Goal: Task Accomplishment & Management: Complete application form

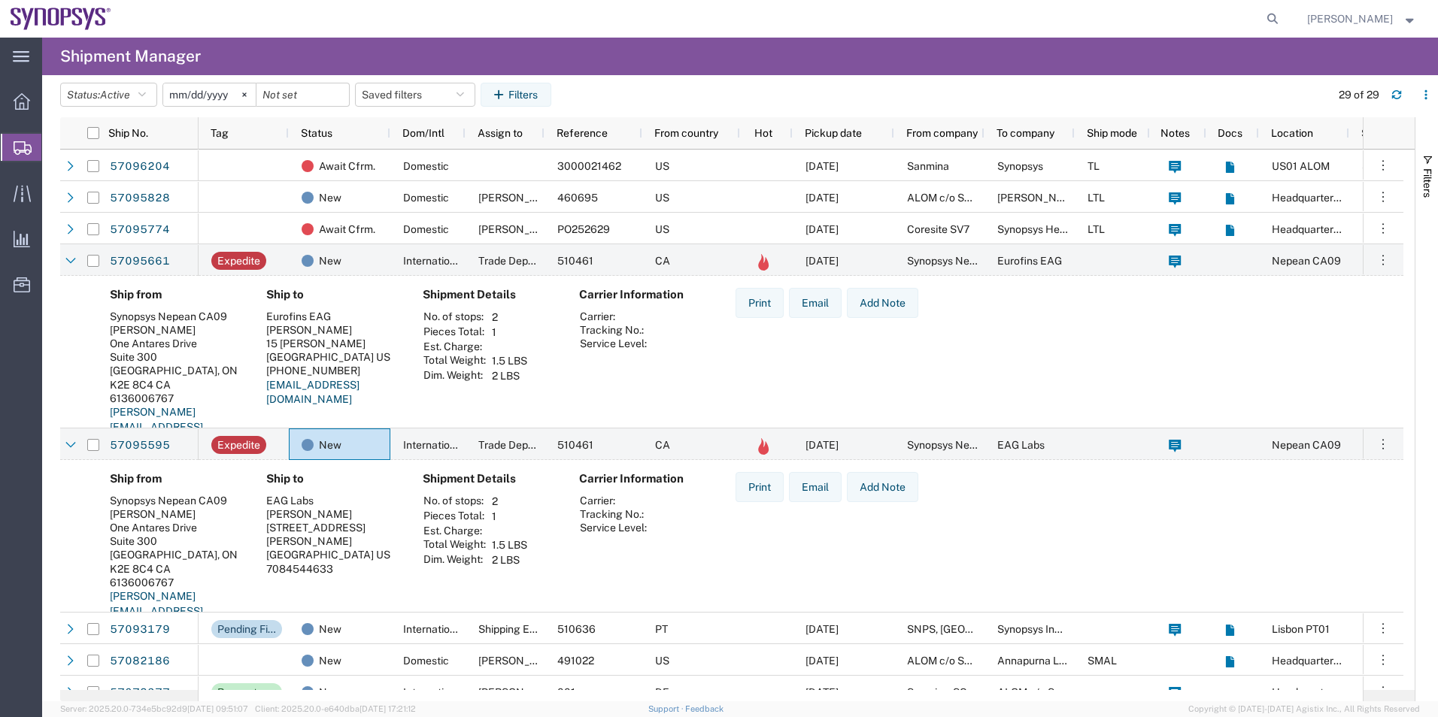
click at [0, 0] on span "Create Shipment" at bounding box center [0, 0] width 0 height 0
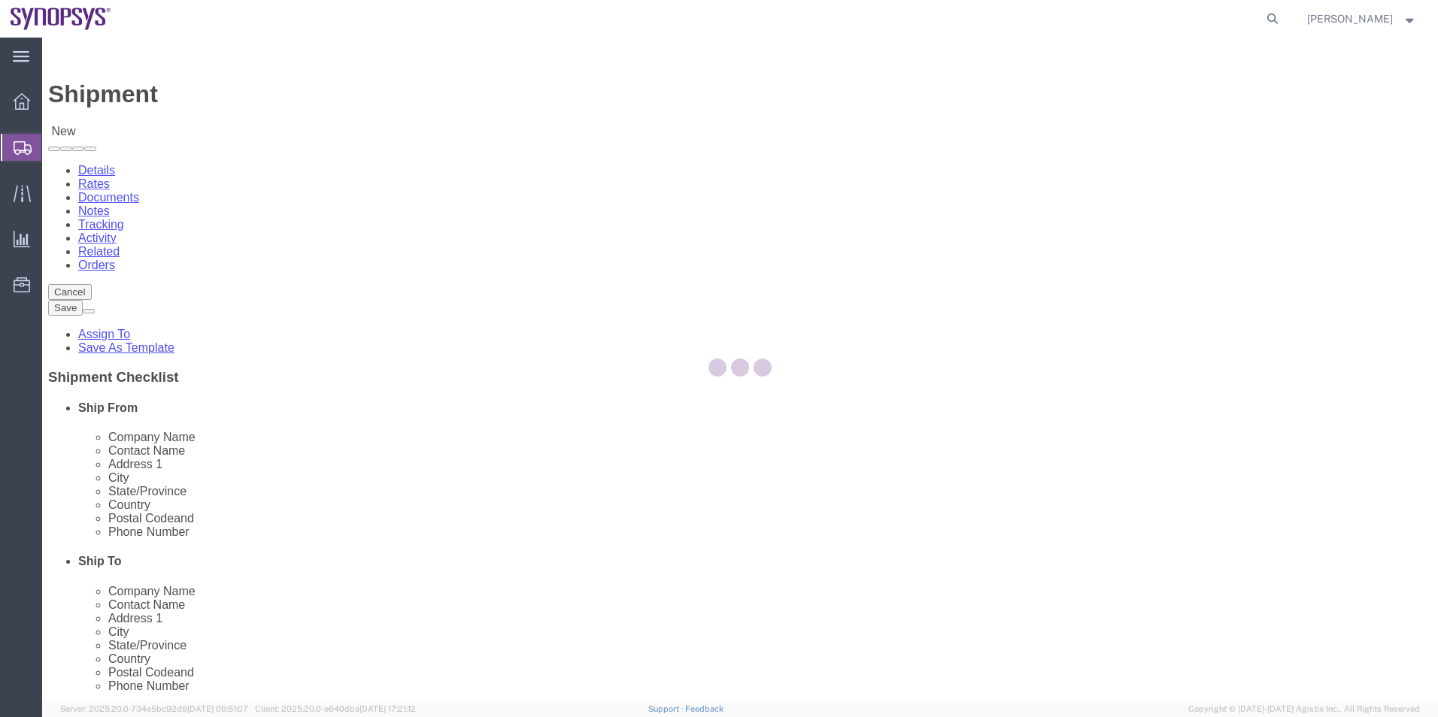
select select
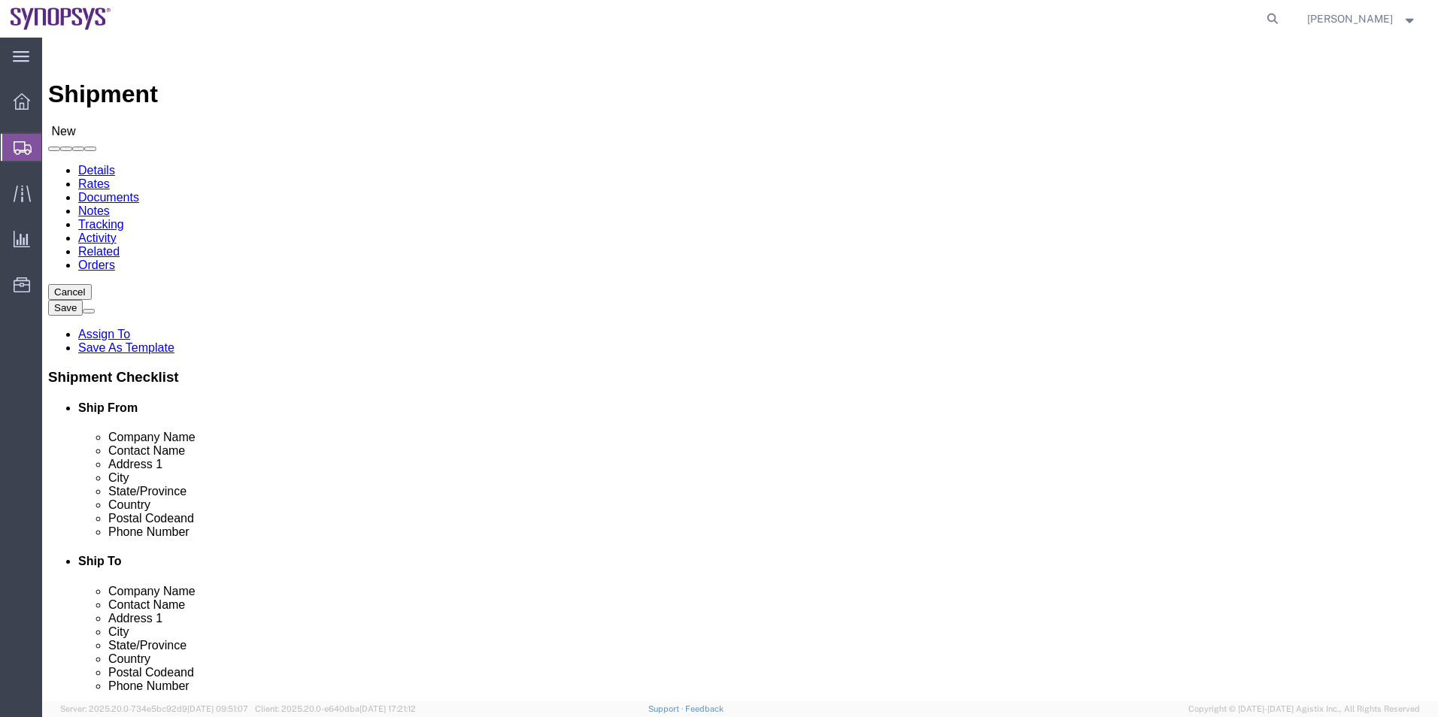
type input "ussv"
select select "63204"
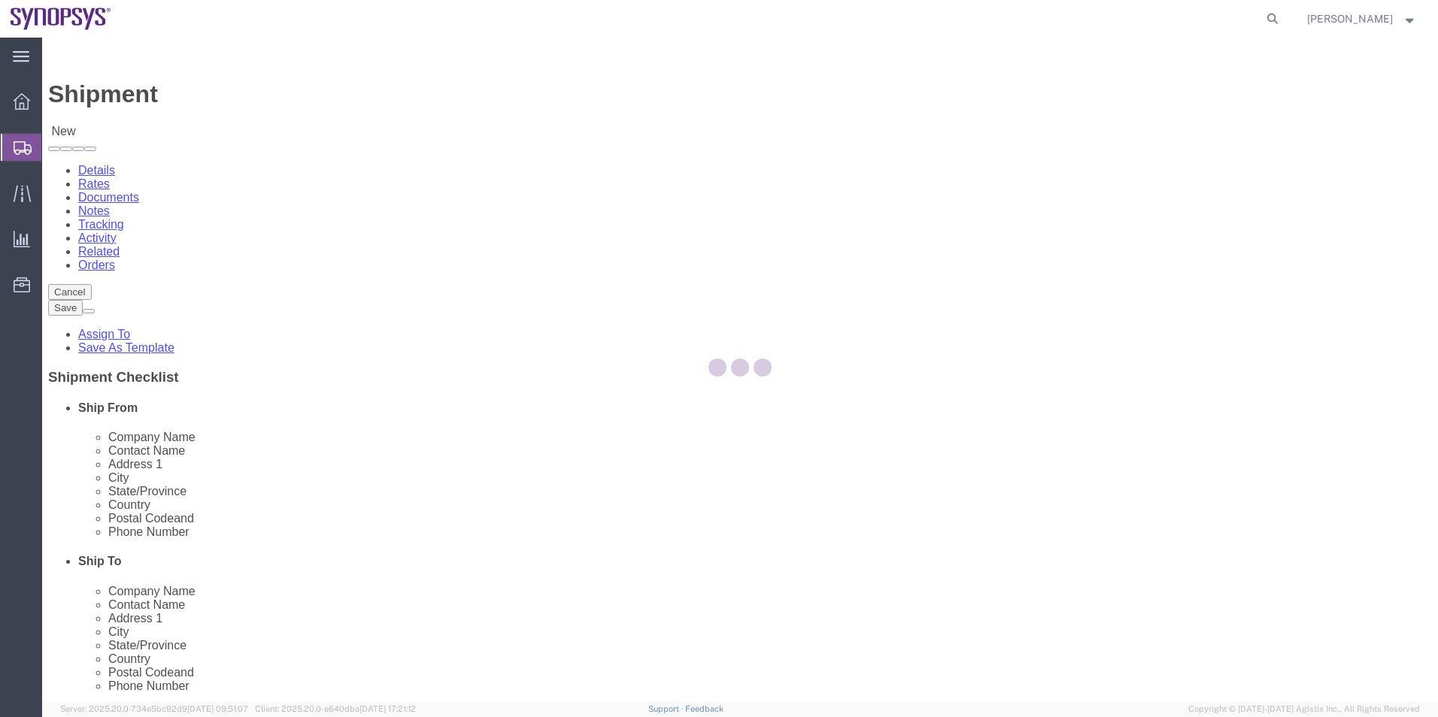
select select "CA"
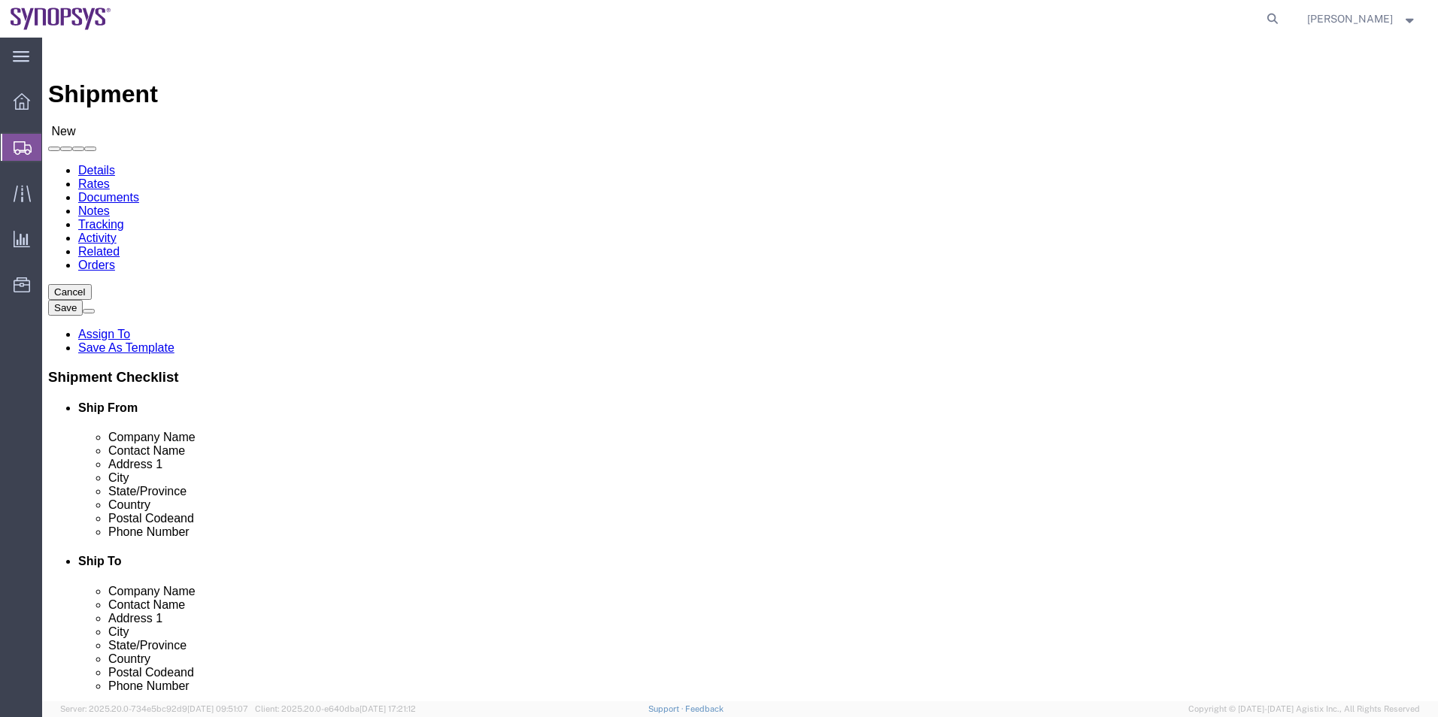
click input "text"
type input "[PERSON_NAME]"
click input "text"
drag, startPoint x: 944, startPoint y: 275, endPoint x: 918, endPoint y: 273, distance: 25.7
click input "Pure Storagee/o Shyft Global Services"
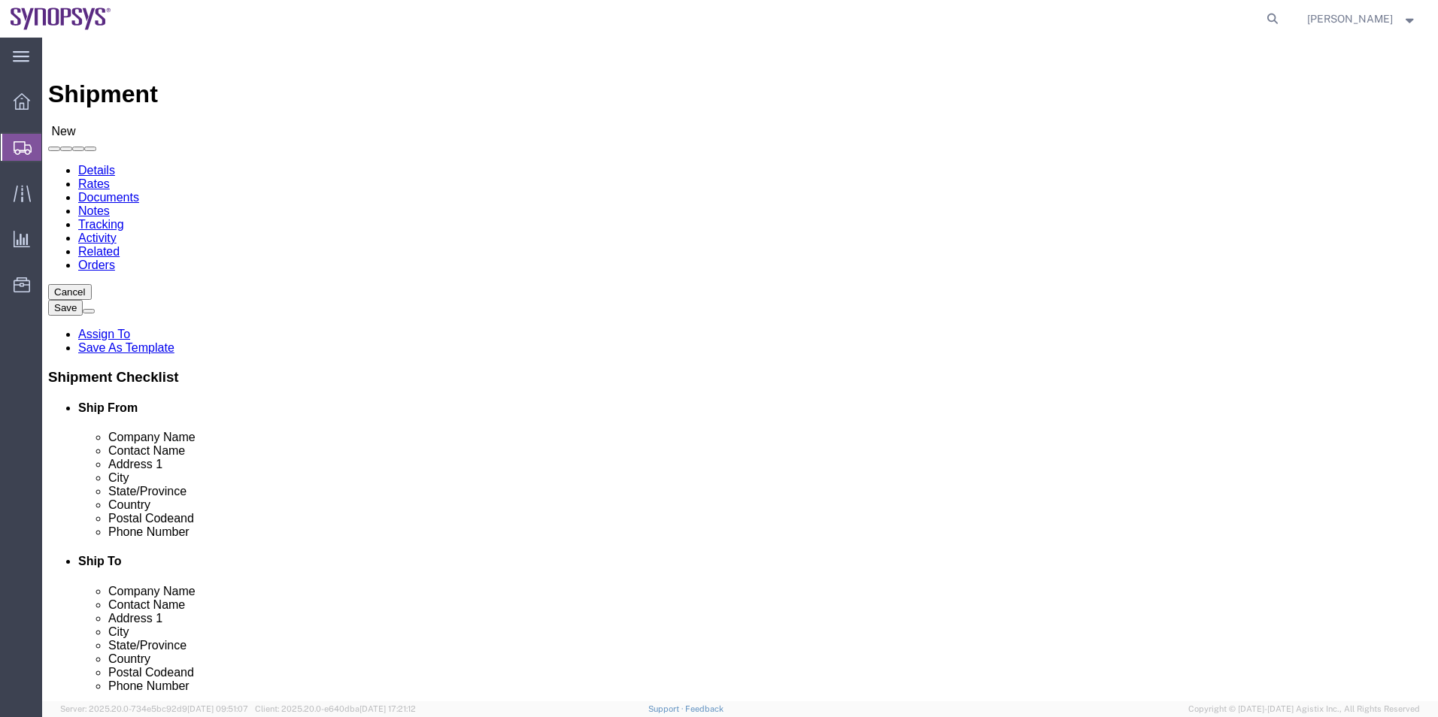
type input "Pure Storagee/o Shyft Global Services"
click input "text"
type input "[PERSON_NAME]"
click div "Location My Profile Location [GEOGRAPHIC_DATA] DE04 Agrate Brianza IT01 [GEOGRA…"
click input "text"
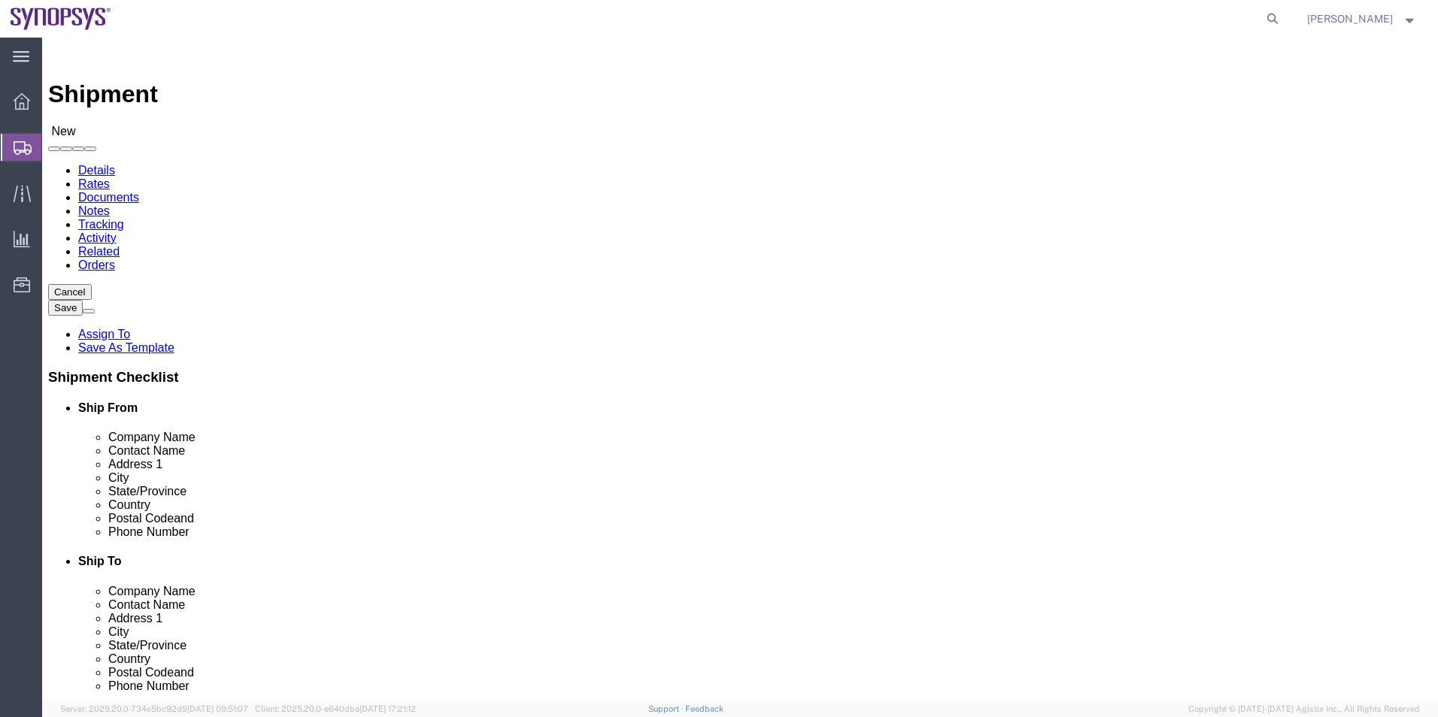
type input "[STREET_ADDRESS]"
click input "text"
type input "Suite 150 - Dock 19"
click input "text"
type input "[GEOGRAPHIC_DATA]"
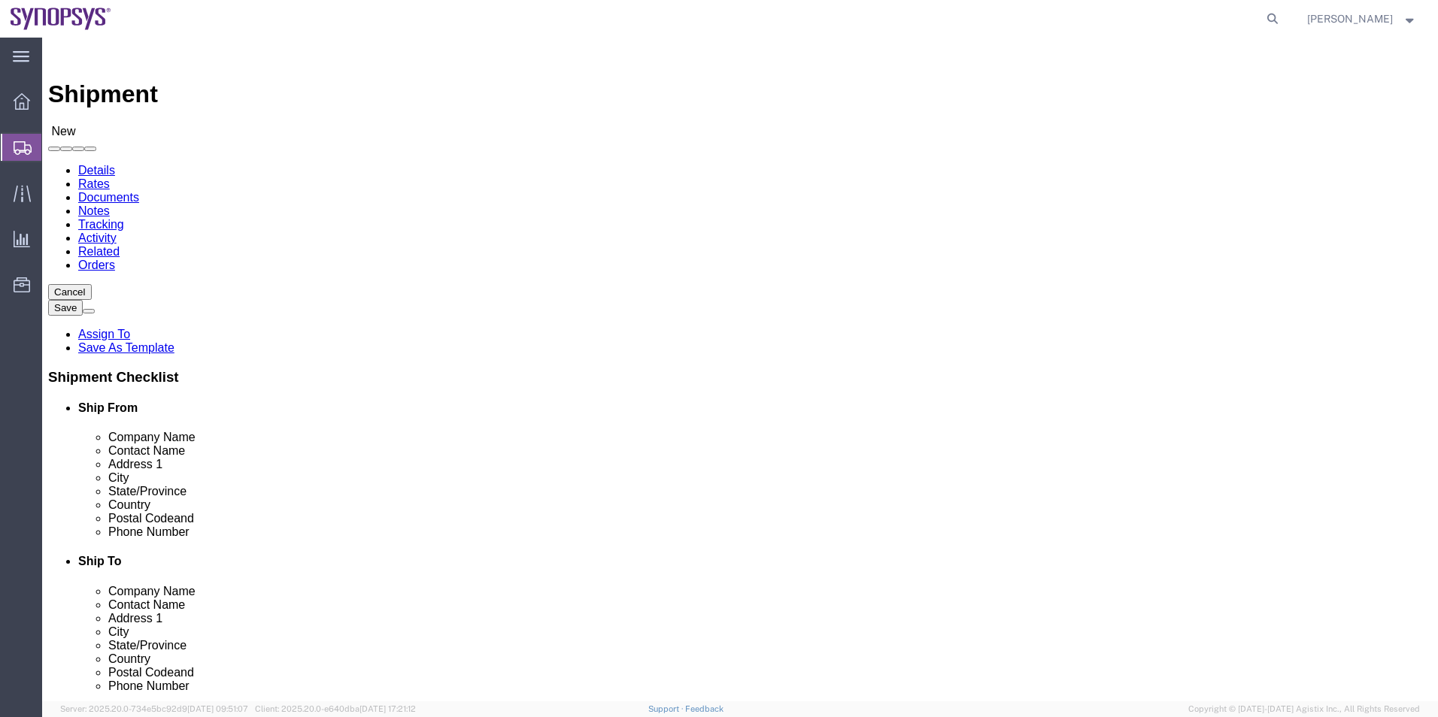
scroll to position [2, 0]
click input "Postal Code"
type input "95747"
click input "text"
type input "9168710049"
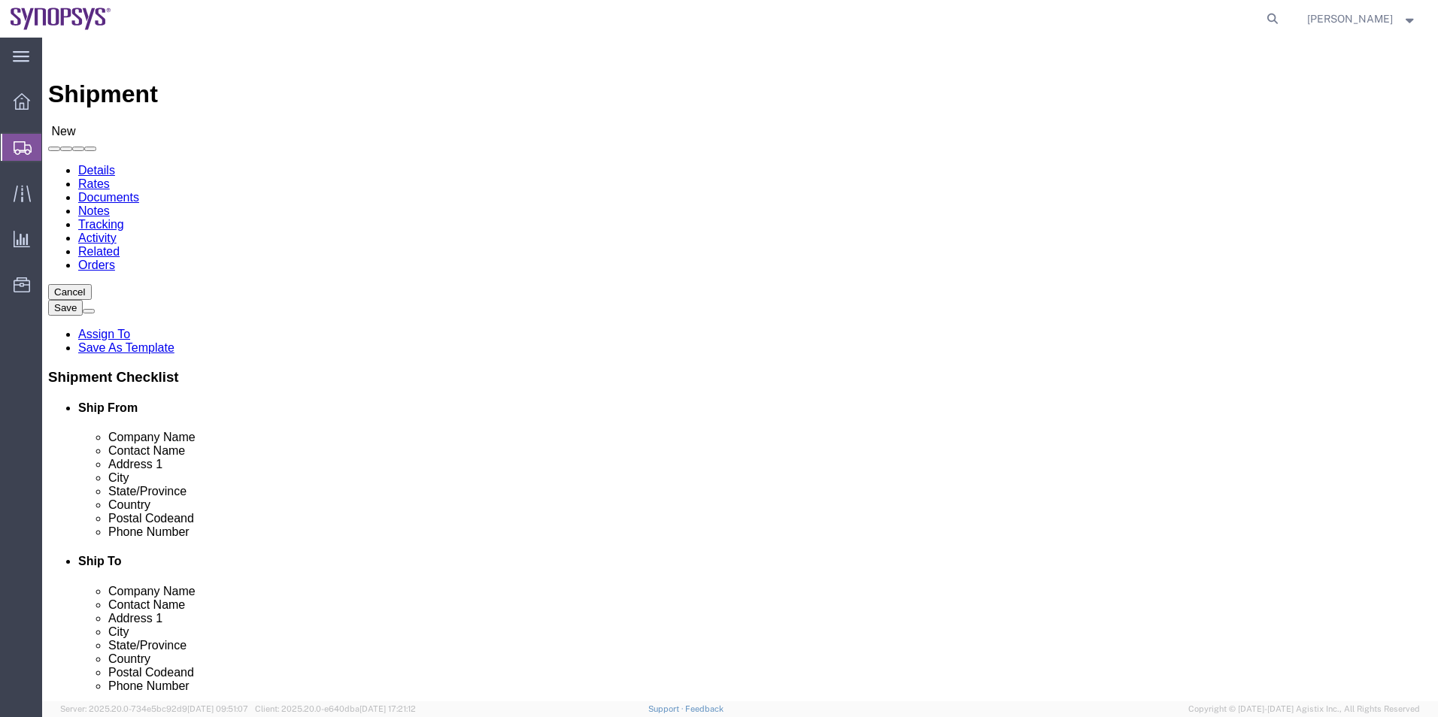
click input "text"
drag, startPoint x: 838, startPoint y: 312, endPoint x: 820, endPoint y: 319, distance: 19.3
click div "Location My Profile Location [GEOGRAPHIC_DATA] DE04 Agrate Brianza IT01 [GEOGRA…"
drag, startPoint x: 830, startPoint y: 371, endPoint x: 783, endPoint y: 383, distance: 48.2
click input "[PERSON_NAME]"
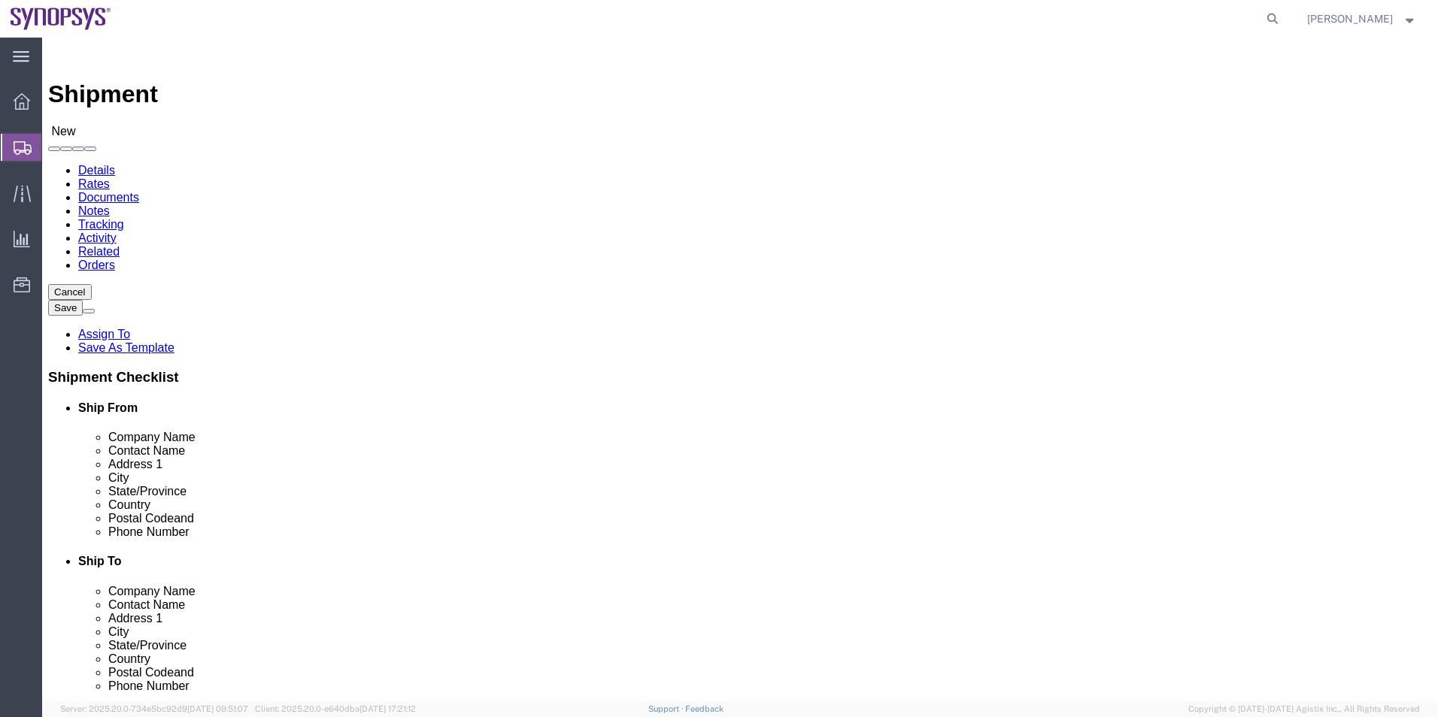
click input "[PERSON_NAME].[PERSON_NAME]"
paste input "[PERSON_NAME]"
click input "[PERSON_NAME][EMAIL_ADDRESS][PERSON_NAME][DOMAIN_NAME]"
type input "[PERSON_NAME][EMAIL_ADDRESS][PERSON_NAME][DOMAIN_NAME]"
click label
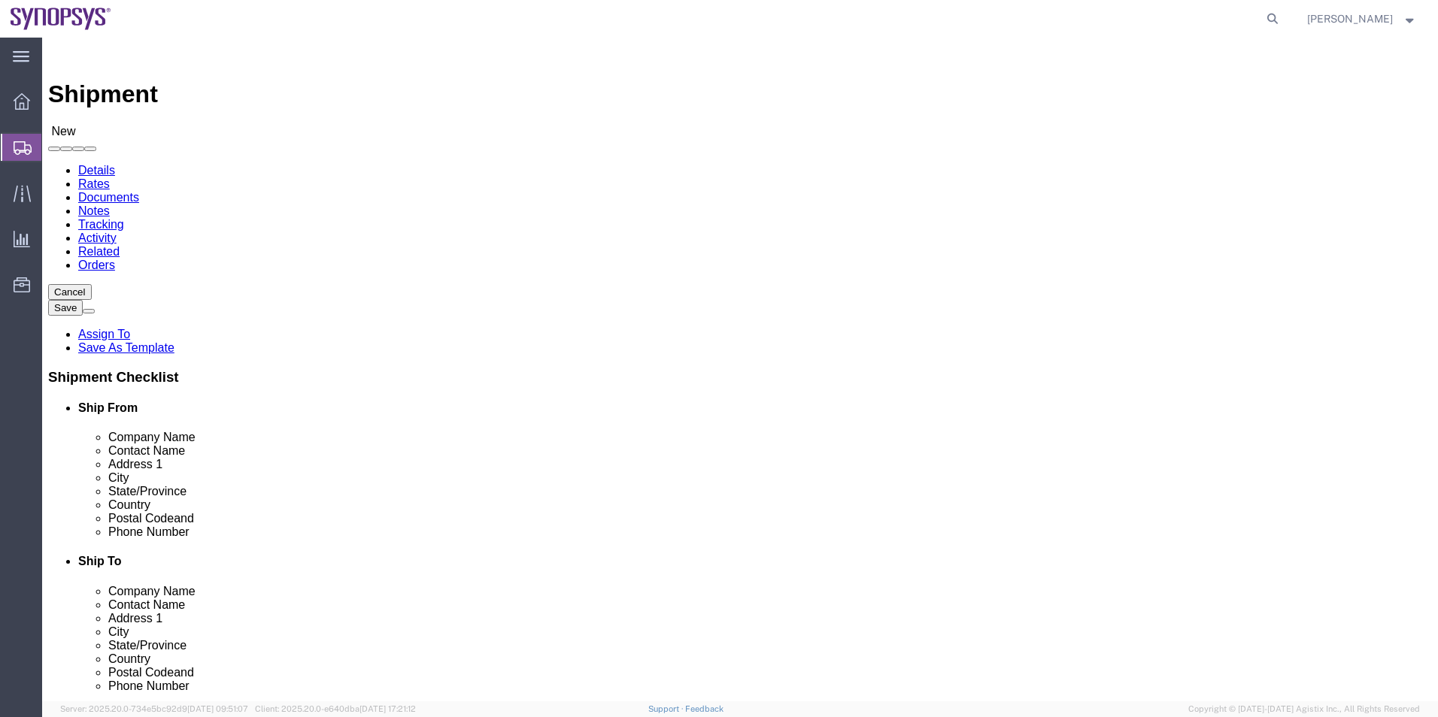
click input "checkbox"
checkbox input "false"
click icon
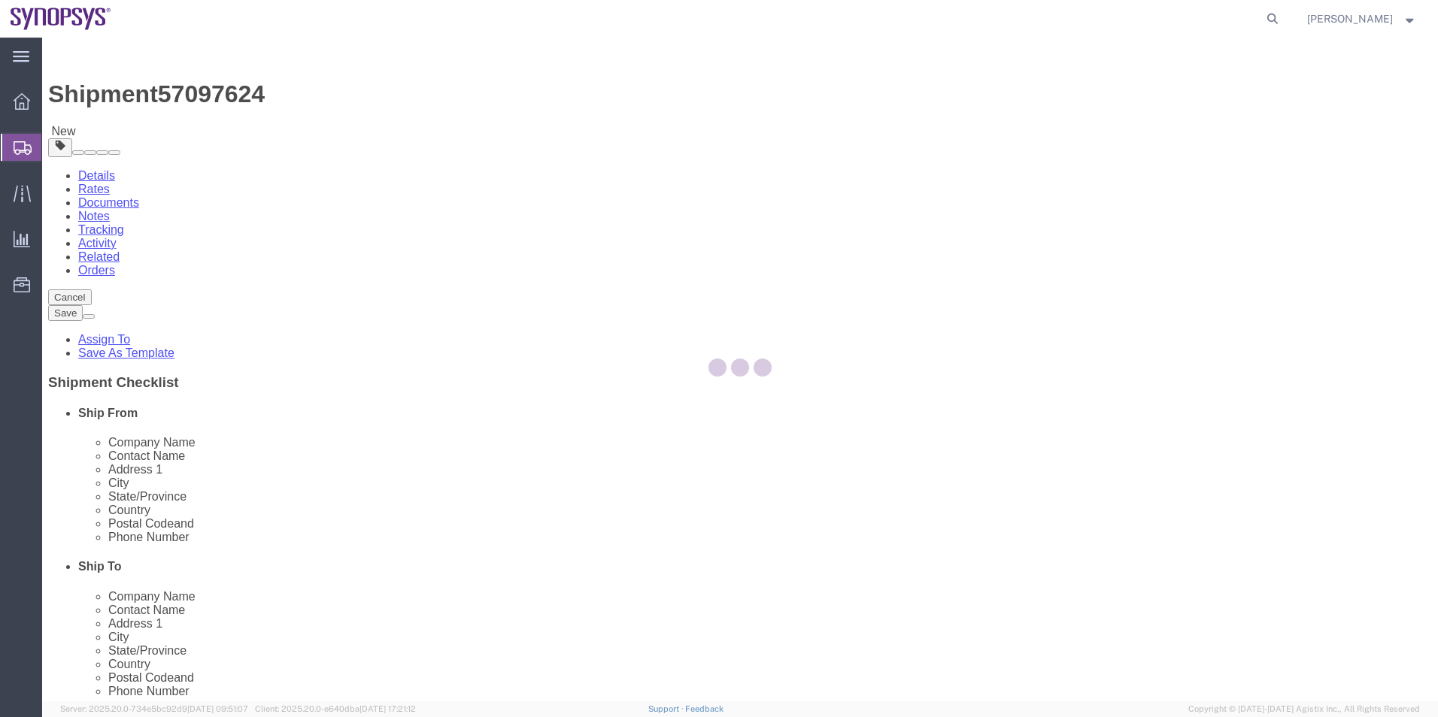
select select "CBOX"
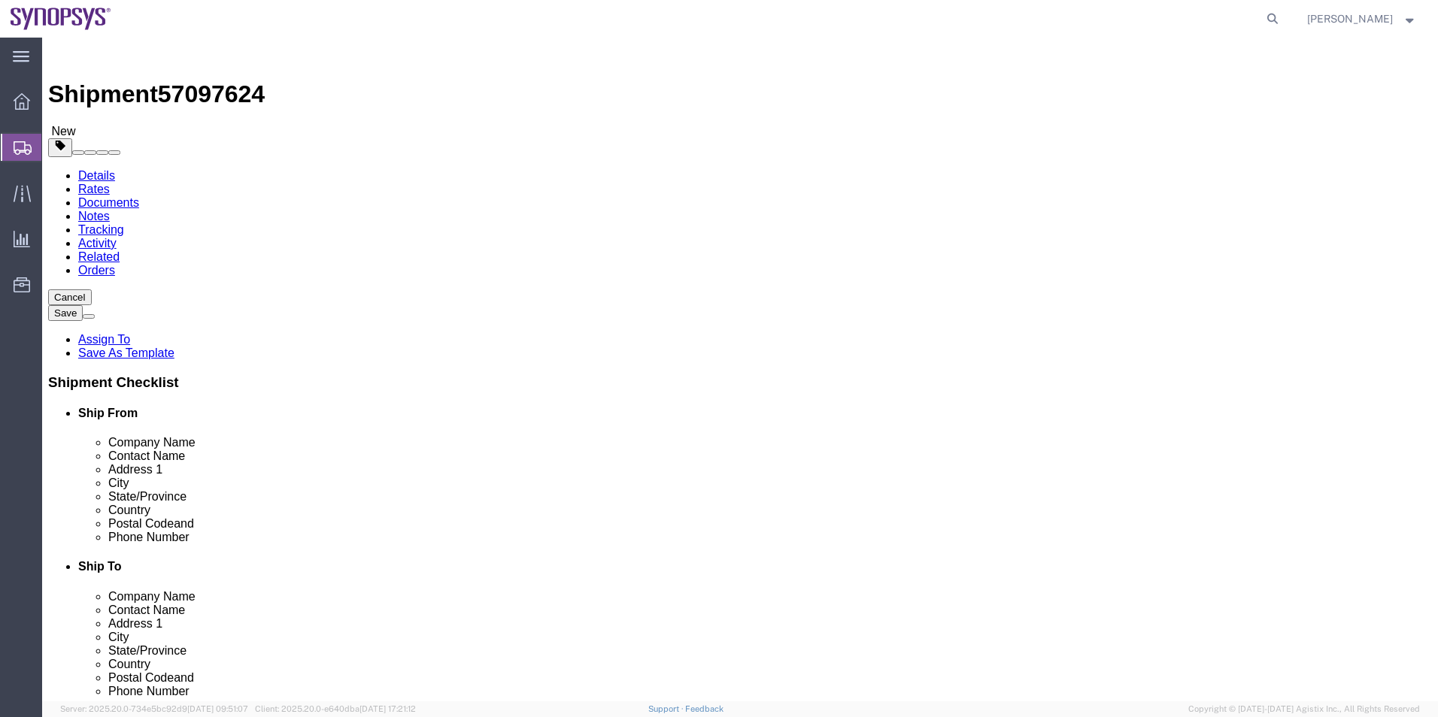
click input "text"
type input "44"
type input "24"
type input "22"
drag, startPoint x: 246, startPoint y: 339, endPoint x: 155, endPoint y: 345, distance: 91.2
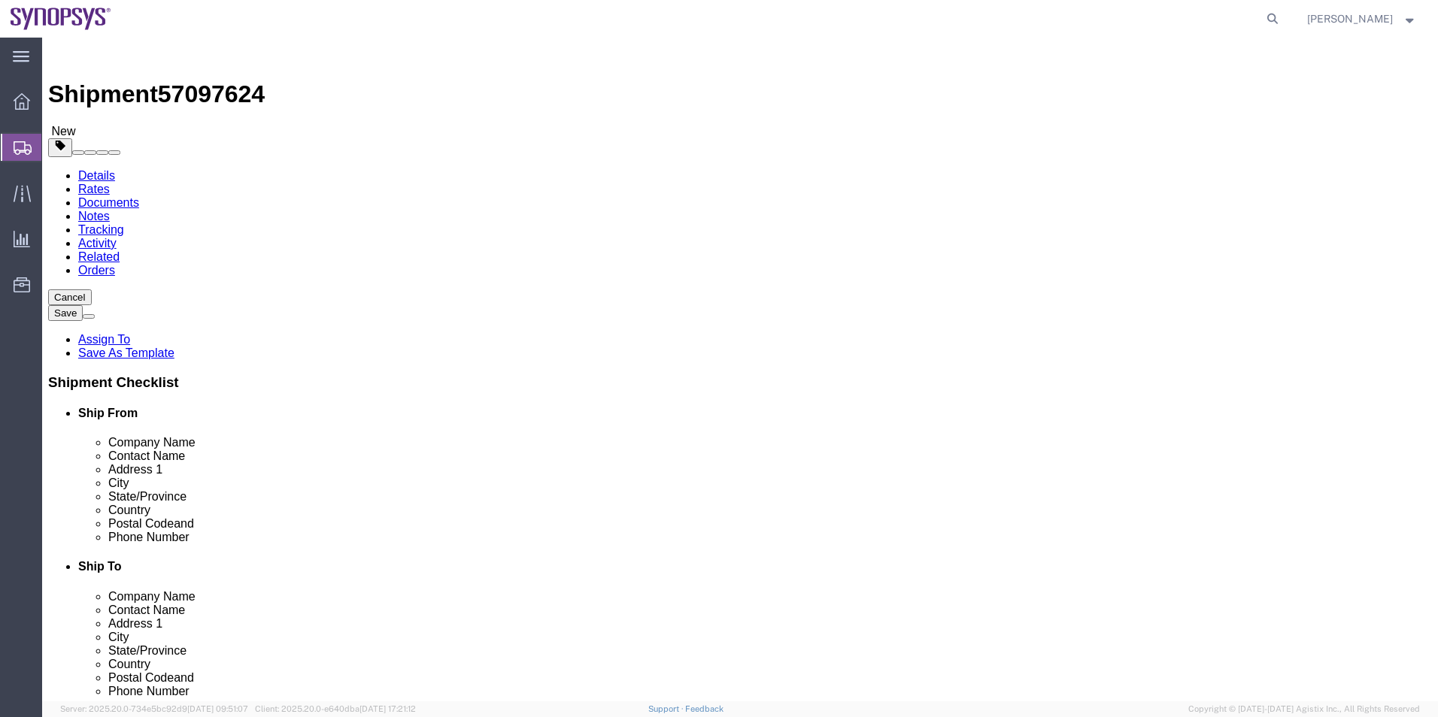
click div "Weight 0.00 Select kgs lbs Ship. t°"
type input "100"
click span "button"
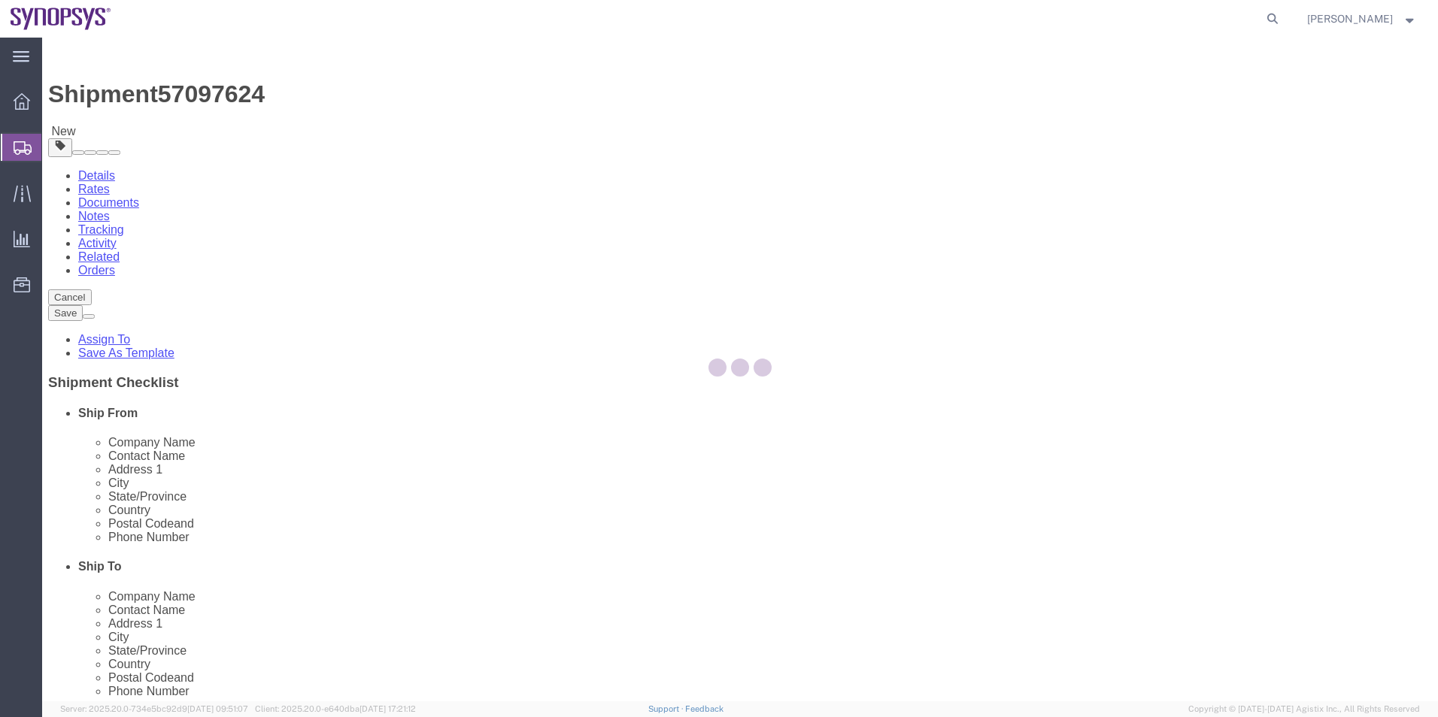
select select "CBOX"
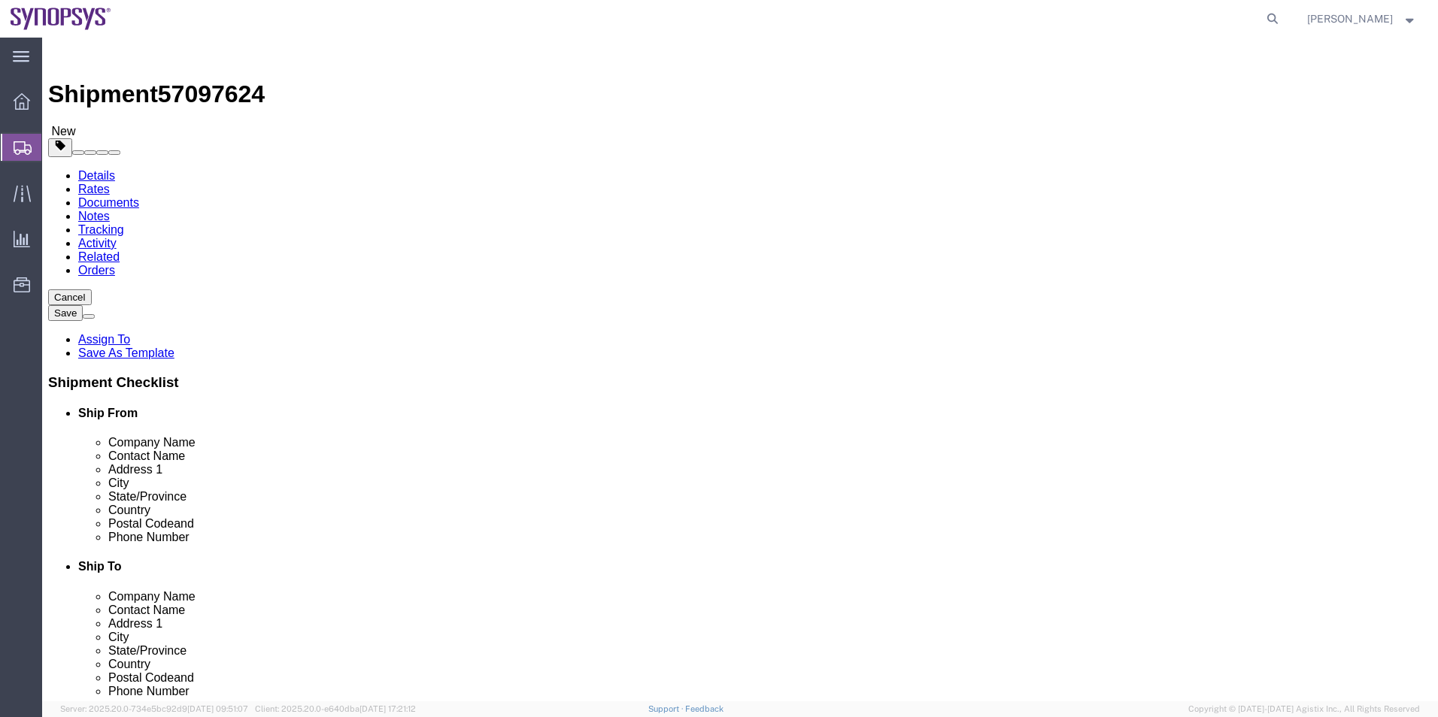
click link "Add Content"
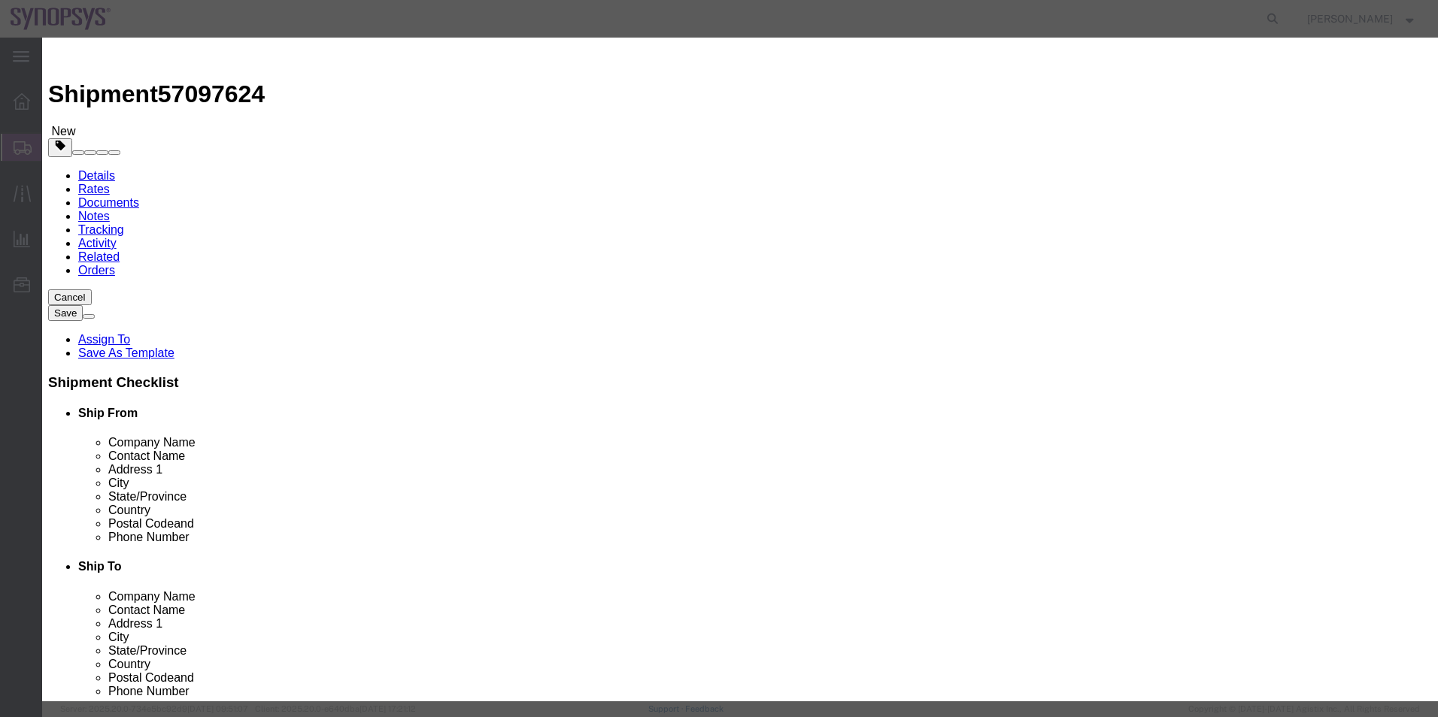
click input "text"
drag, startPoint x: 573, startPoint y: 116, endPoint x: 426, endPoint y: 113, distance: 147.4
click div "Pure storage packages"
type input "Pure storage packages"
click div "Commodity library"
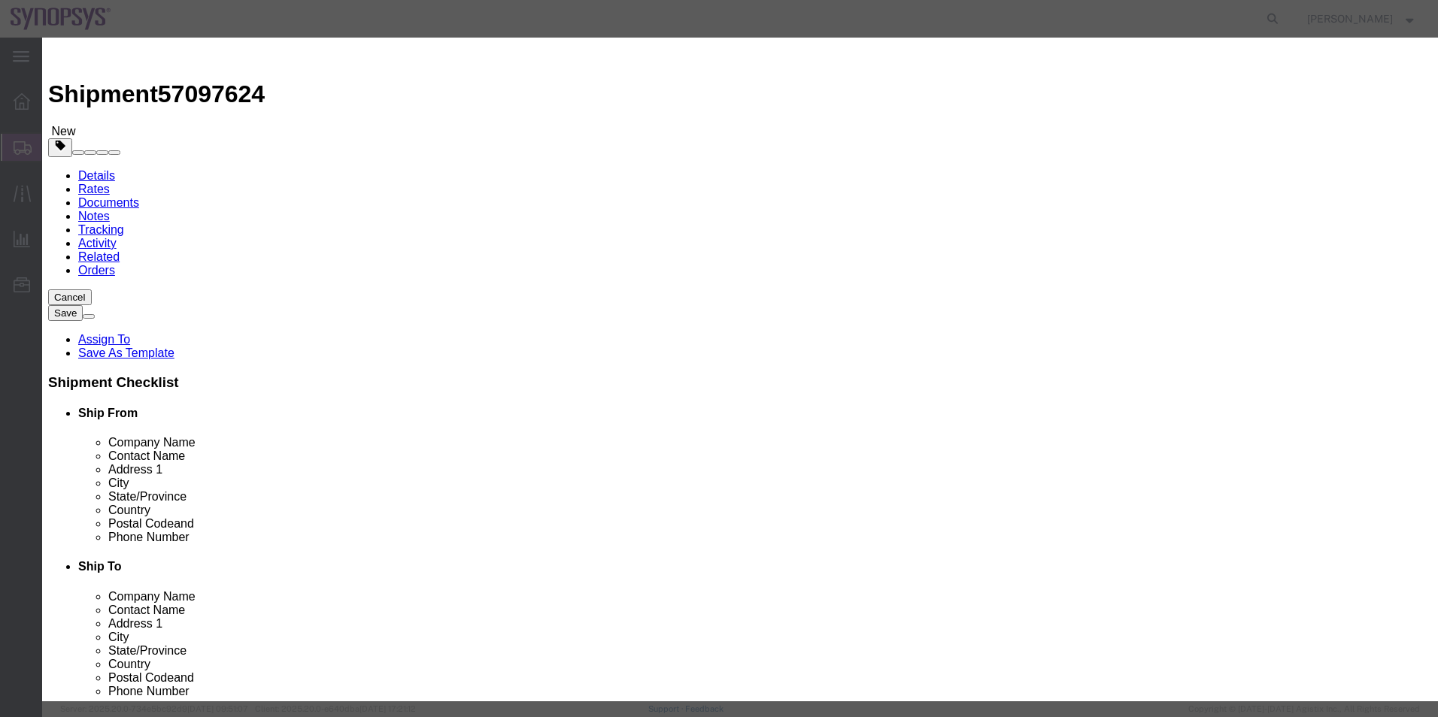
click textarea
paste textarea "Pure storage packages"
type textarea "Pure storage packages"
drag, startPoint x: 575, startPoint y: 123, endPoint x: 344, endPoint y: 100, distance: 232.0
click div "Commodity library Product Name Pure storage packages Pieces 0 Select Bag Barrel…"
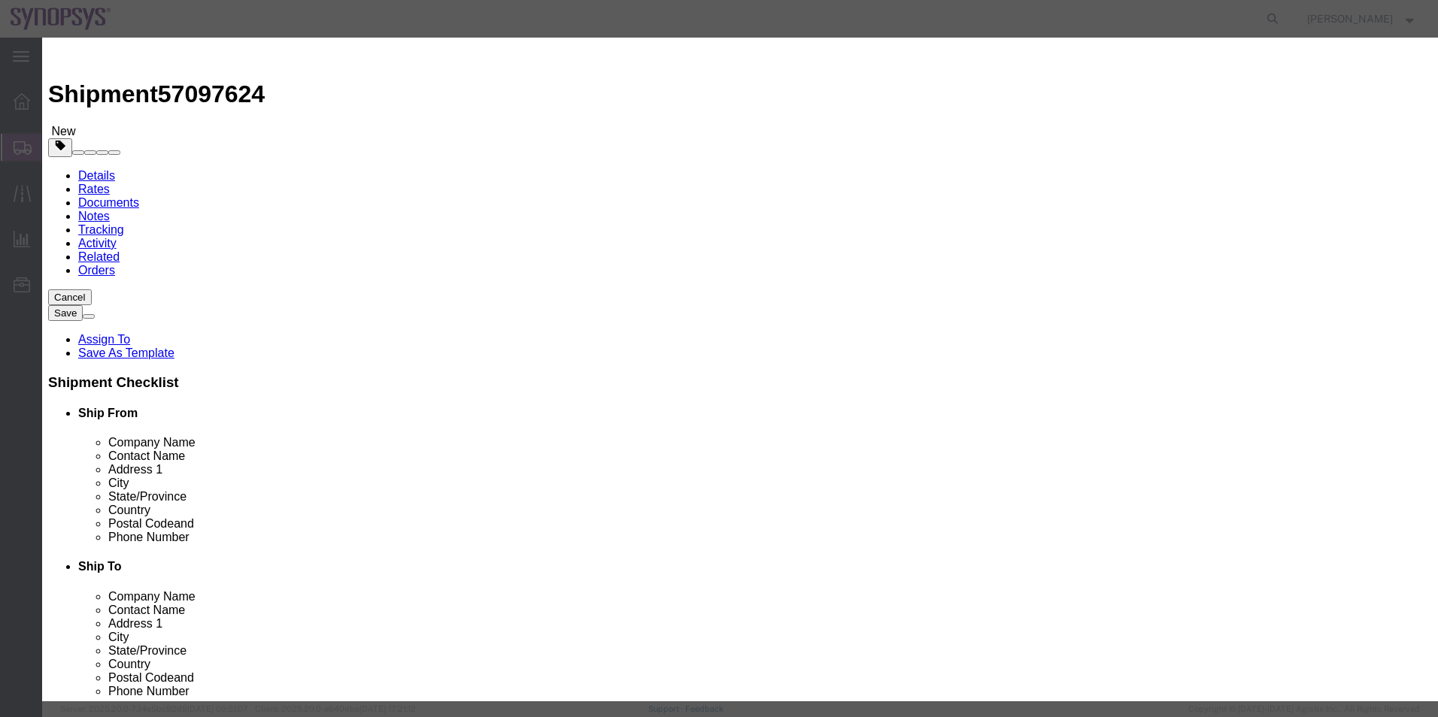
type input "80-0683-XX-z"
drag, startPoint x: 450, startPoint y: 147, endPoint x: 366, endPoint y: 147, distance: 84.2
click div "Pieces 0 Select Bag Barrels 100Board Feet Bottle Box Blister Pack Carats Can Ca…"
type input "1"
click div "Pieces 1 Select Bag Barrels 100Board Feet Bottle Box Blister Pack Carats Can Ca…"
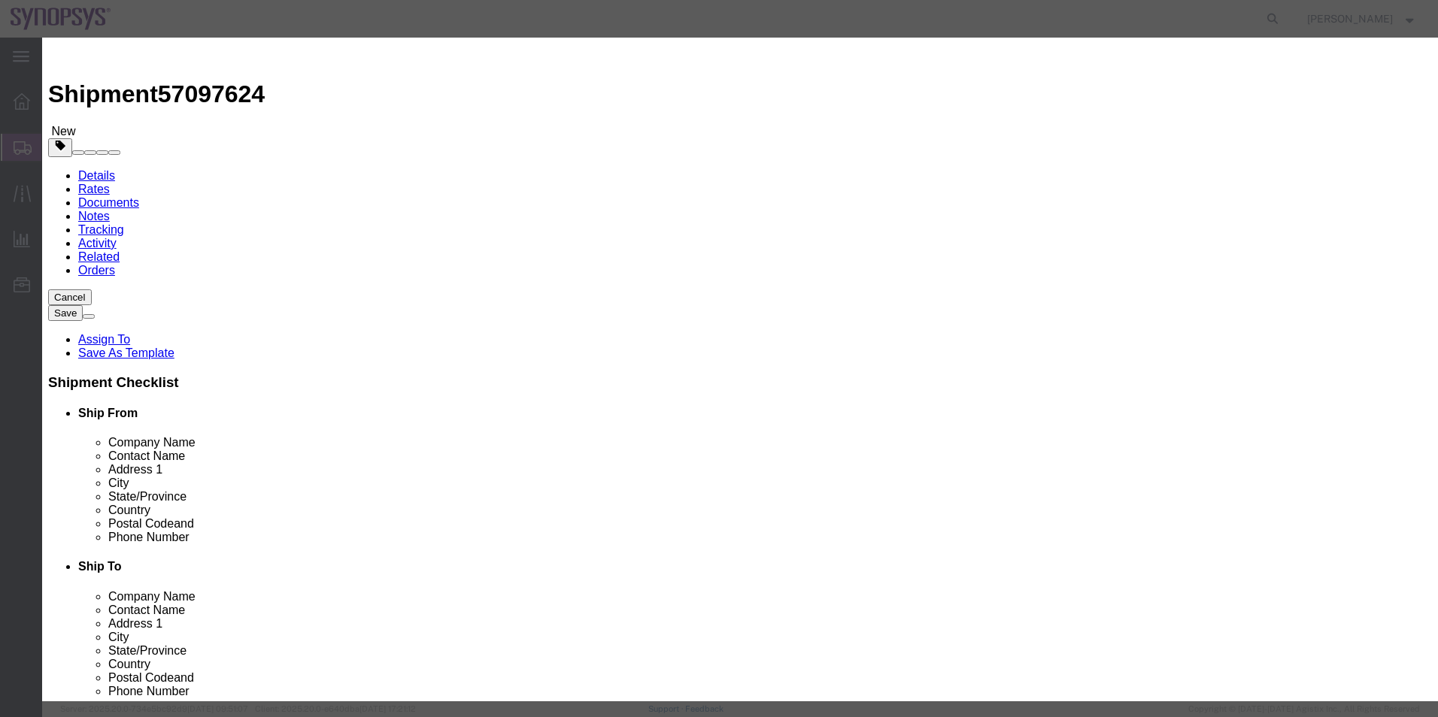
click input "text"
type input "1000"
click select "Select 50 55 60 65 70 85 92.5 100 125 175 250 300 400"
select select "50"
click select "Select 50 55 60 65 70 85 92.5 100 125 175 250 300 400"
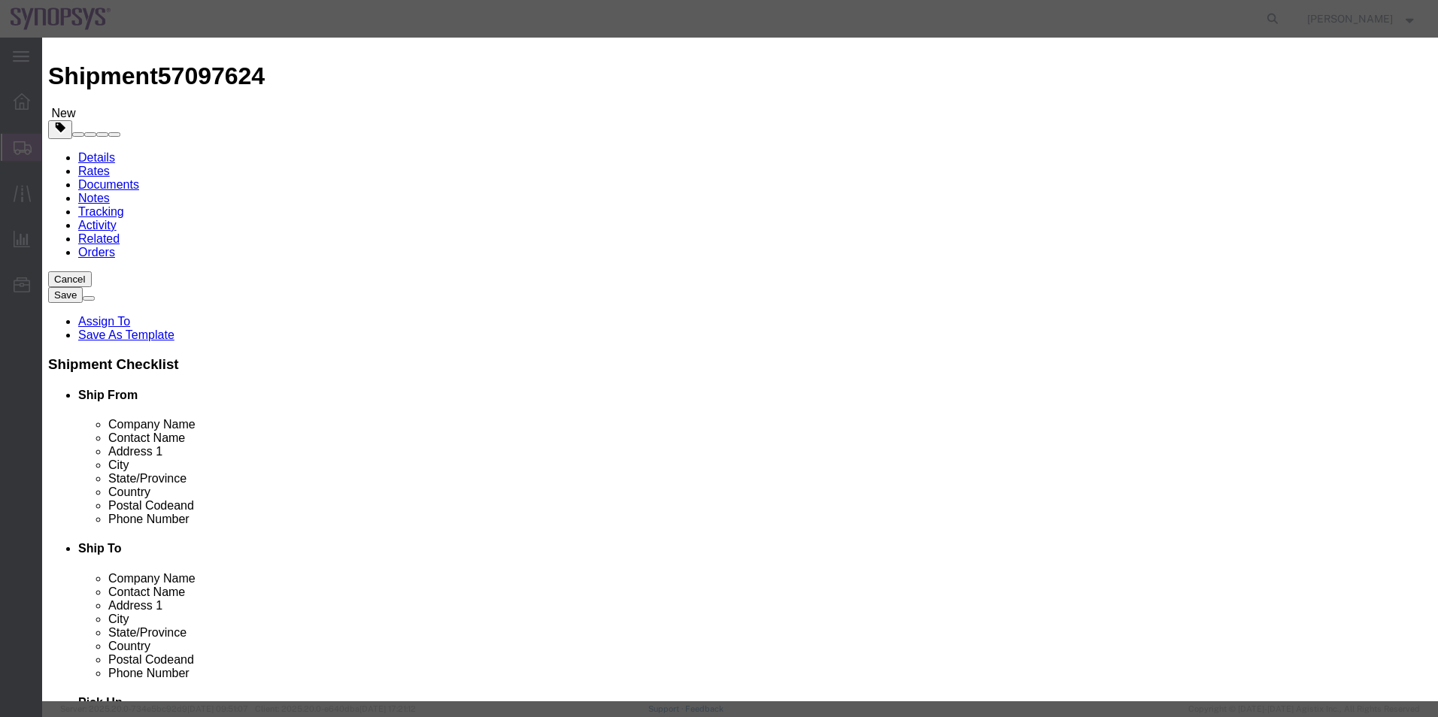
scroll to position [22, 0]
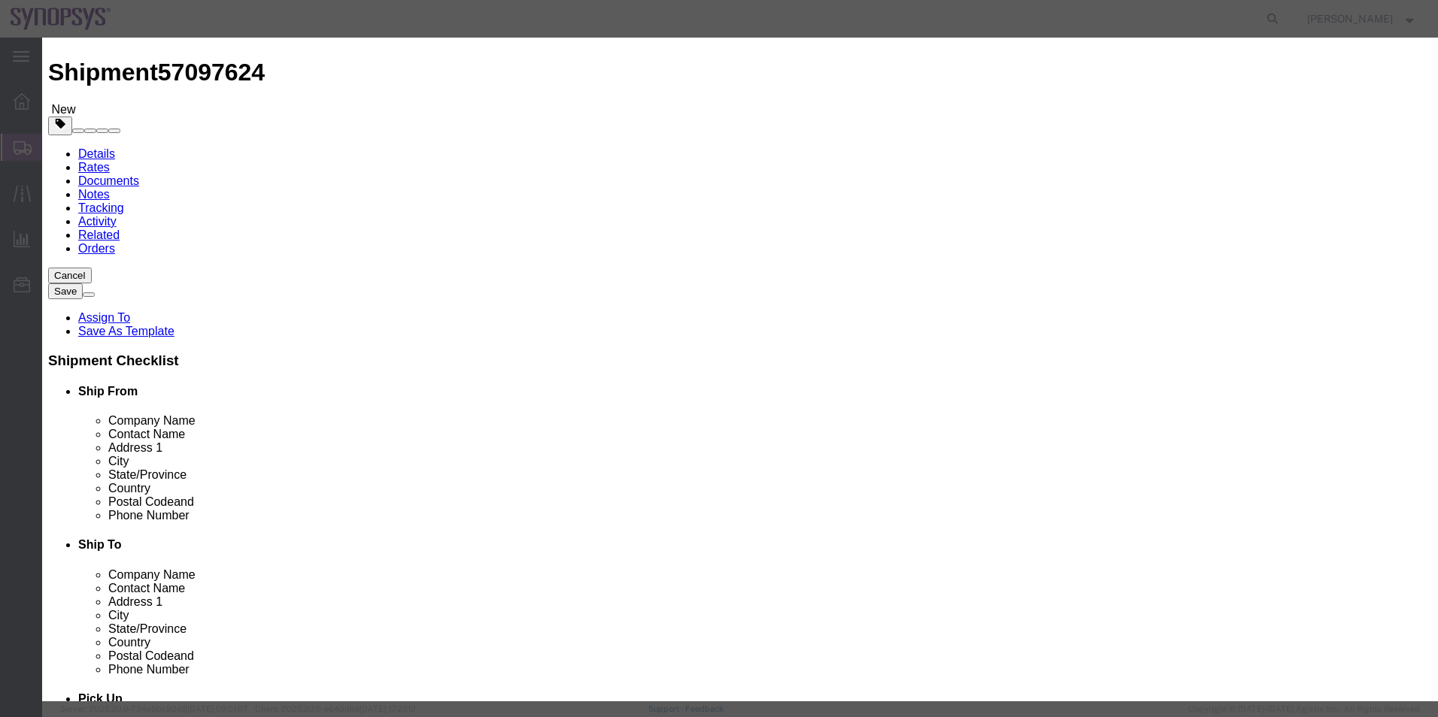
click button "Save & Close"
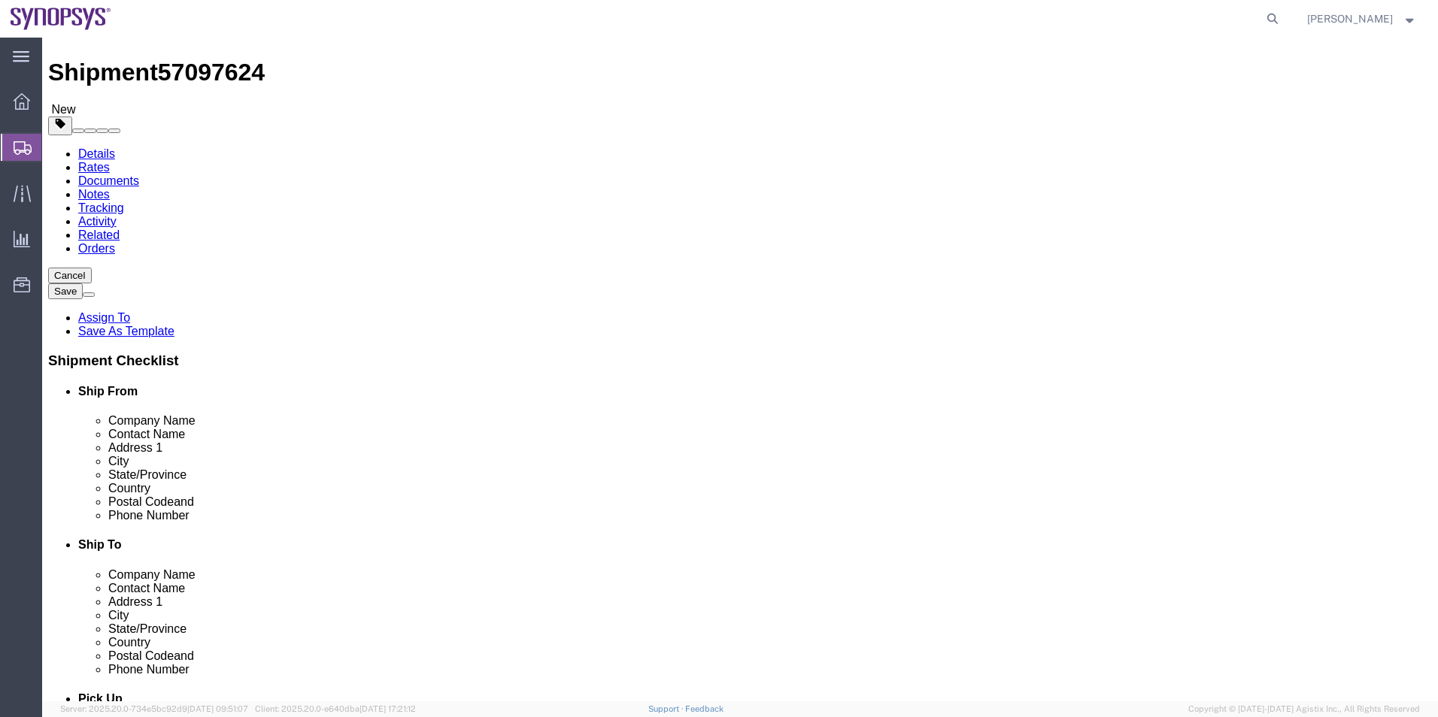
click link "Add Content"
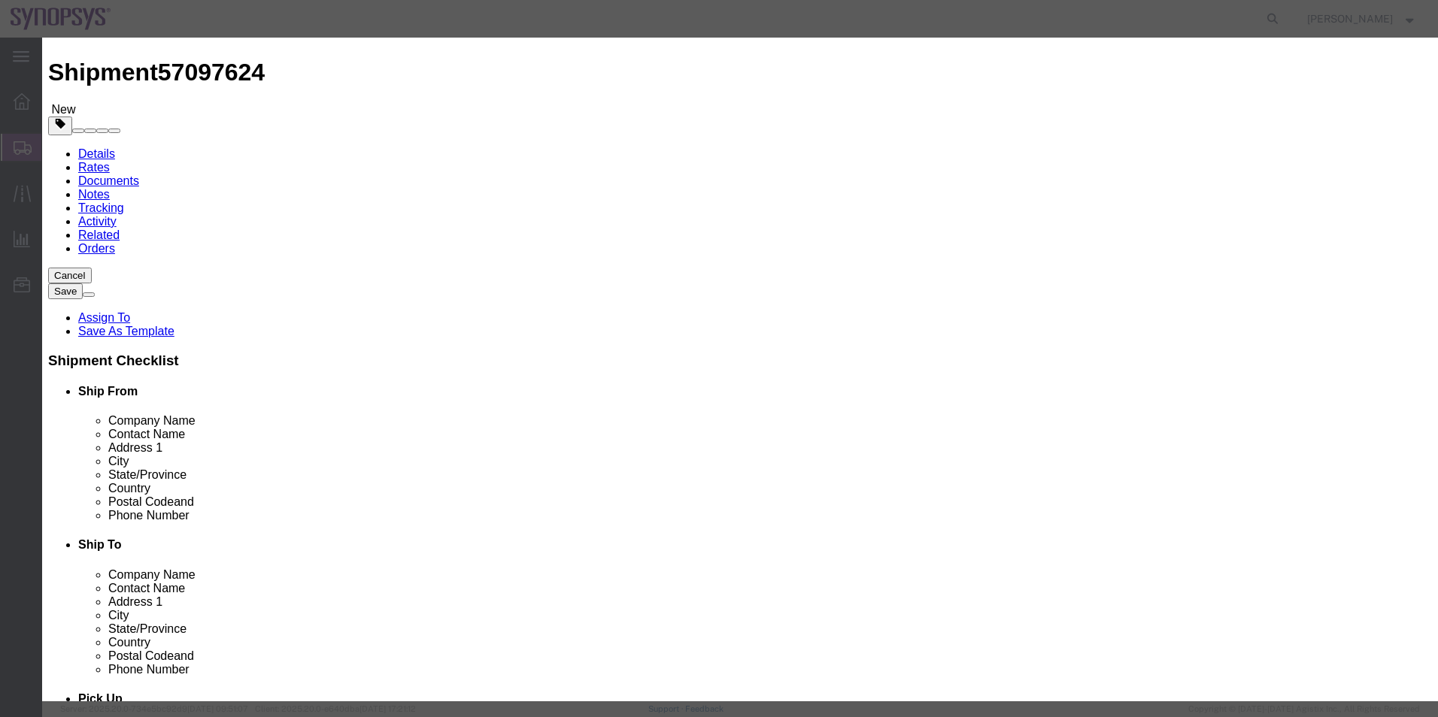
click button "Close"
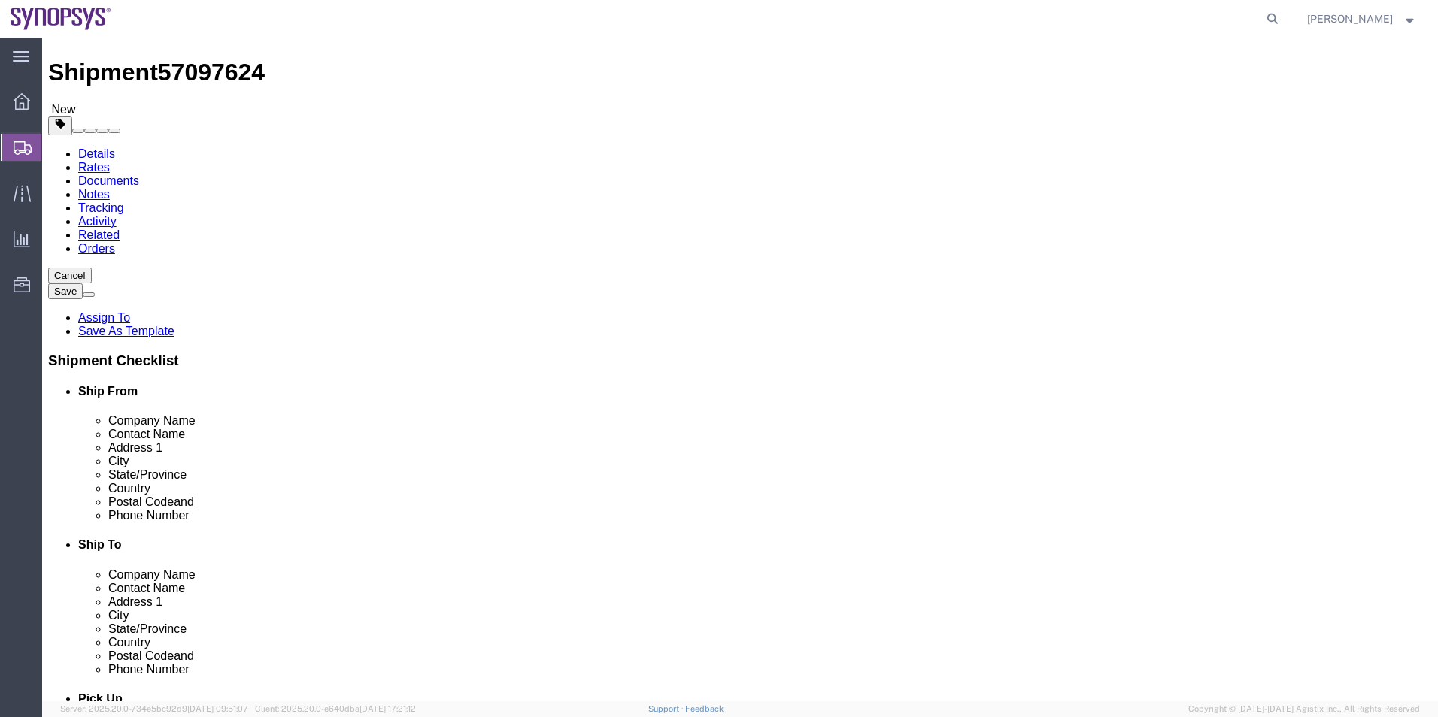
click span "button"
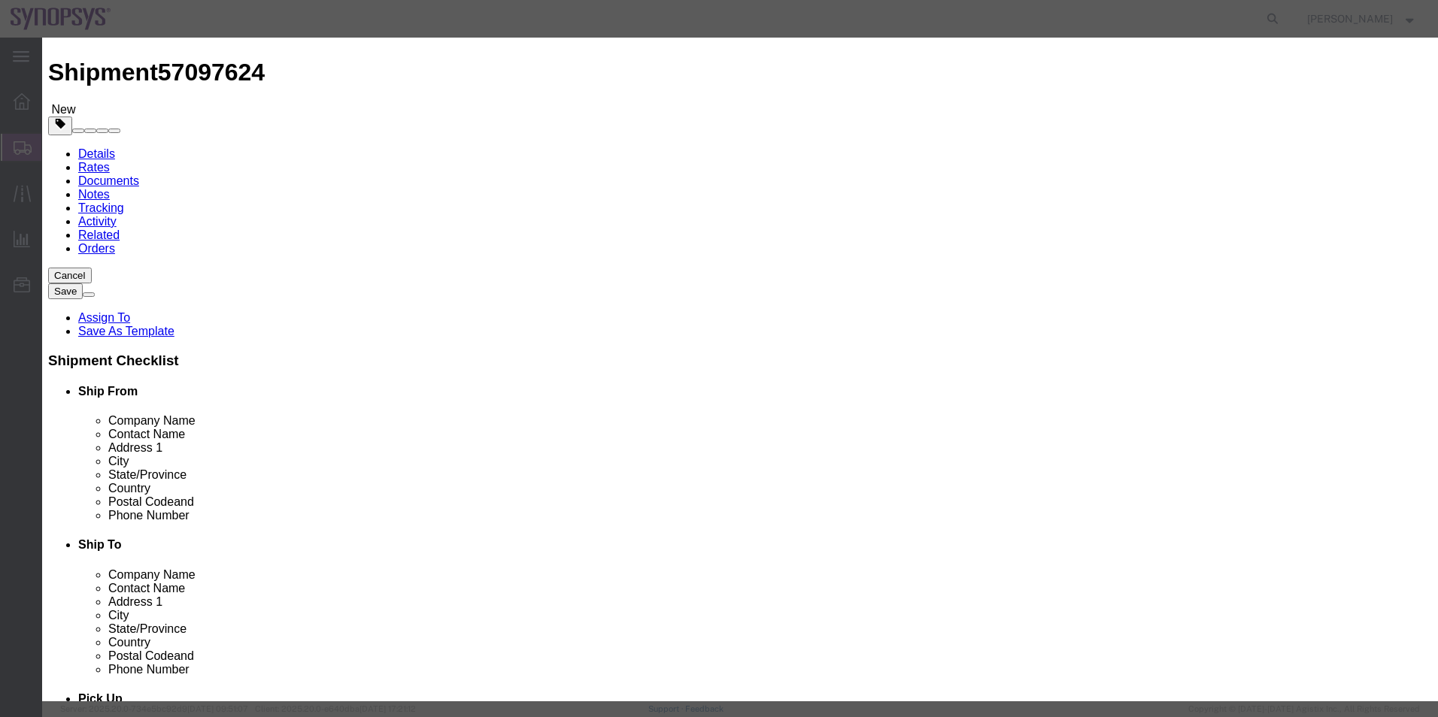
click button "Yes"
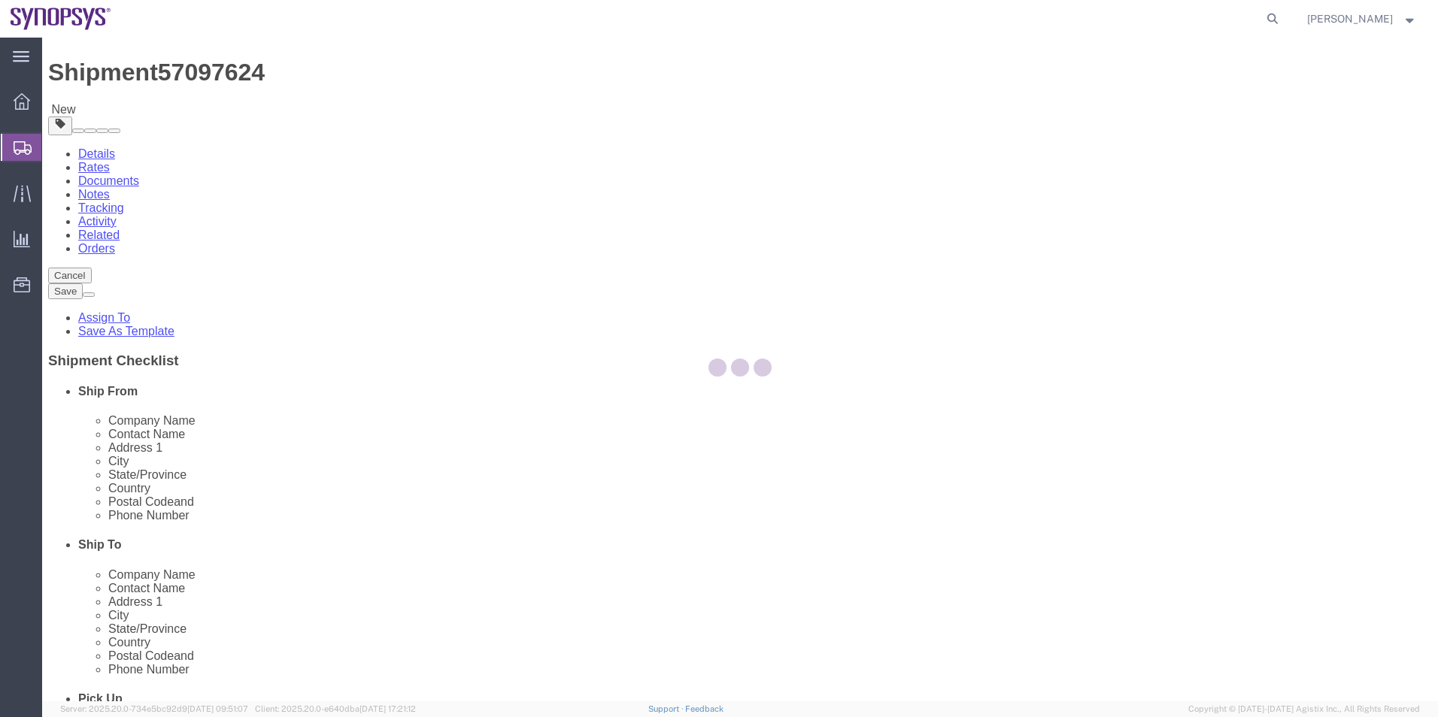
scroll to position [0, 0]
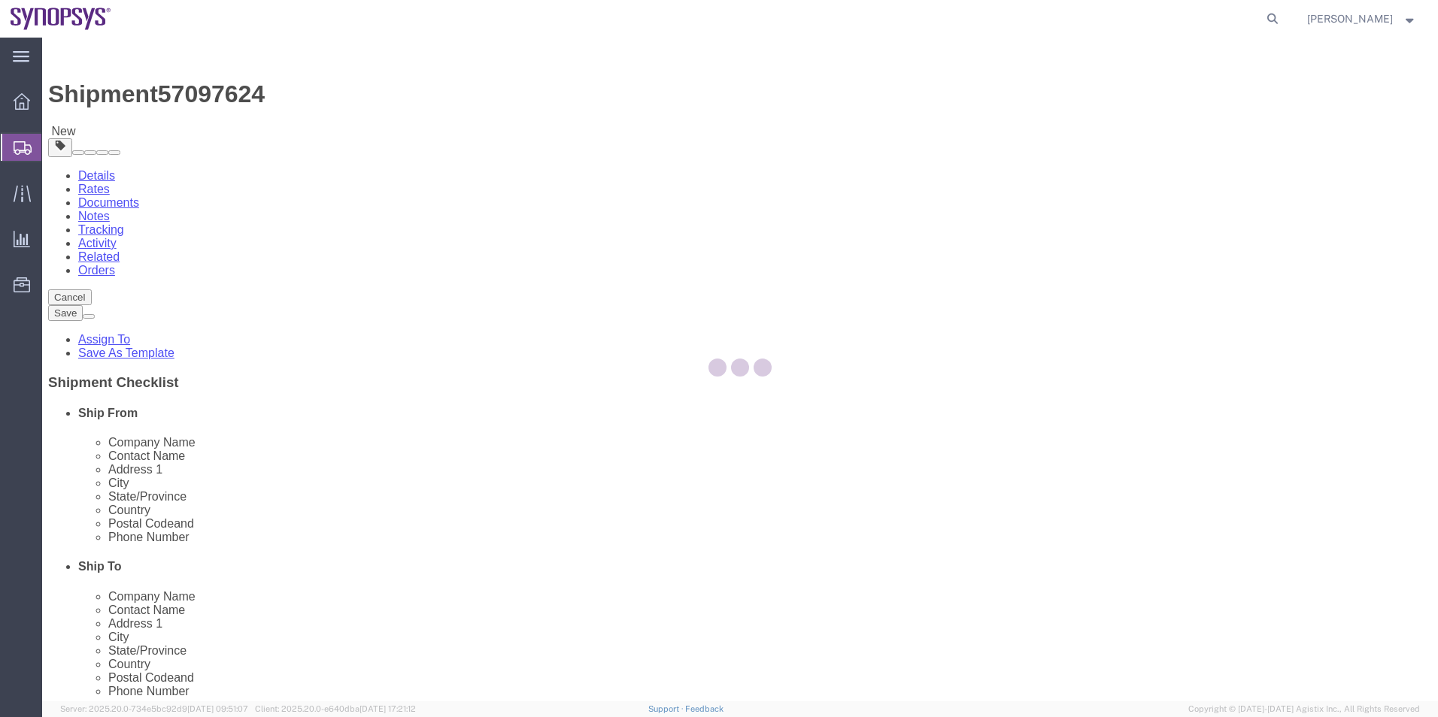
select select "CBOX"
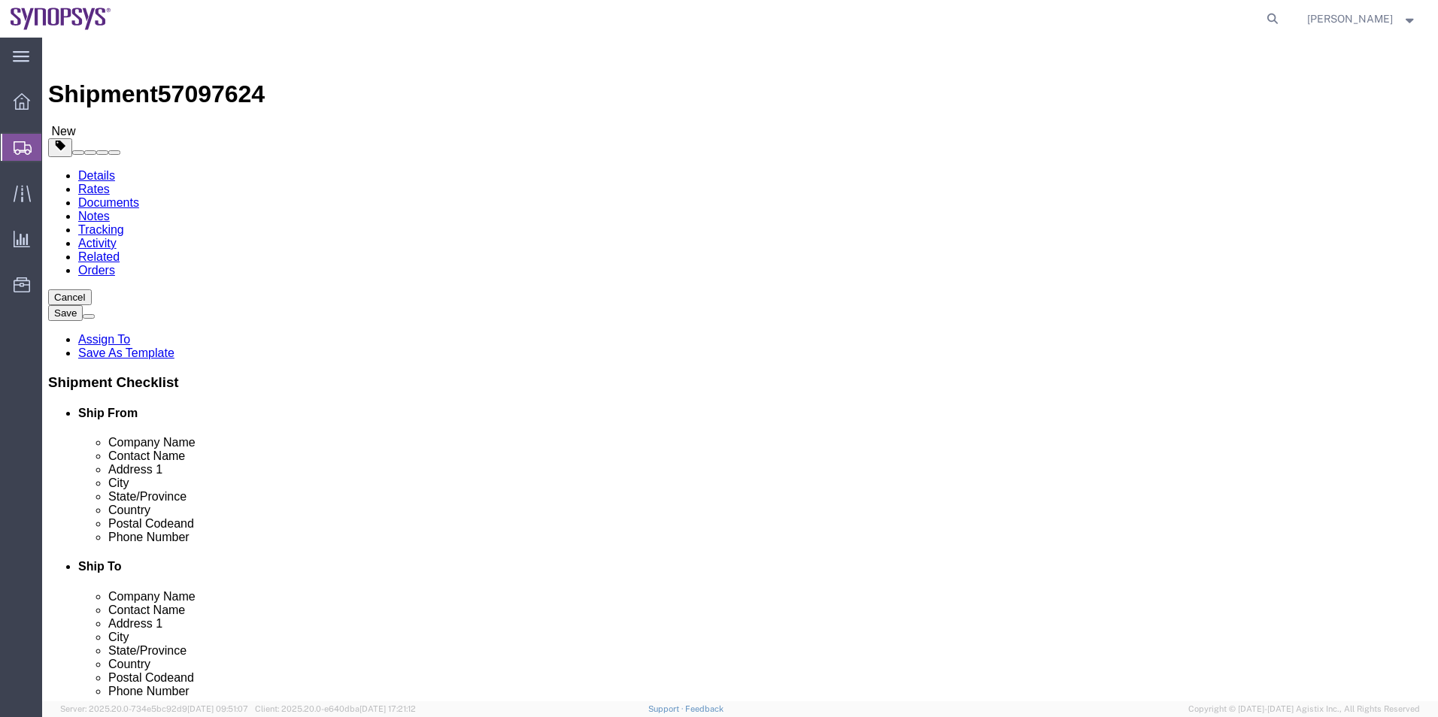
click span "button"
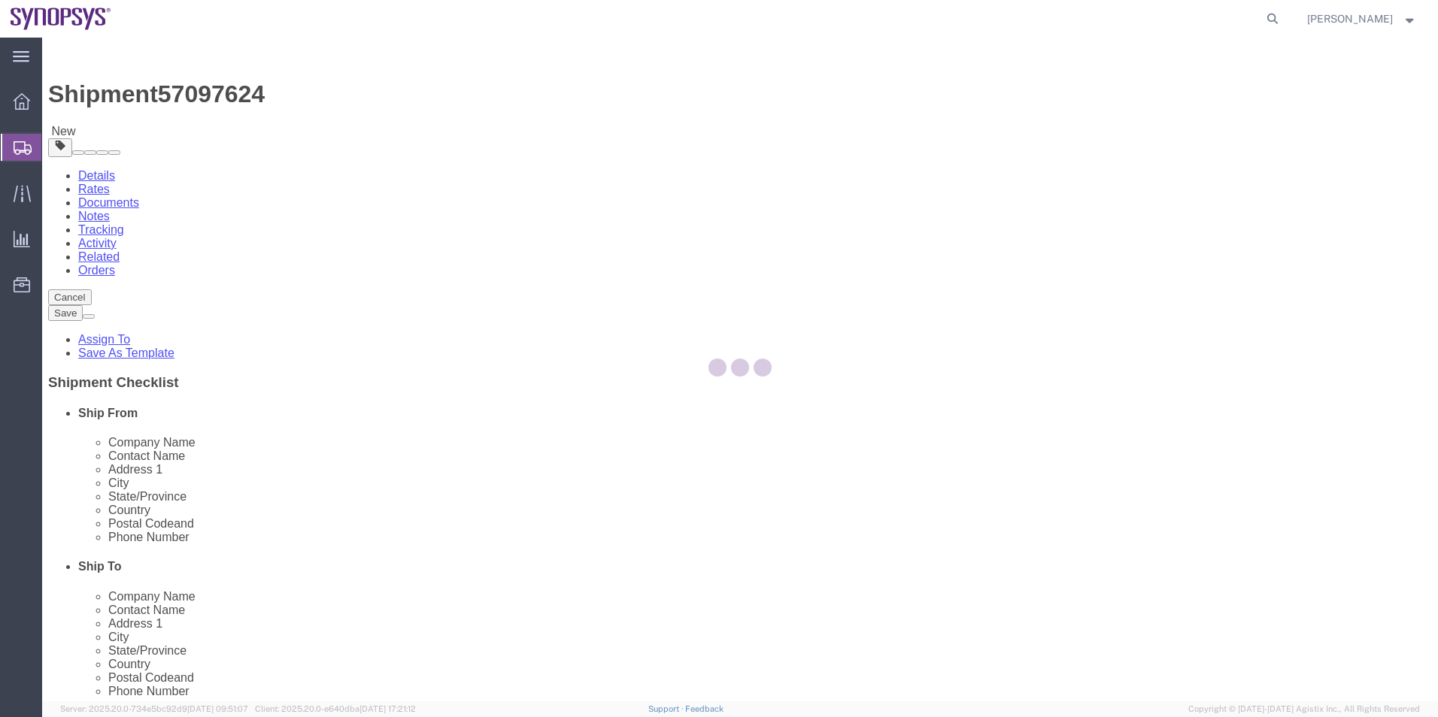
select select "CBOX"
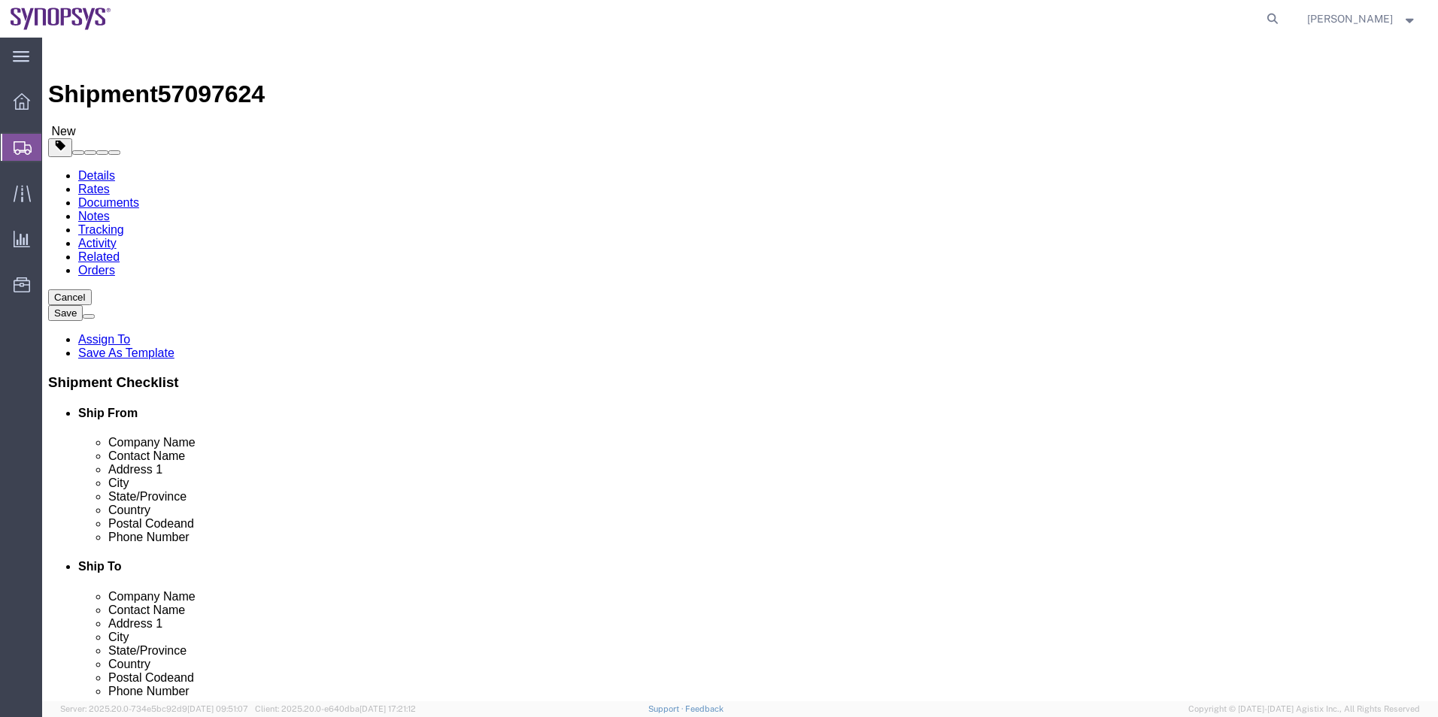
click dd "1.00 Each"
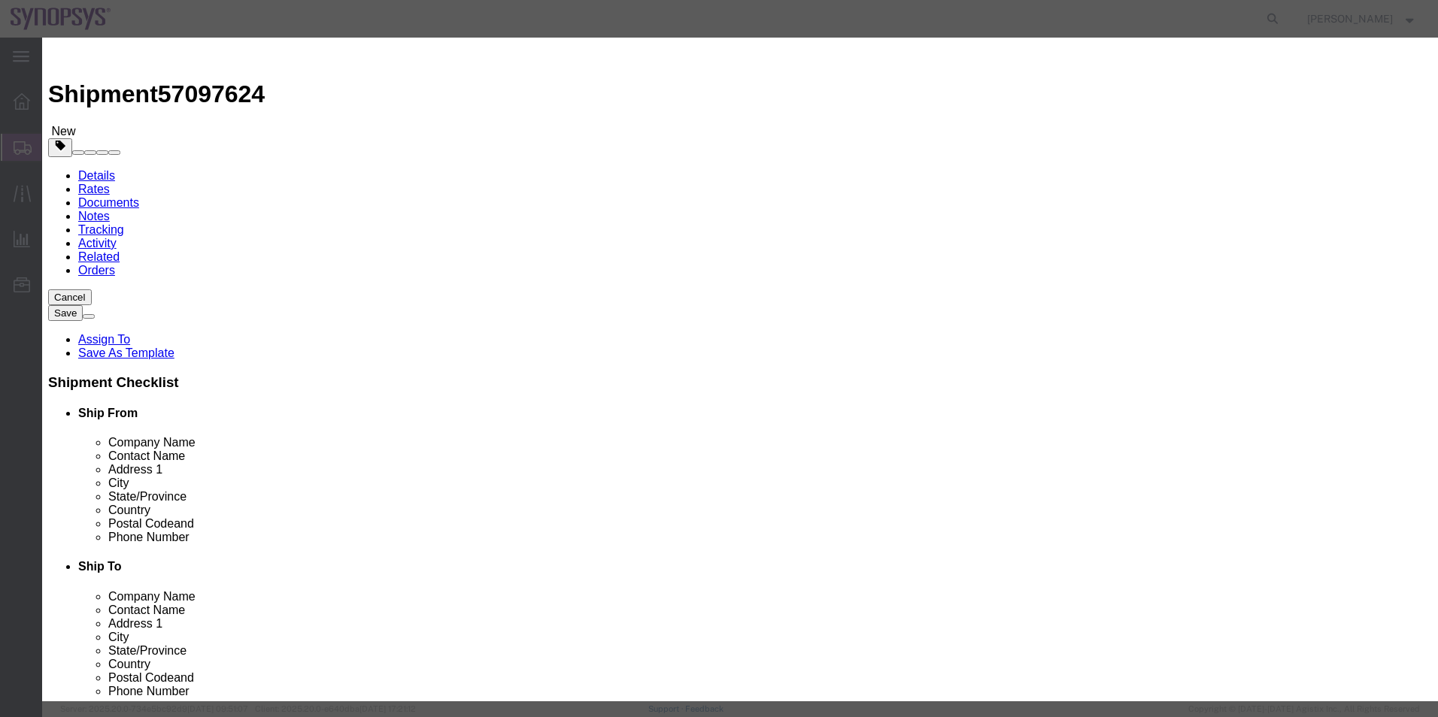
click input "80-0683-XX-z"
type input "80-0953-XX-z"
click button "Save & Close"
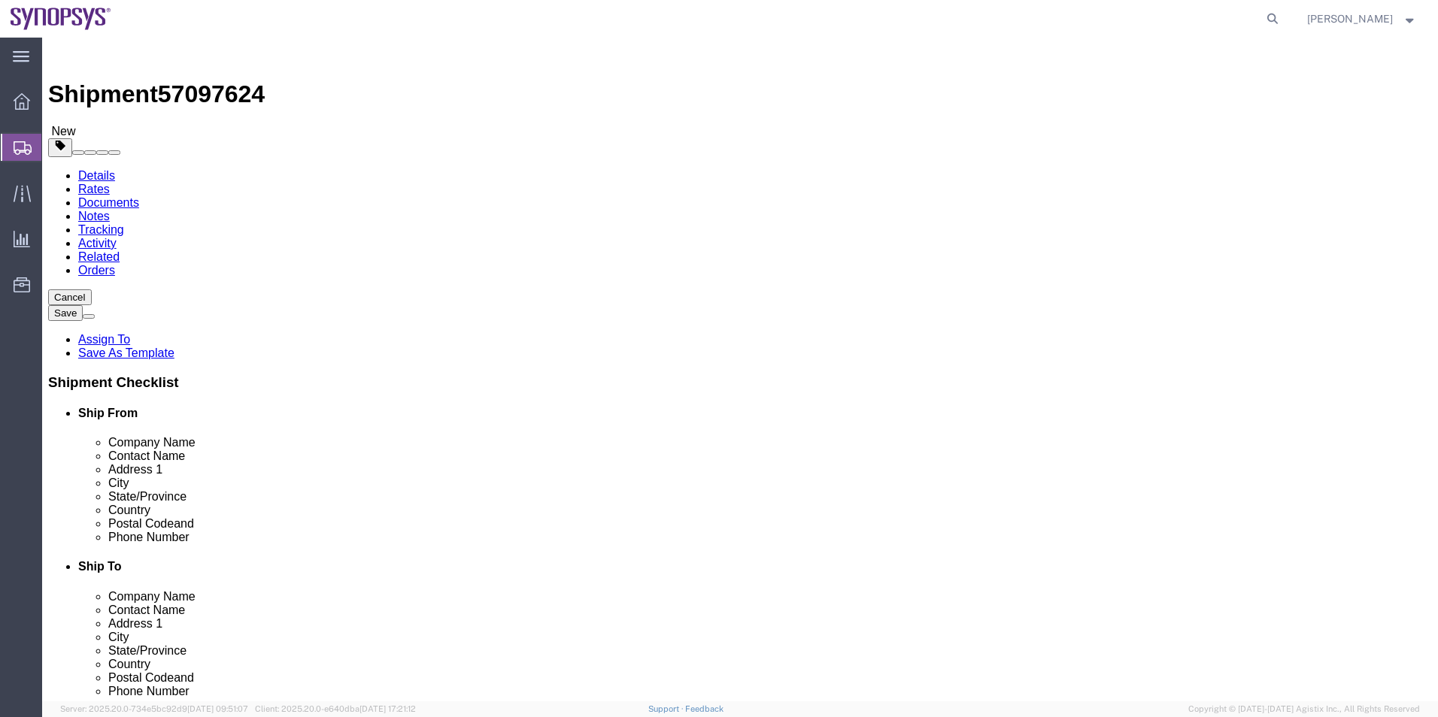
click icon
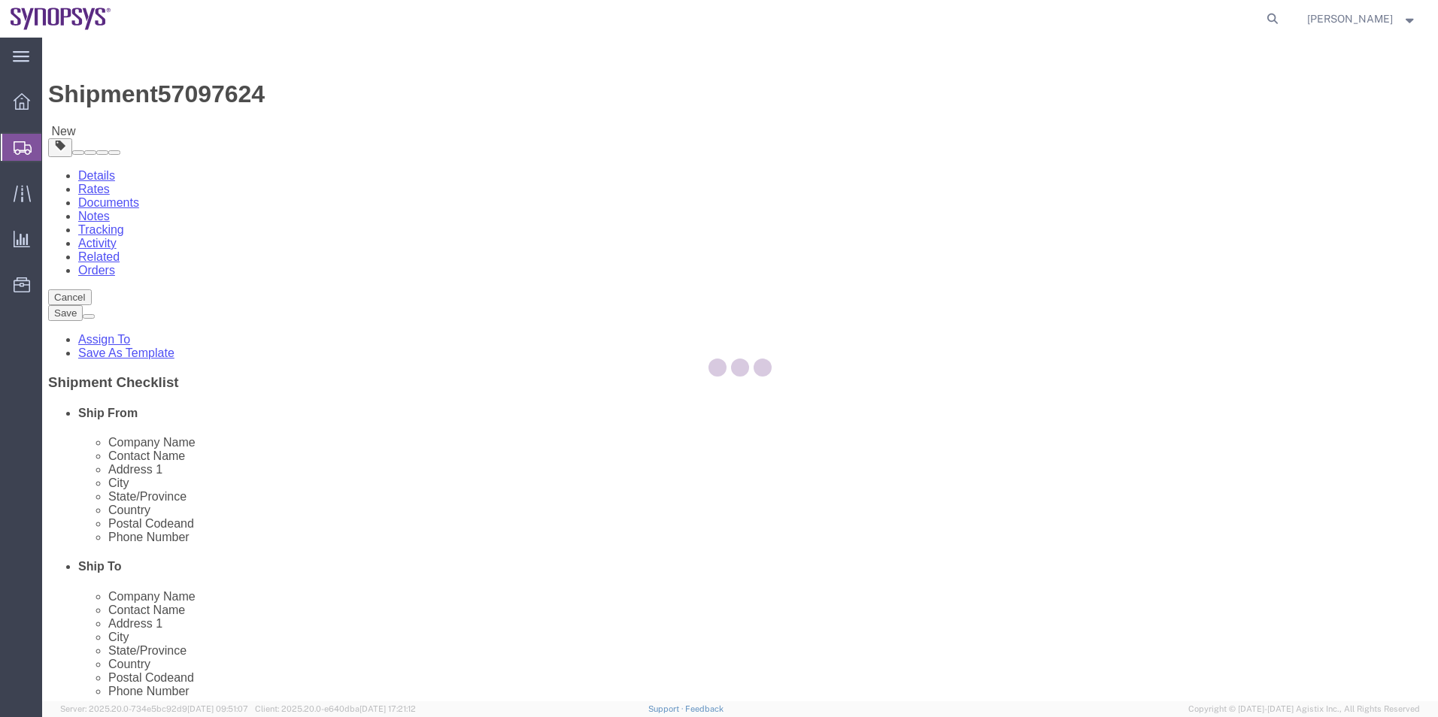
click at [356, 139] on div at bounding box center [740, 370] width 1396 height 664
select select
select select "COSTCENTER"
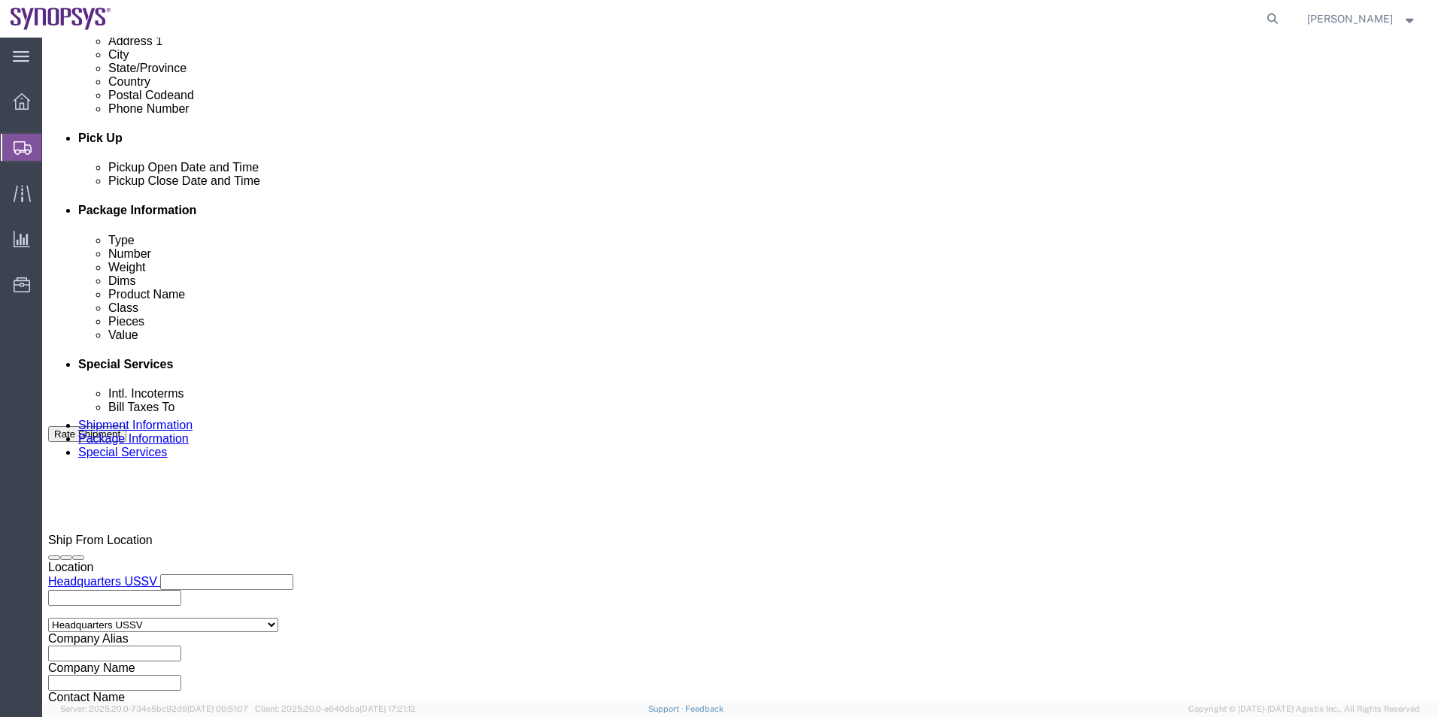
scroll to position [677, 0]
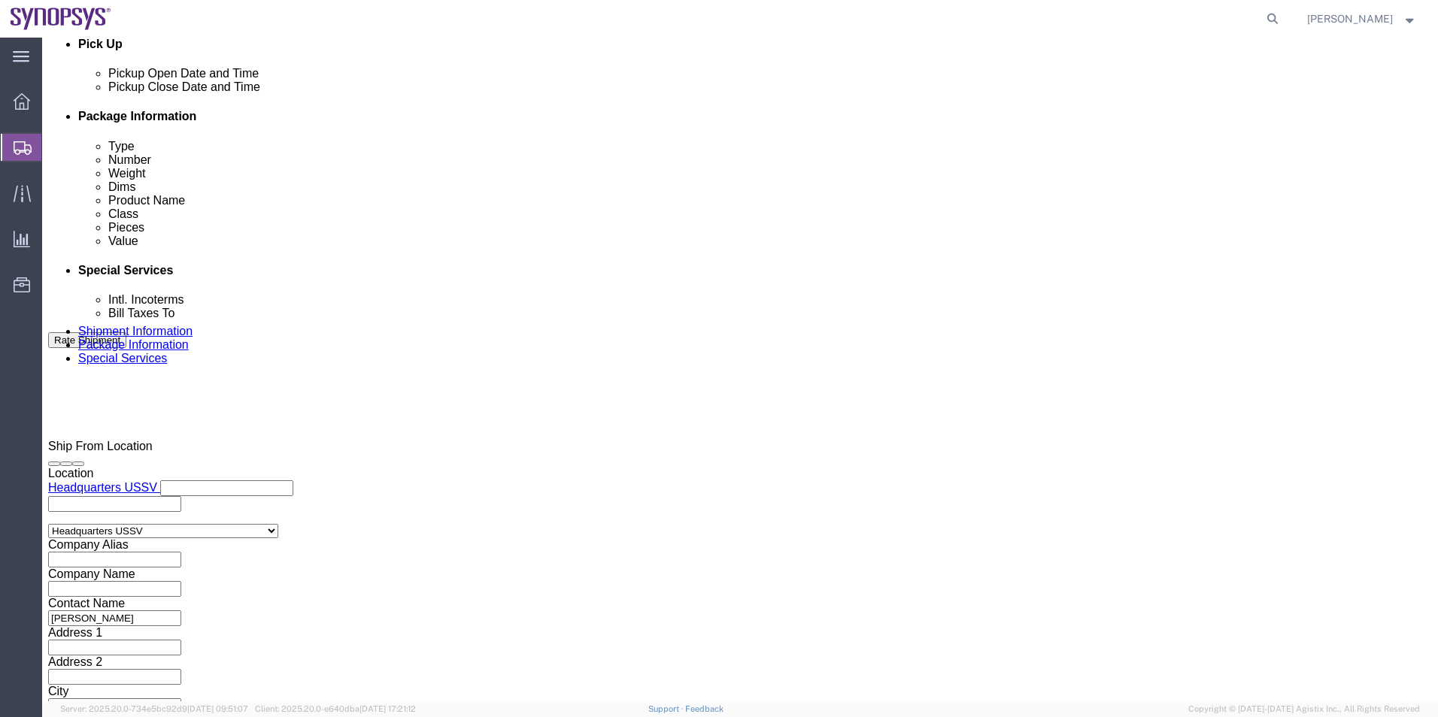
type input "110009"
click input "text"
paste input "[EMAIL_ADDRESS][DOMAIN_NAME]"
type input "[EMAIL_ADDRESS][DOMAIN_NAME]"
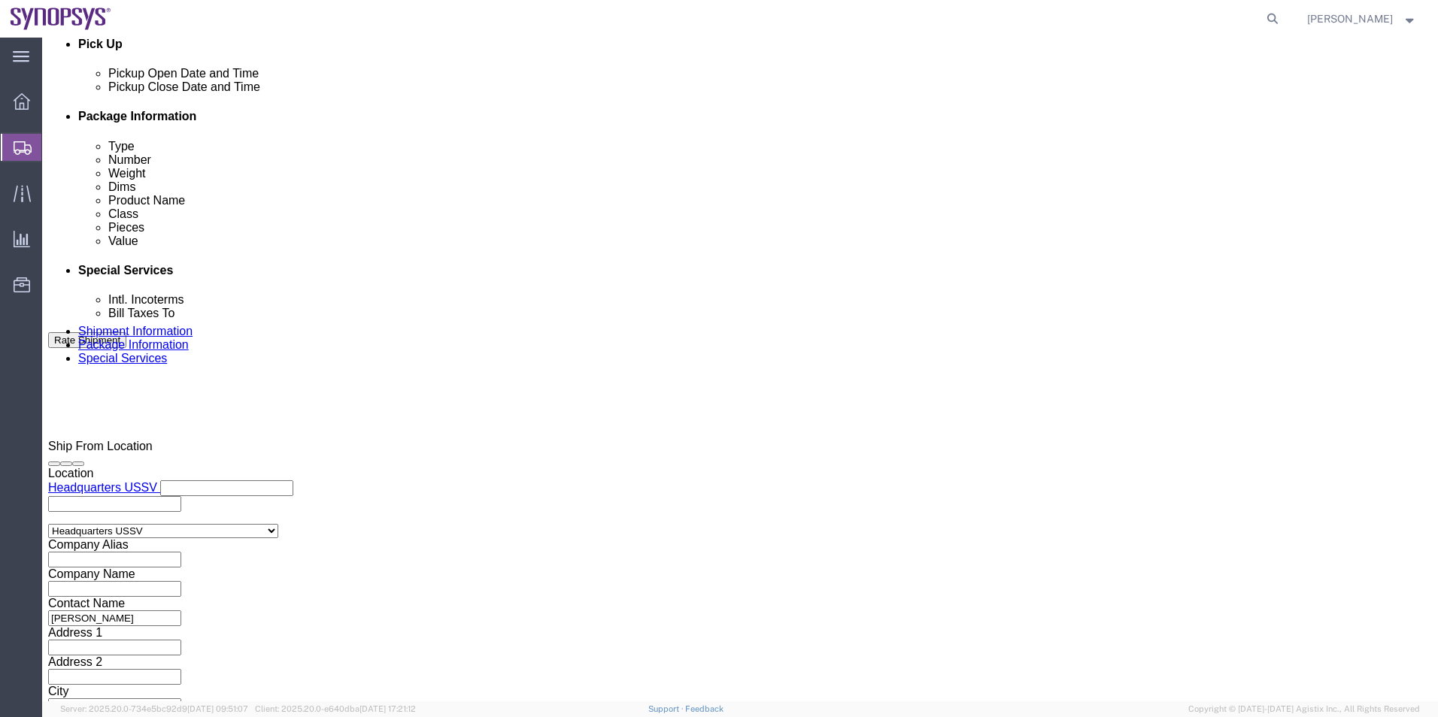
click button "Save"
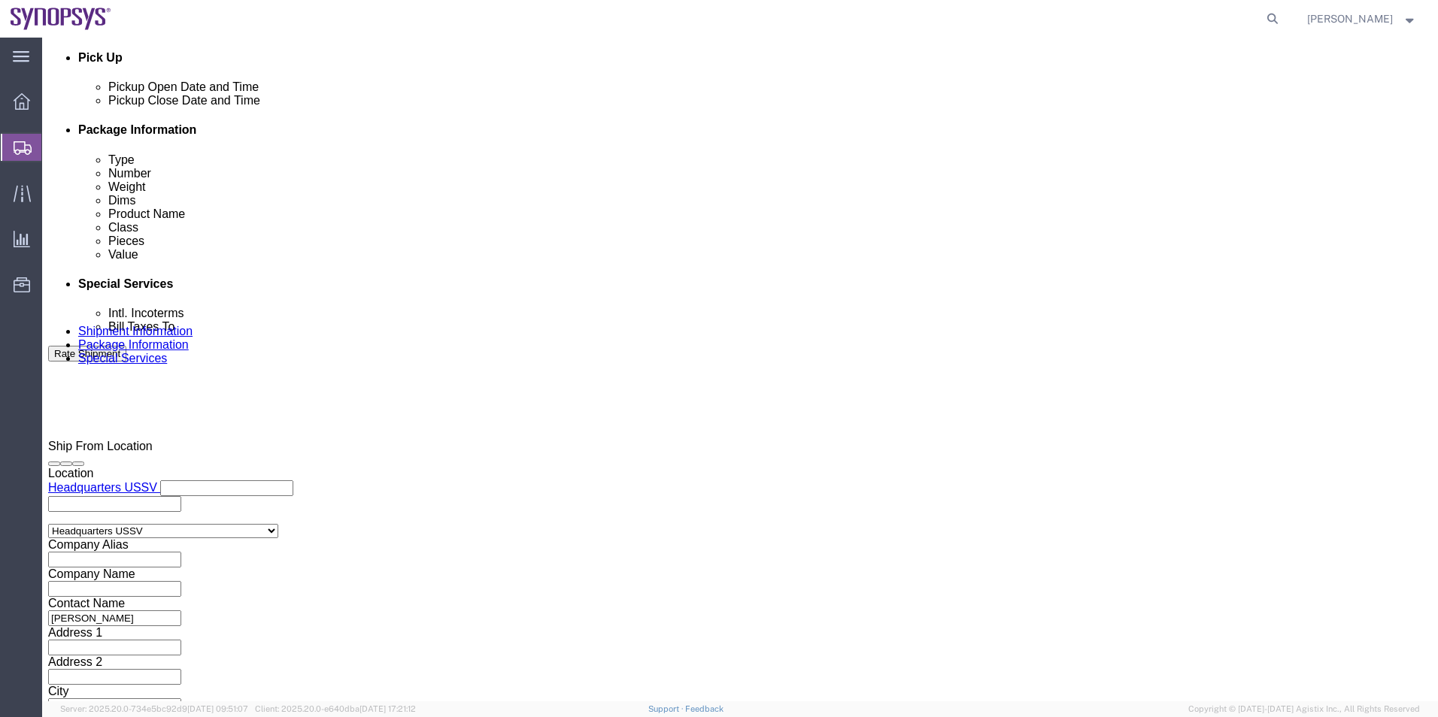
click icon
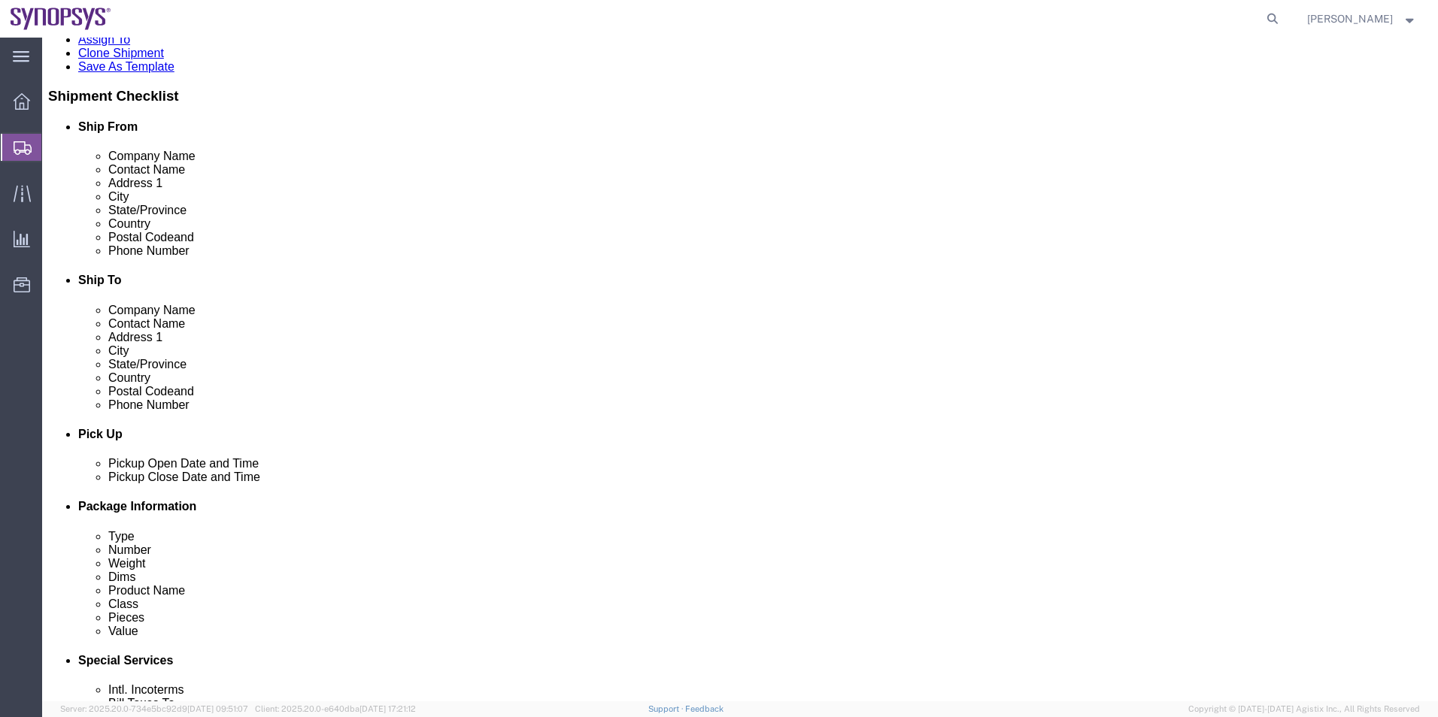
scroll to position [176, 0]
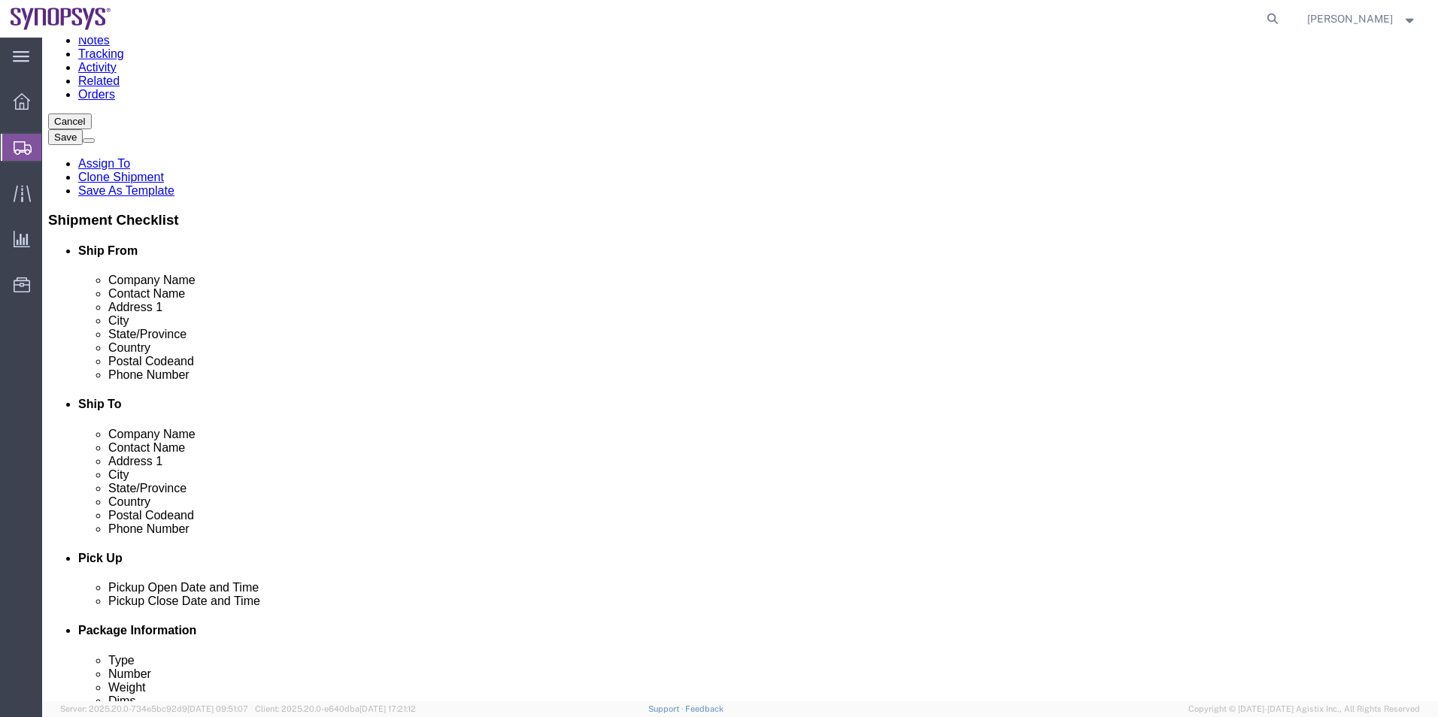
drag, startPoint x: 959, startPoint y: 362, endPoint x: 691, endPoint y: 361, distance: 267.7
click div "Email [PERSON_NAME][EMAIL_ADDRESS][PERSON_NAME][DOMAIN_NAME]"
click div "Shipment Information Package Information Special Services"
click icon
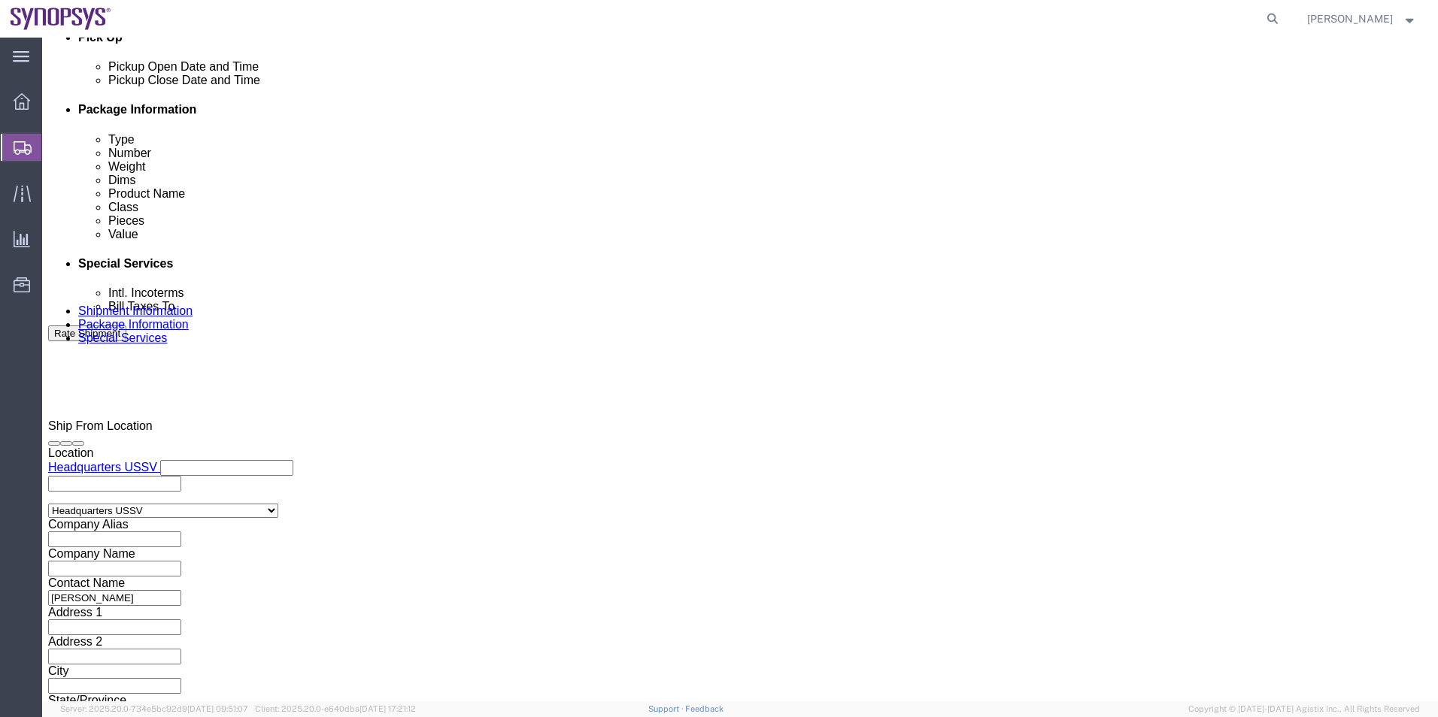
scroll to position [778, 0]
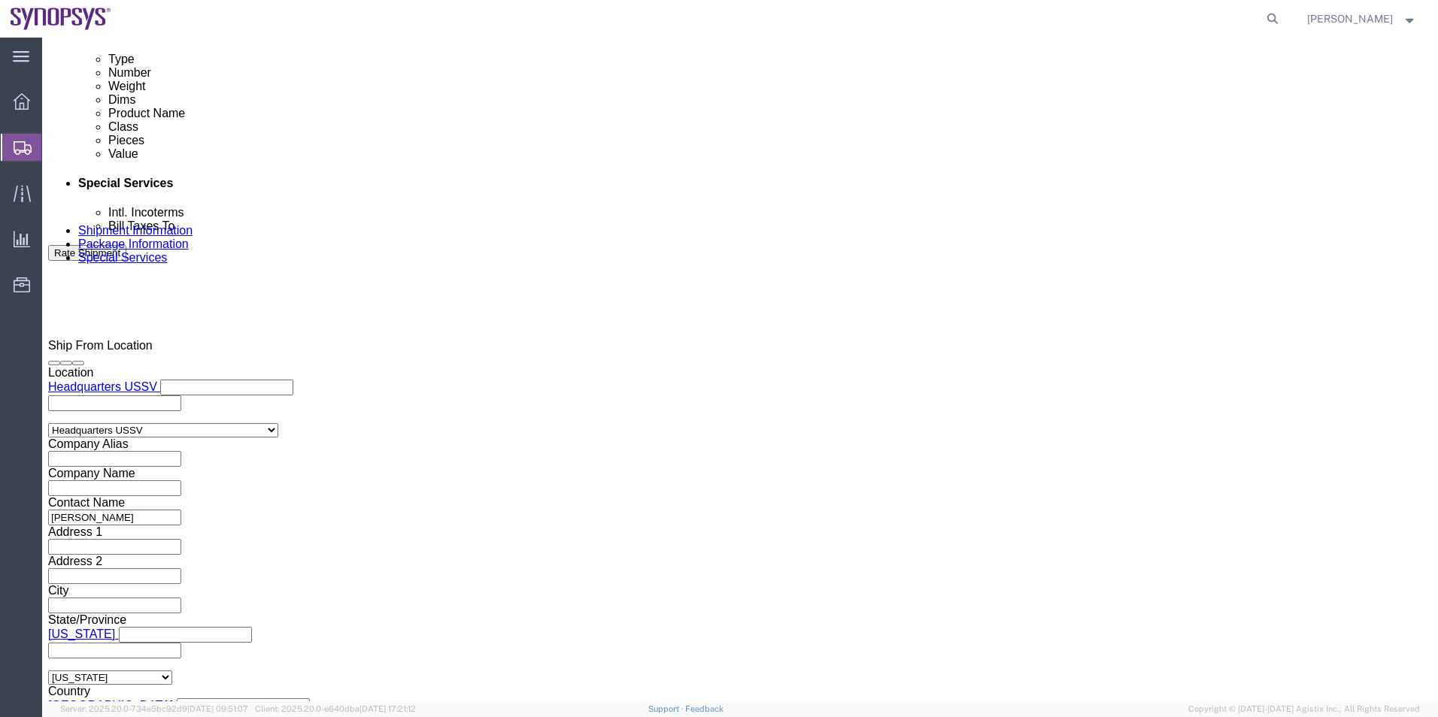
click input "text"
paste input "[PERSON_NAME][EMAIL_ADDRESS][PERSON_NAME][DOMAIN_NAME]"
type input "[PERSON_NAME][EMAIL_ADDRESS][PERSON_NAME][DOMAIN_NAME]"
type input "[EMAIL_ADDRESS][DOMAIN_NAME],[PERSON_NAME][DOMAIN_NAME][EMAIL_ADDRESS][PERSON_N…"
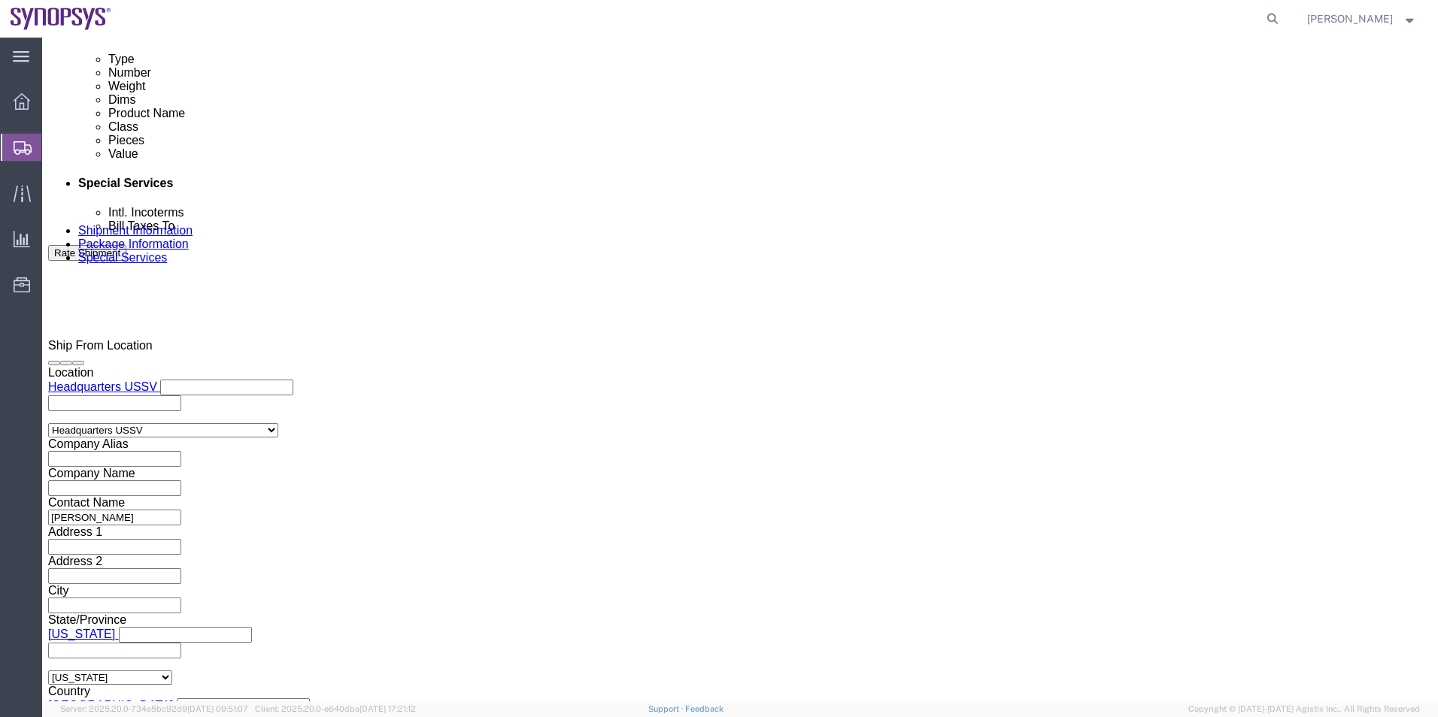
type input "[EMAIL_ADDRESS][DOMAIN_NAME]"
type input "[EMAIL_ADDRESS][DOMAIN_NAME],[PERSON_NAME][DOMAIN_NAME][EMAIL_ADDRESS][PERSON_N…"
click textarea
type textarea "RMA-PUR-26457 Please see attached. -[GEOGRAPHIC_DATA]"
click button "Save"
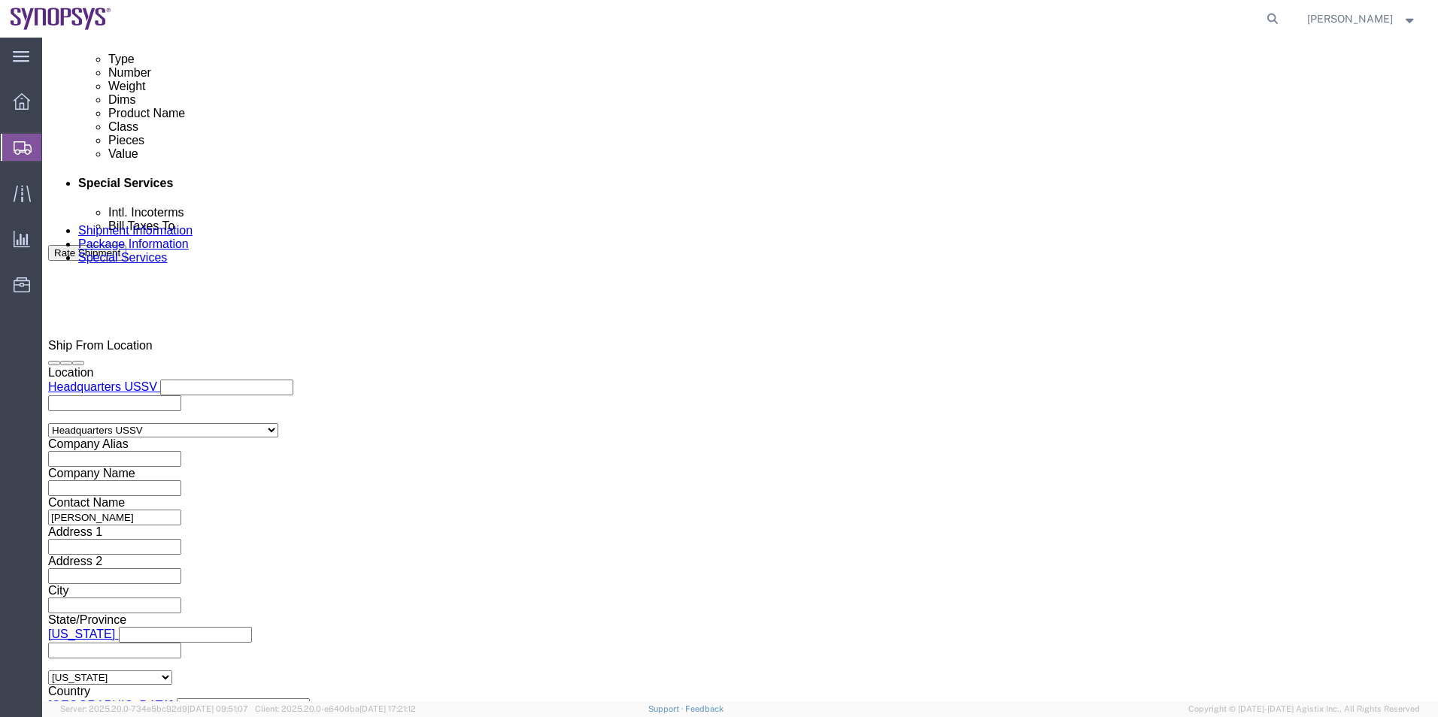
click icon
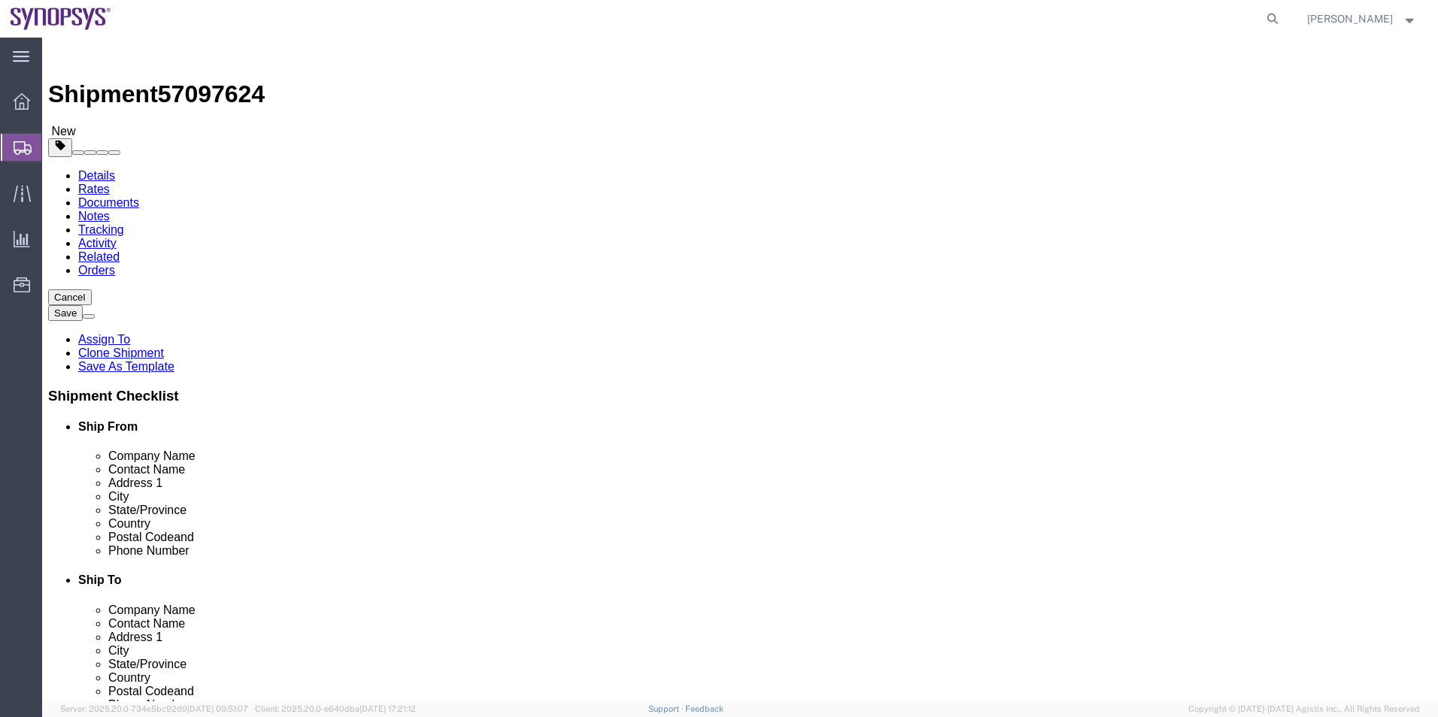
scroll to position [792, 0]
click input "text"
drag, startPoint x: 387, startPoint y: 283, endPoint x: 67, endPoint y: 293, distance: 320.6
click div "Location Headquarters USSV My Profile Location [GEOGRAPHIC_DATA] DE04 Agrate Br…"
click input "text"
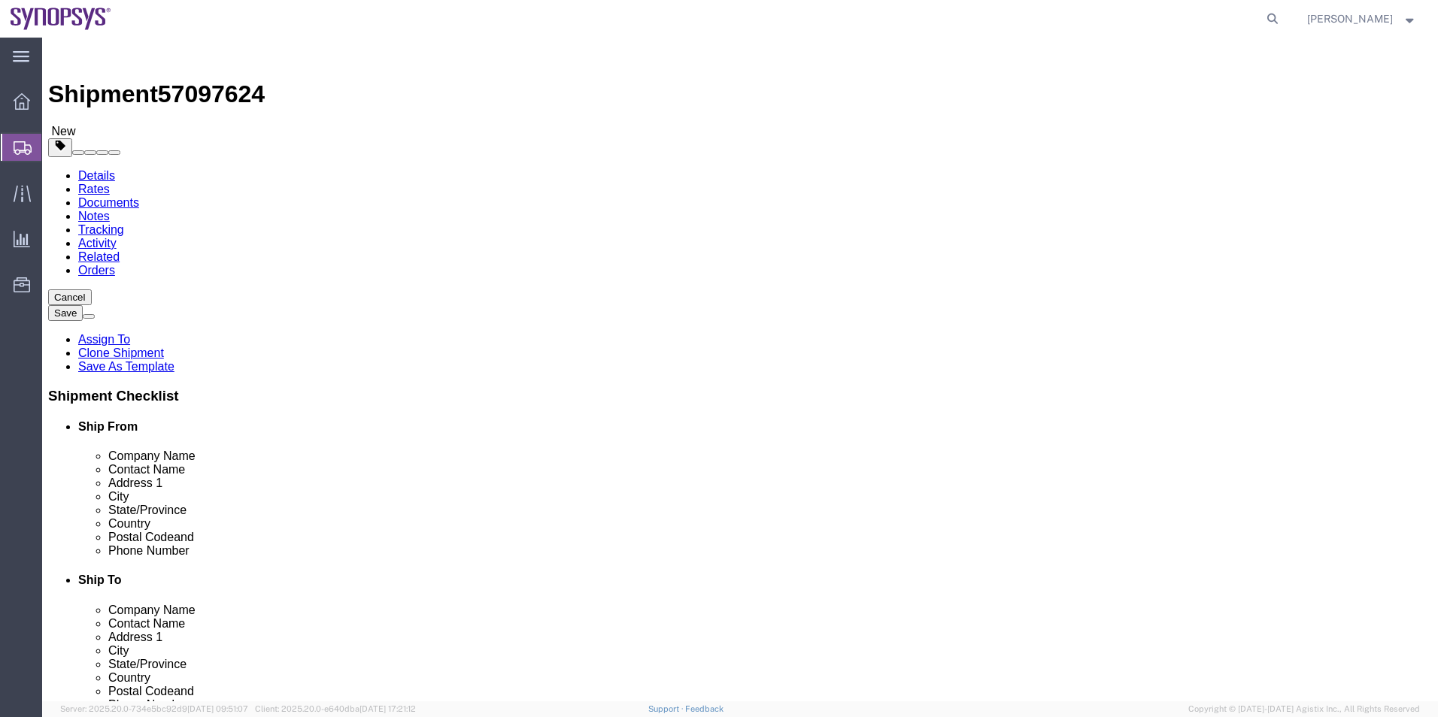
drag, startPoint x: 305, startPoint y: 347, endPoint x: 123, endPoint y: 350, distance: 182.0
click div "Location Headquarters USSV My Profile Location [GEOGRAPHIC_DATA] DE04 Agrate Br…"
type input "[STREET_ADDRESS]"
type input "770 North [PERSON_NAME]"
select select
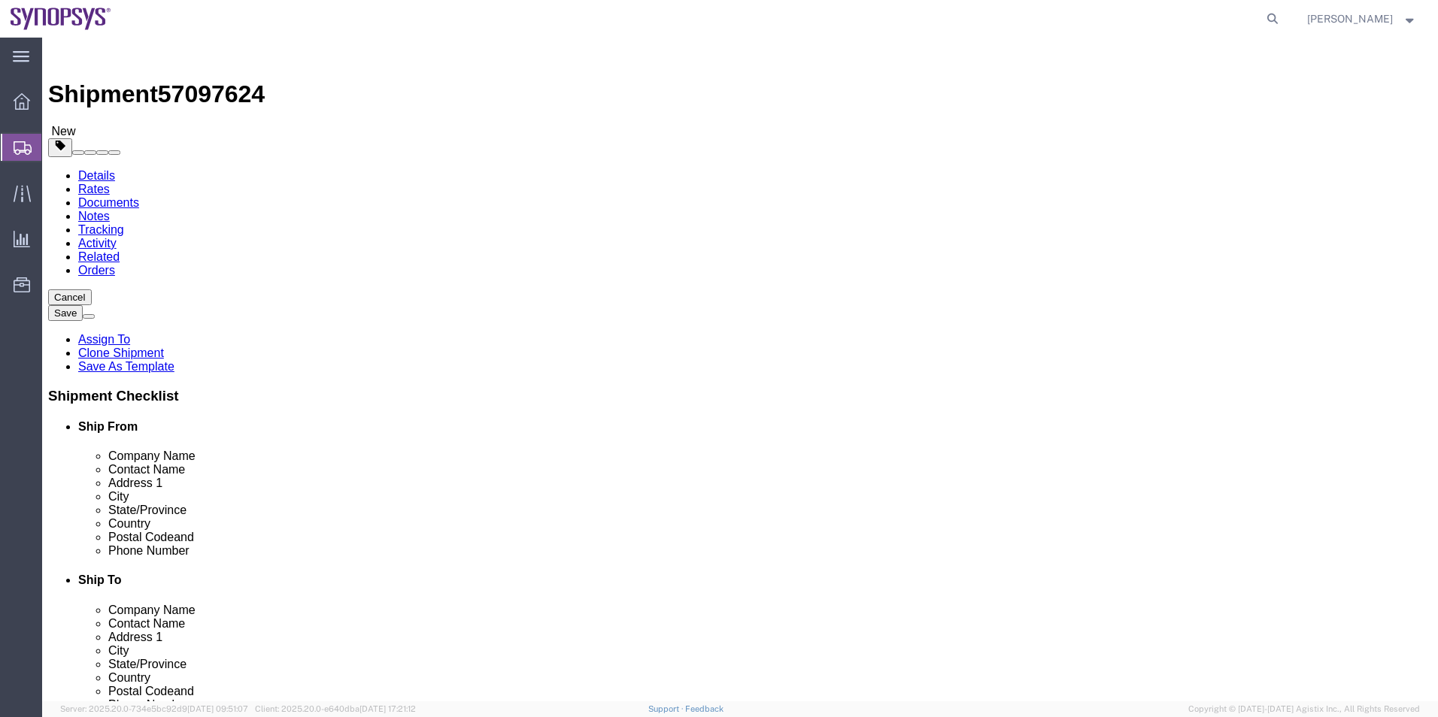
click icon
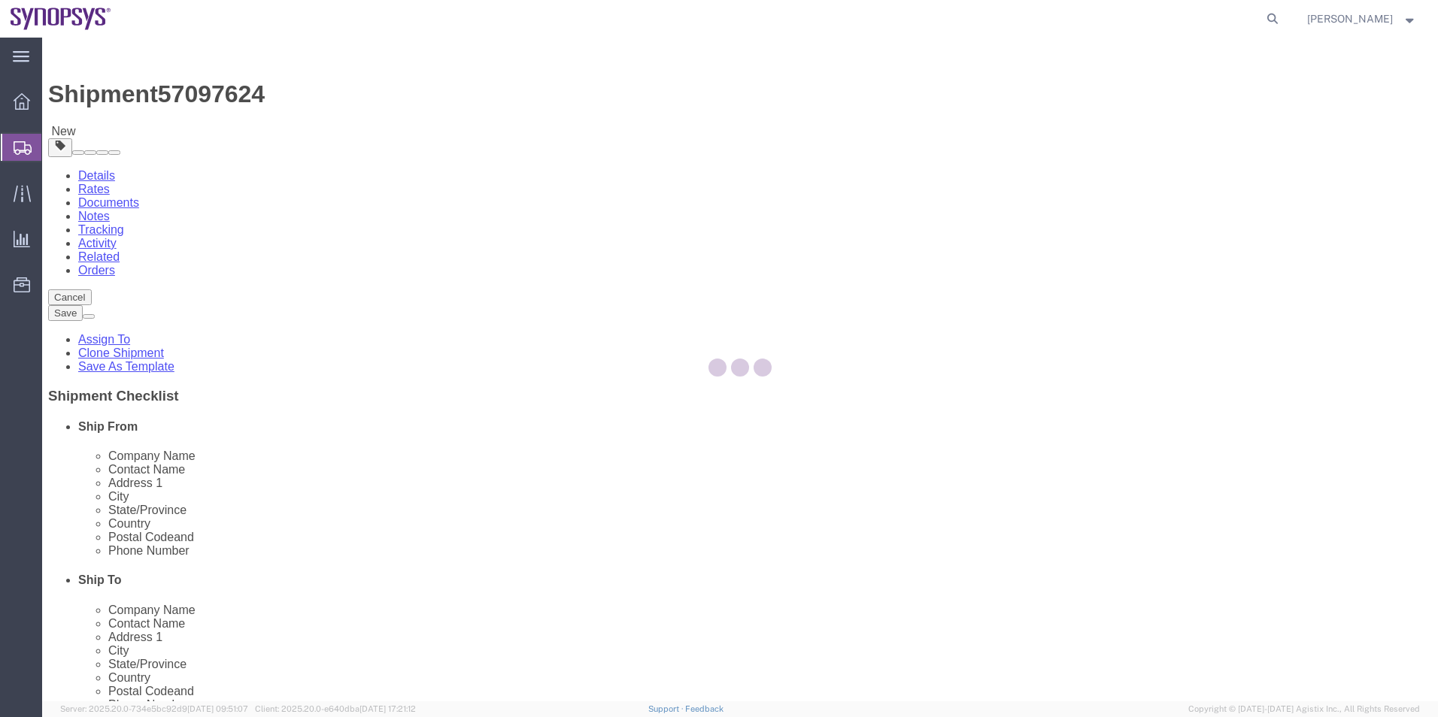
select select
select select "COSTCENTER"
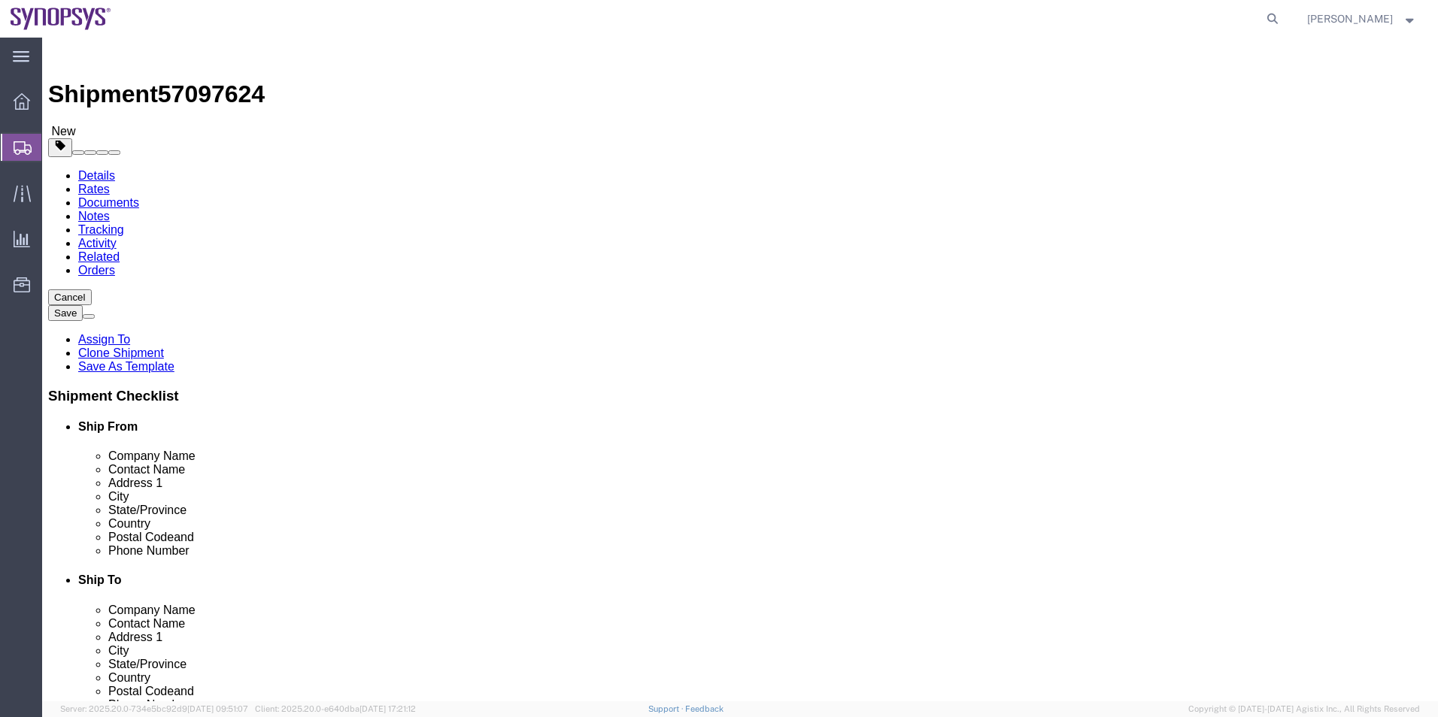
click icon
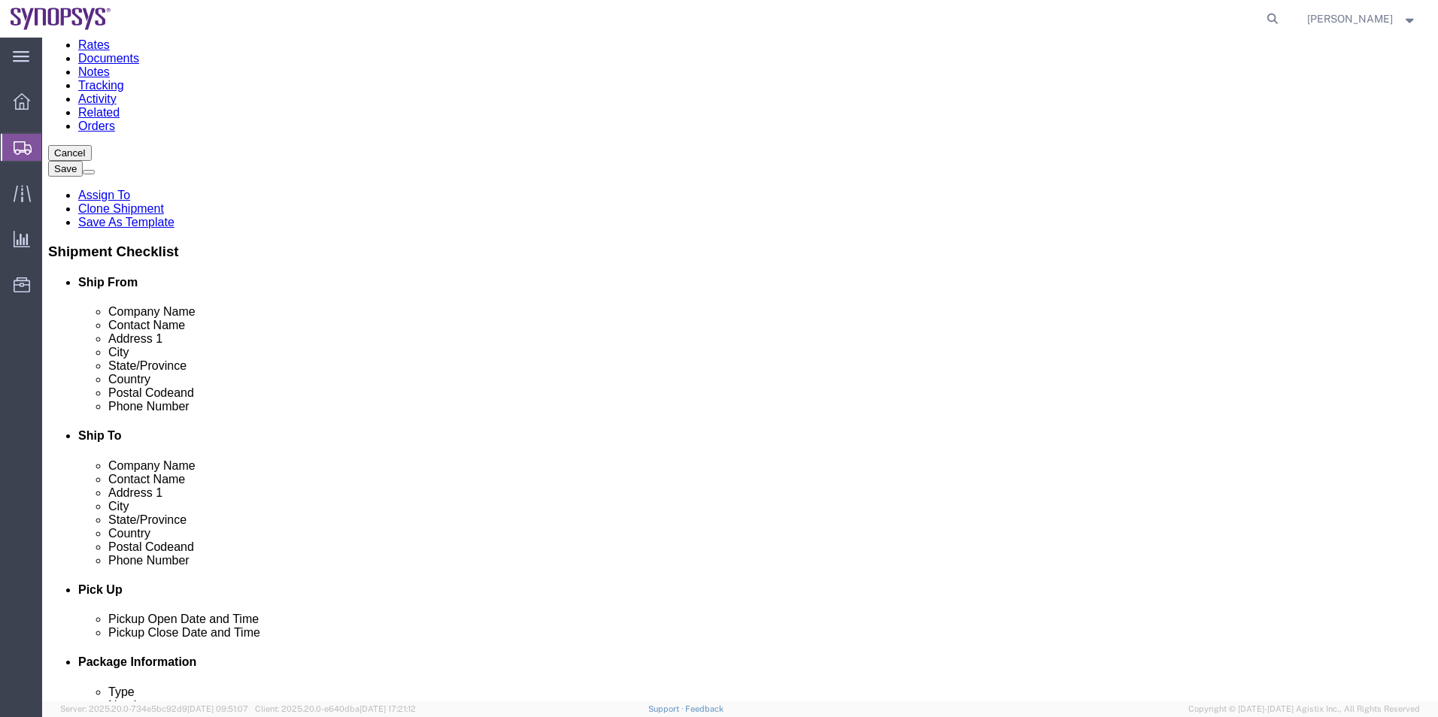
scroll to position [150, 0]
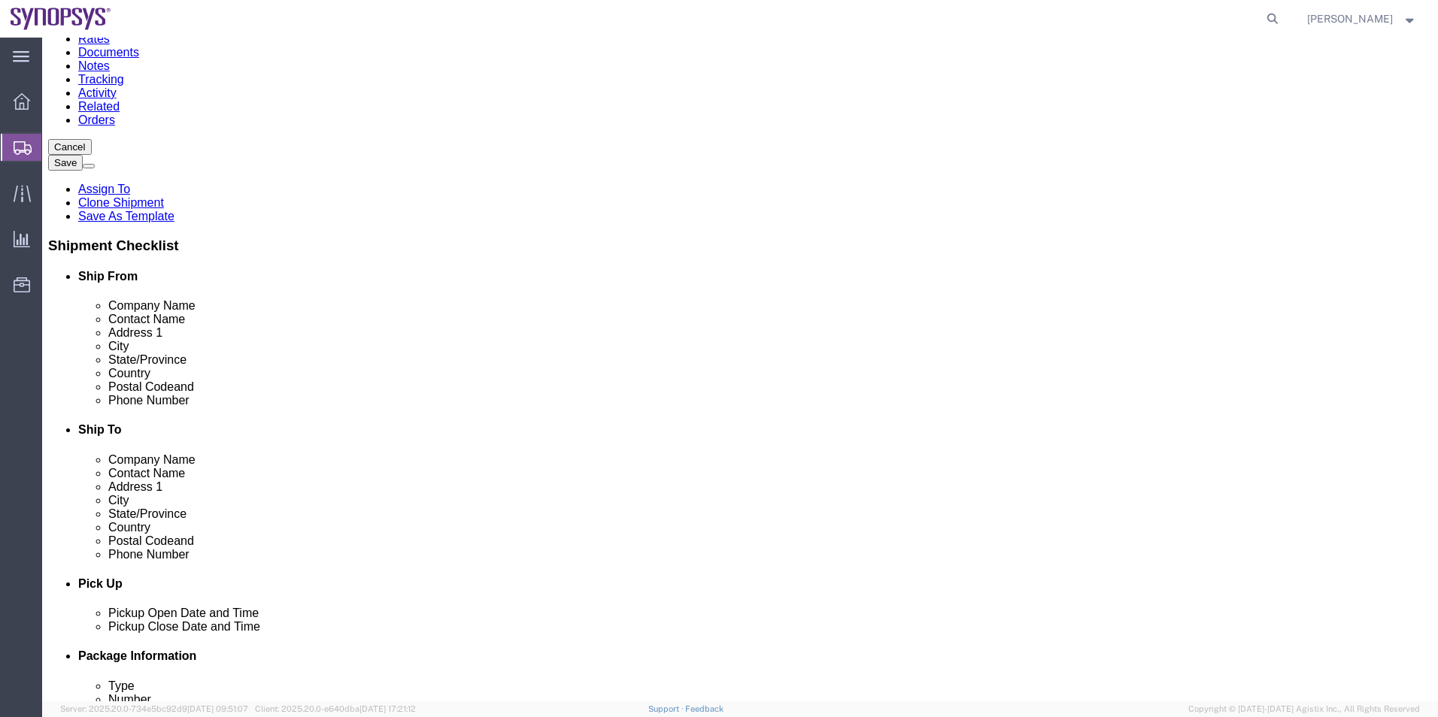
click link "Special Services"
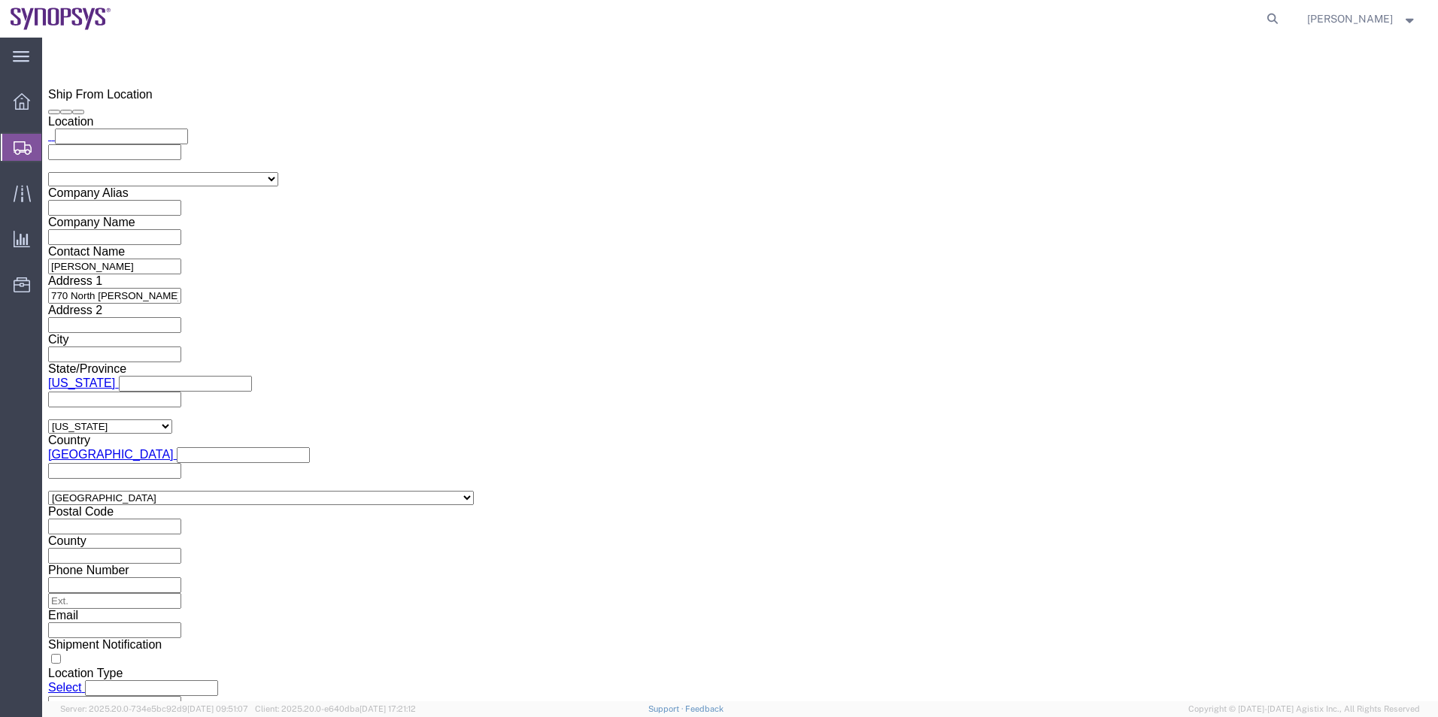
scroll to position [1128, 0]
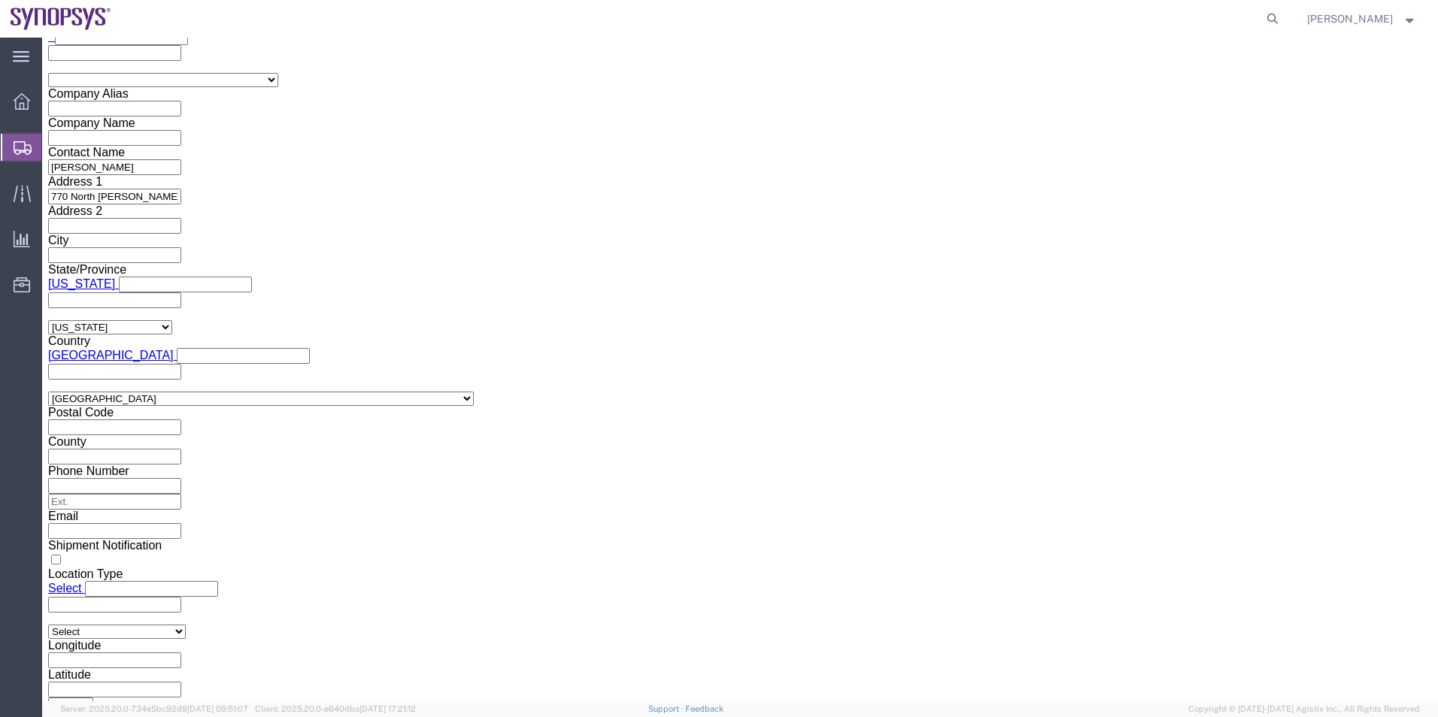
click button "Rate Shipment"
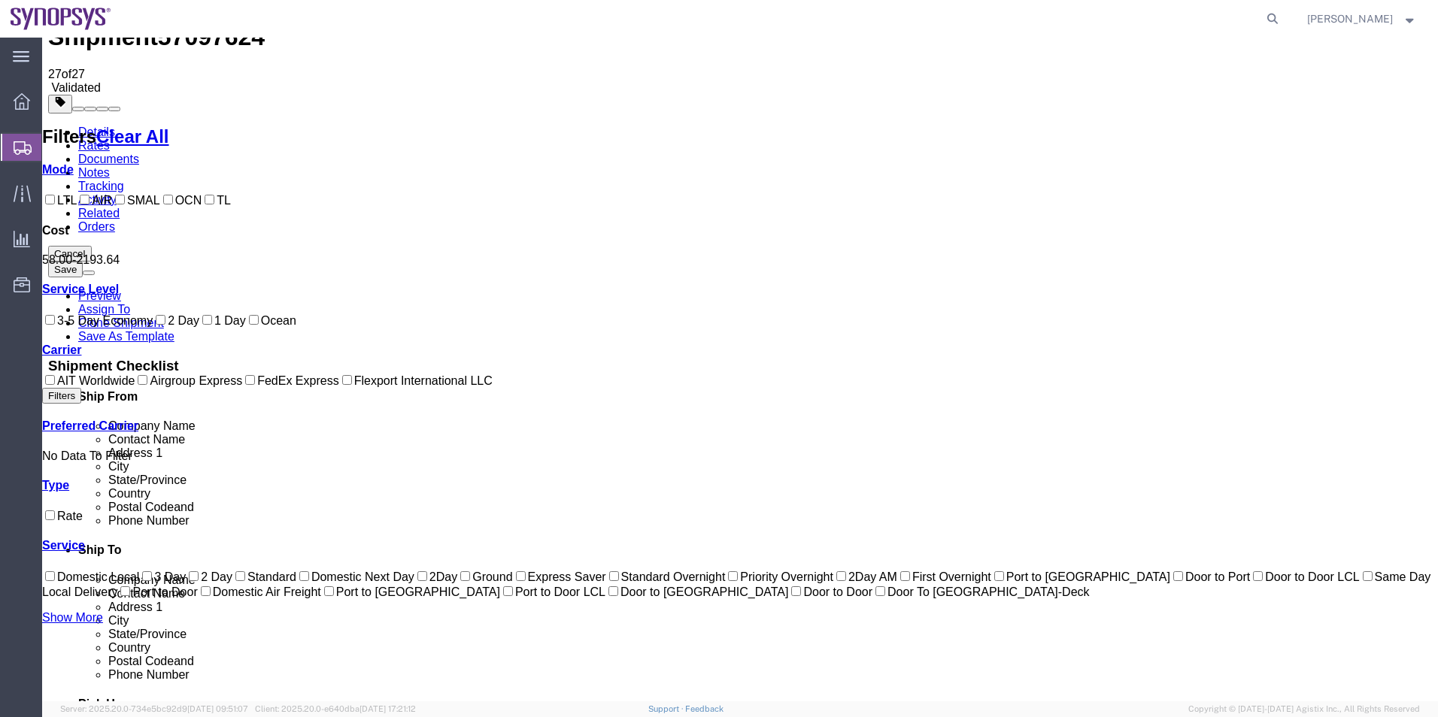
scroll to position [30, 0]
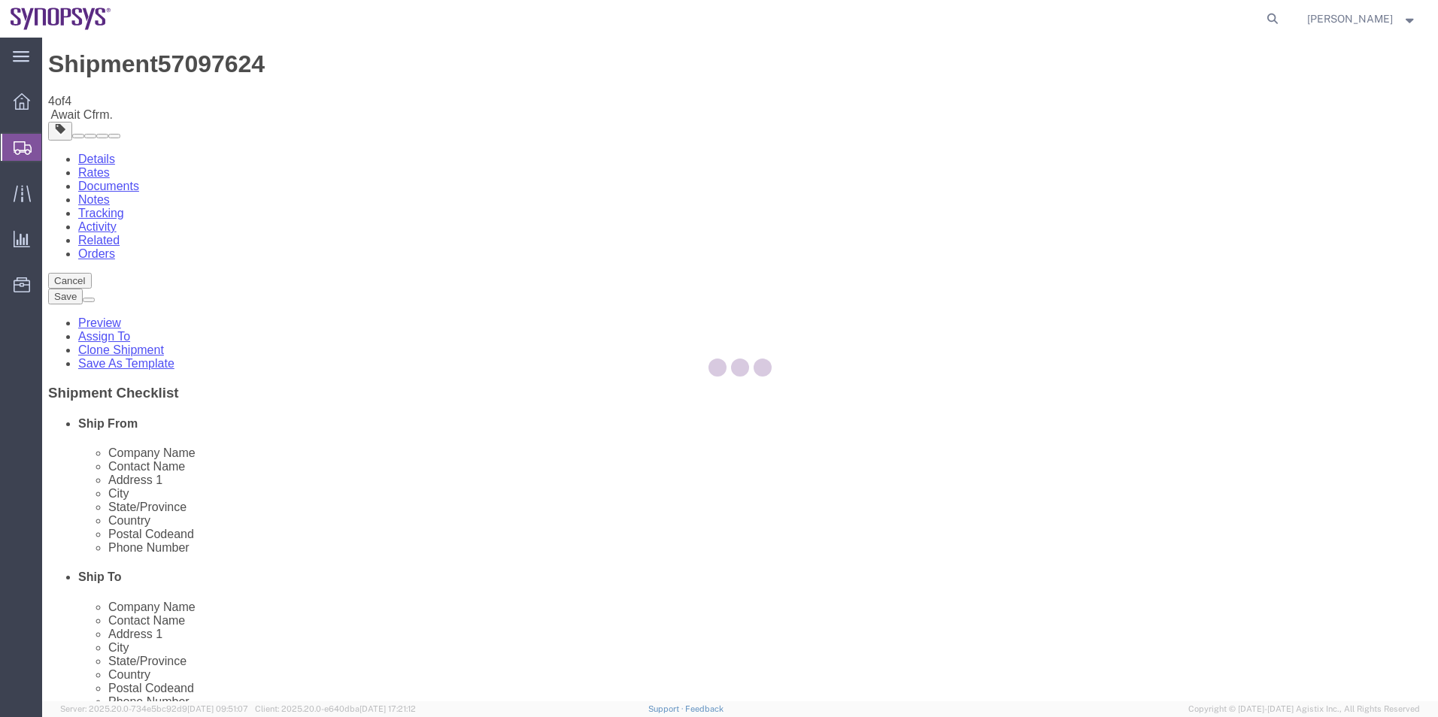
scroll to position [0, 0]
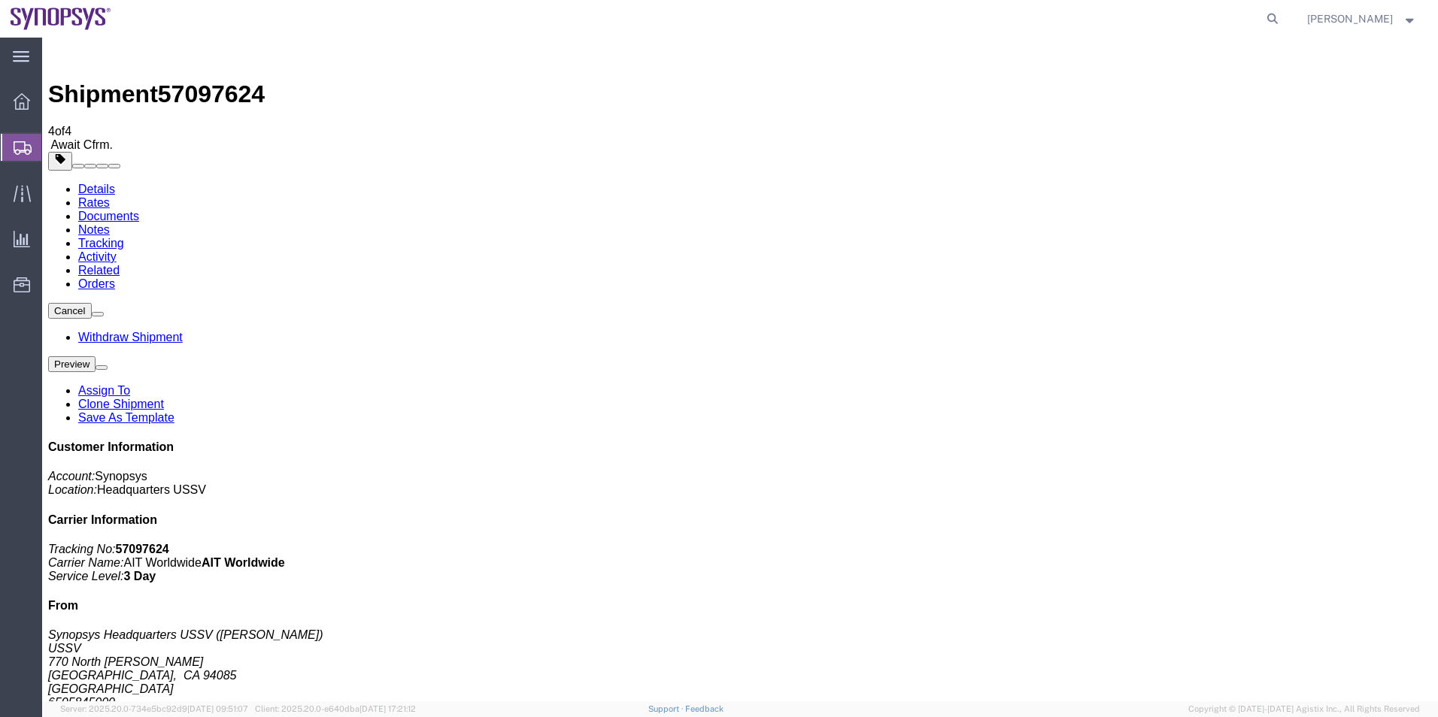
click at [0, 0] on span "Shipment Manager" at bounding box center [0, 0] width 0 height 0
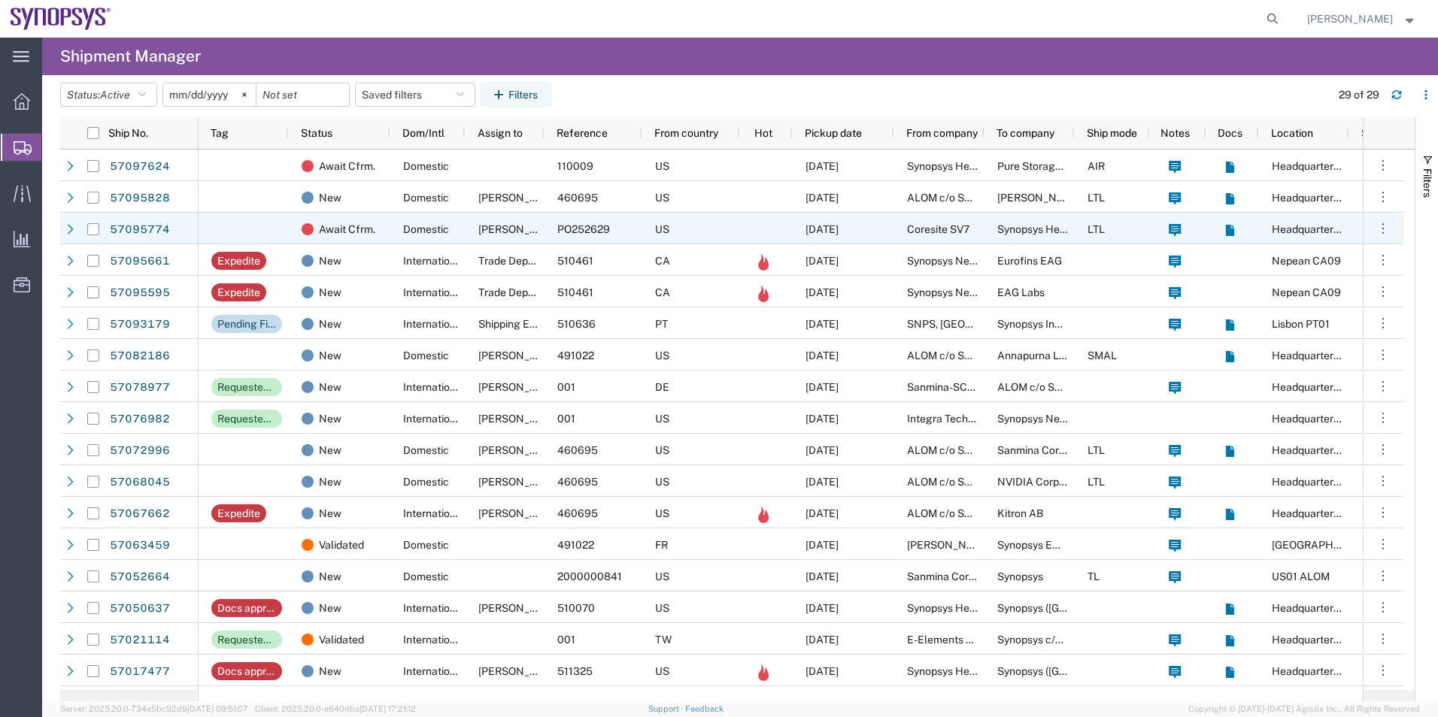
click at [408, 228] on span "Domestic" at bounding box center [426, 229] width 46 height 12
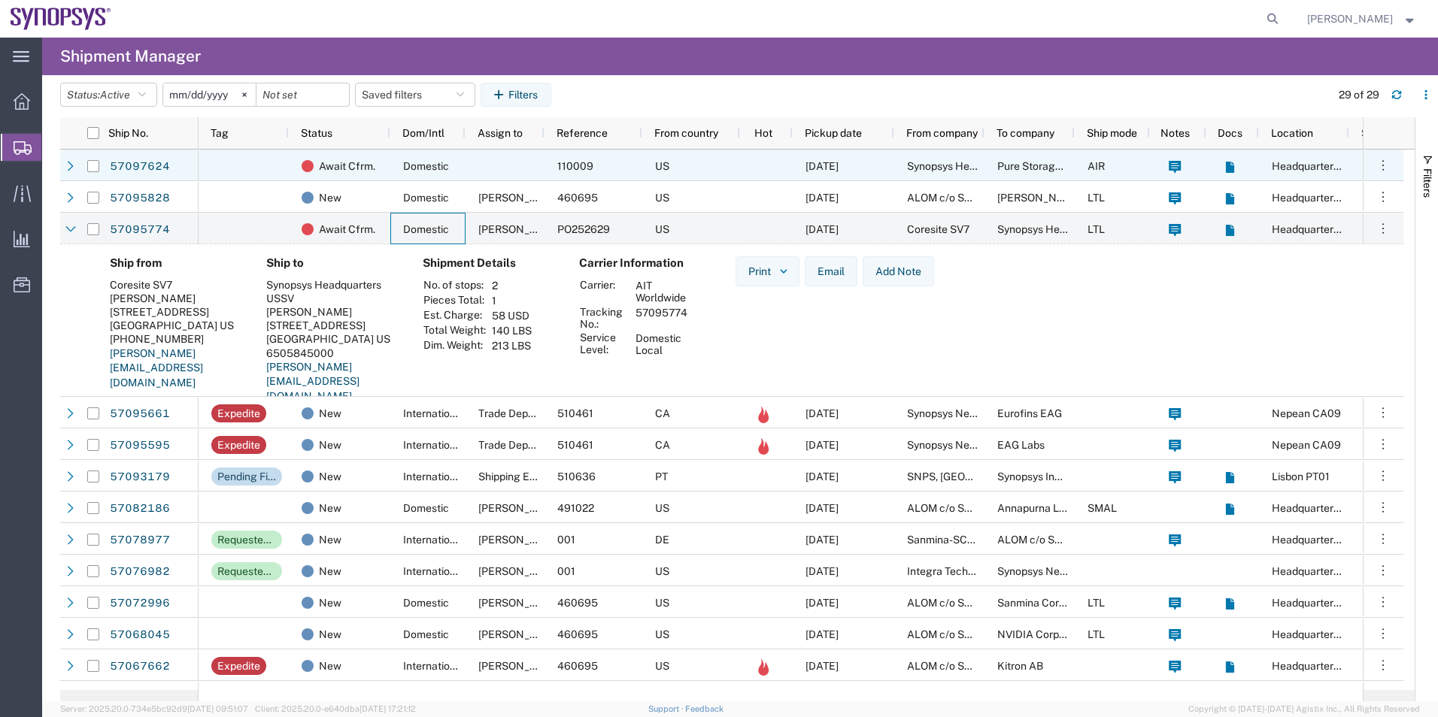
click at [451, 164] on div "Domestic" at bounding box center [427, 166] width 75 height 32
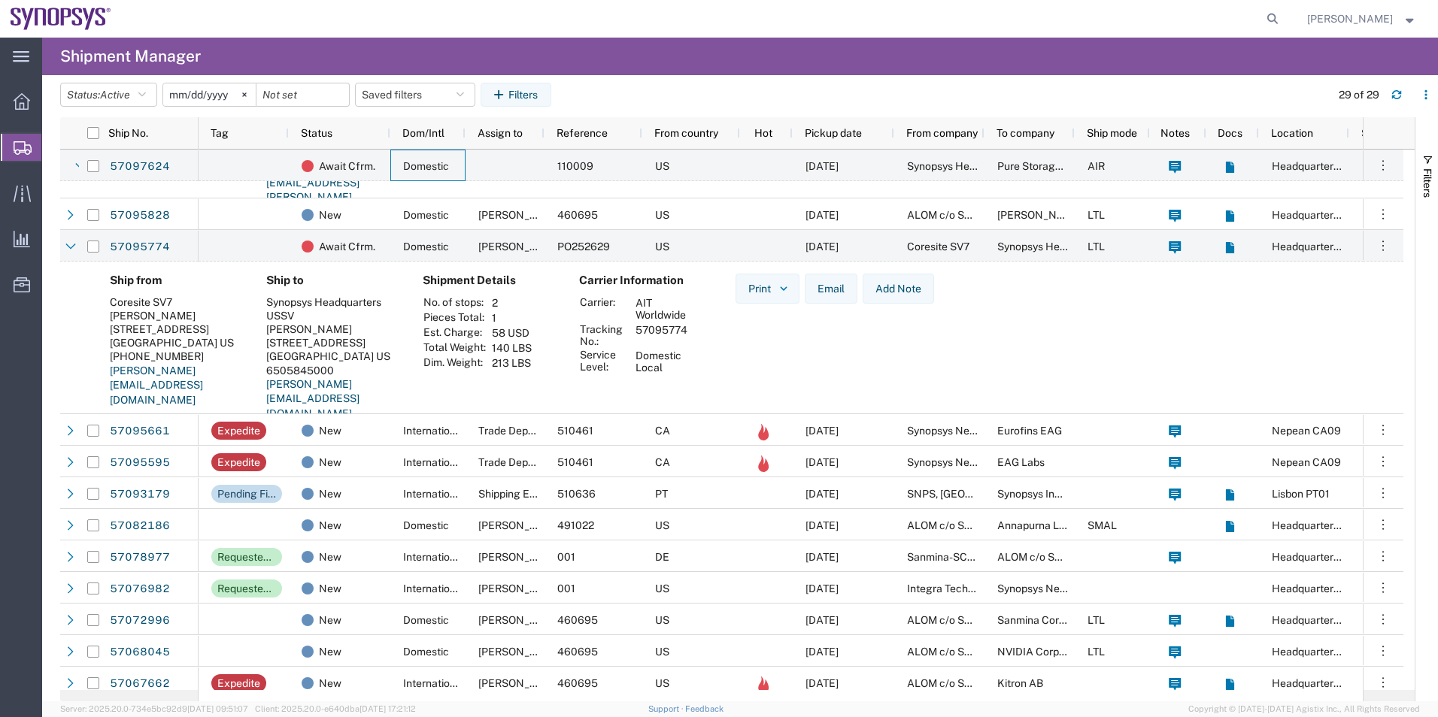
scroll to position [150, 0]
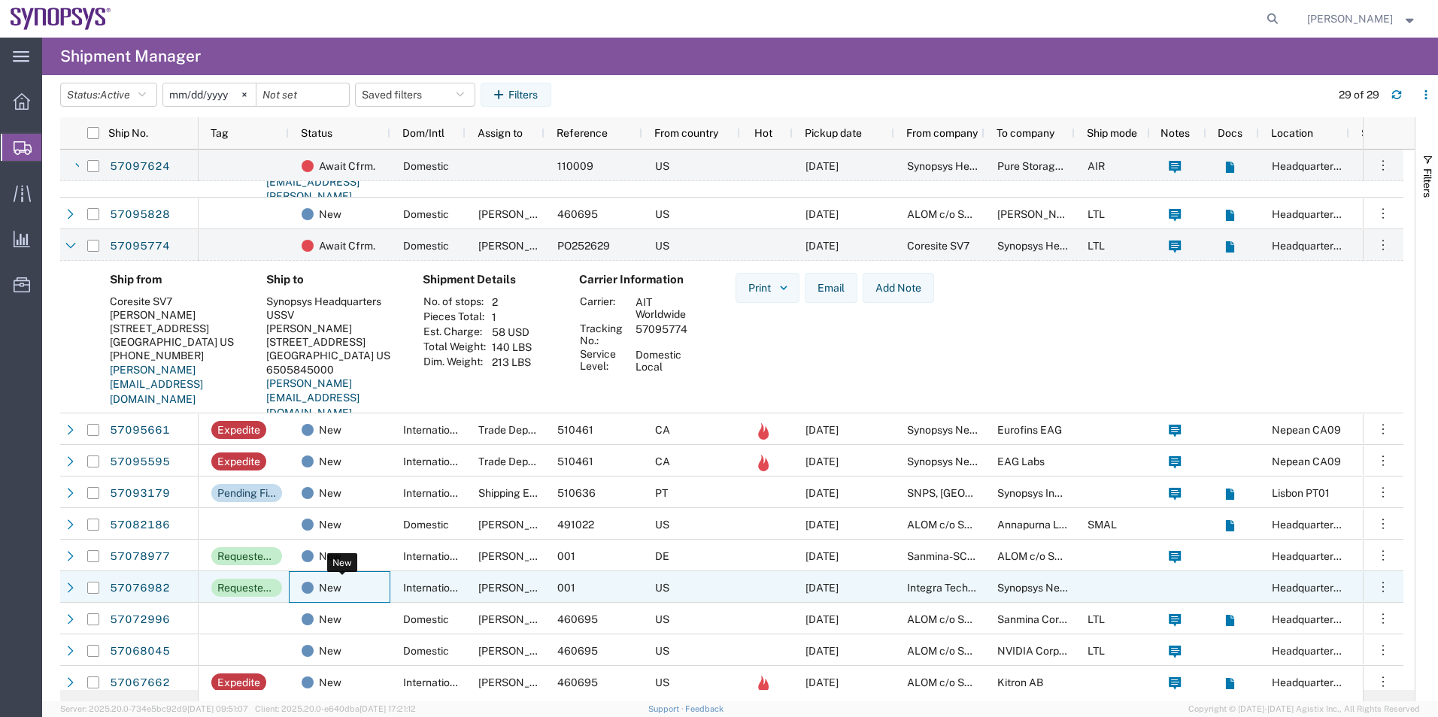
click at [342, 581] on div "New" at bounding box center [343, 588] width 82 height 32
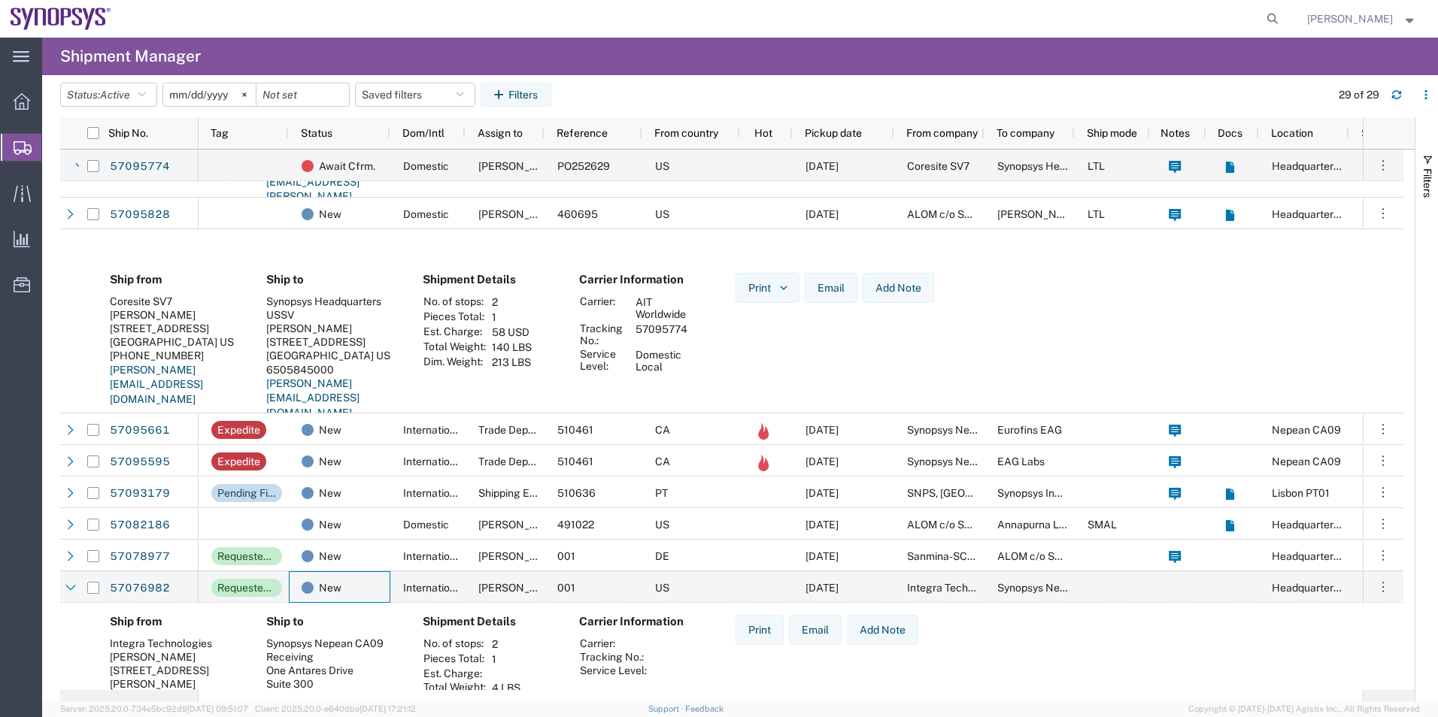
scroll to position [301, 0]
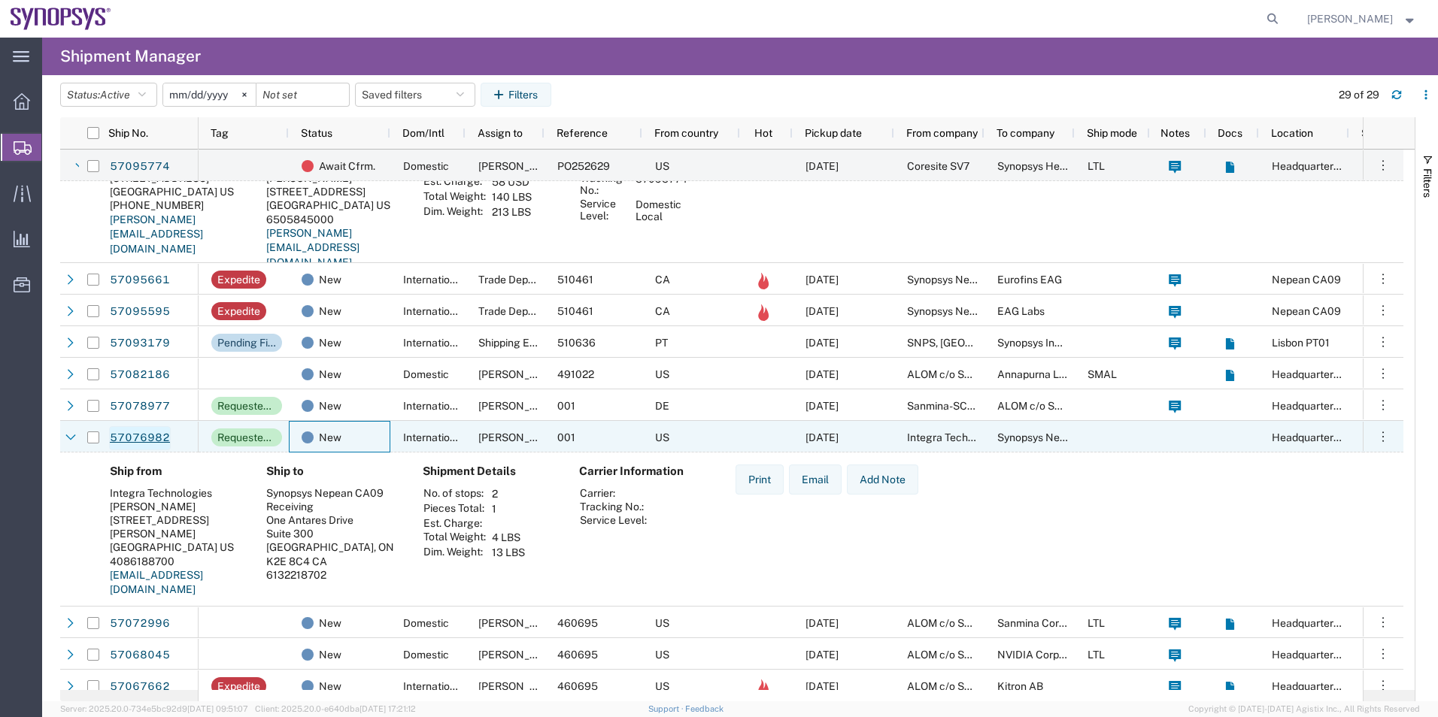
click at [126, 443] on link "57076982" at bounding box center [140, 438] width 62 height 24
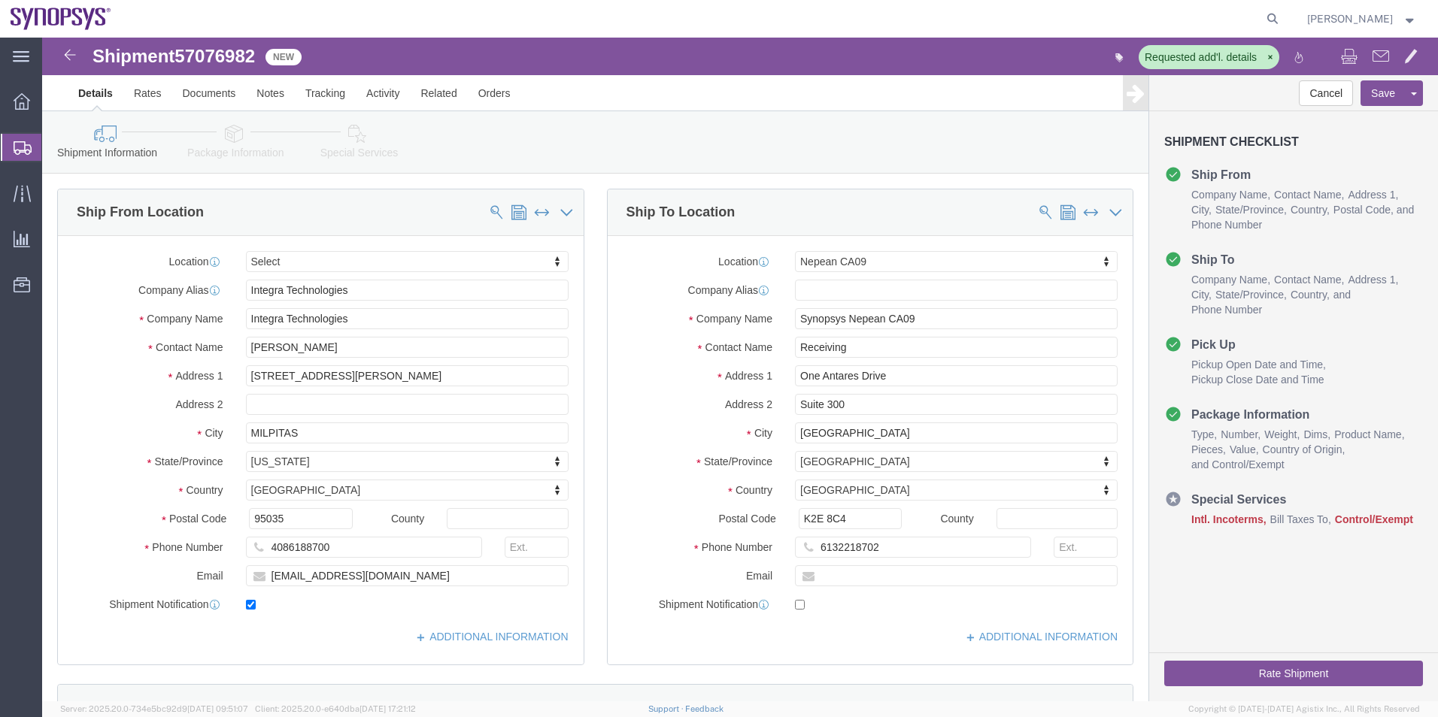
select select
select select "63079"
click button "Cancel"
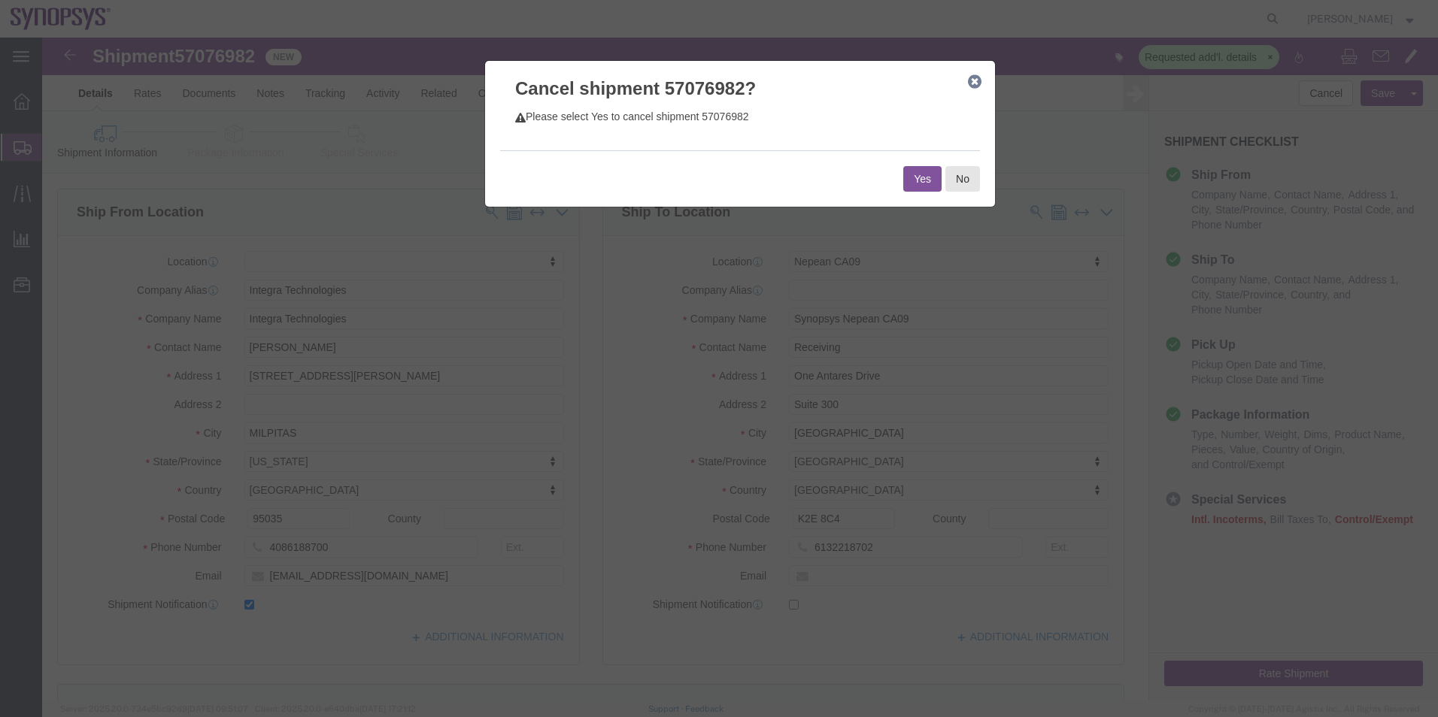
click h3 "Cancel shipment 57076982?"
click icon "button"
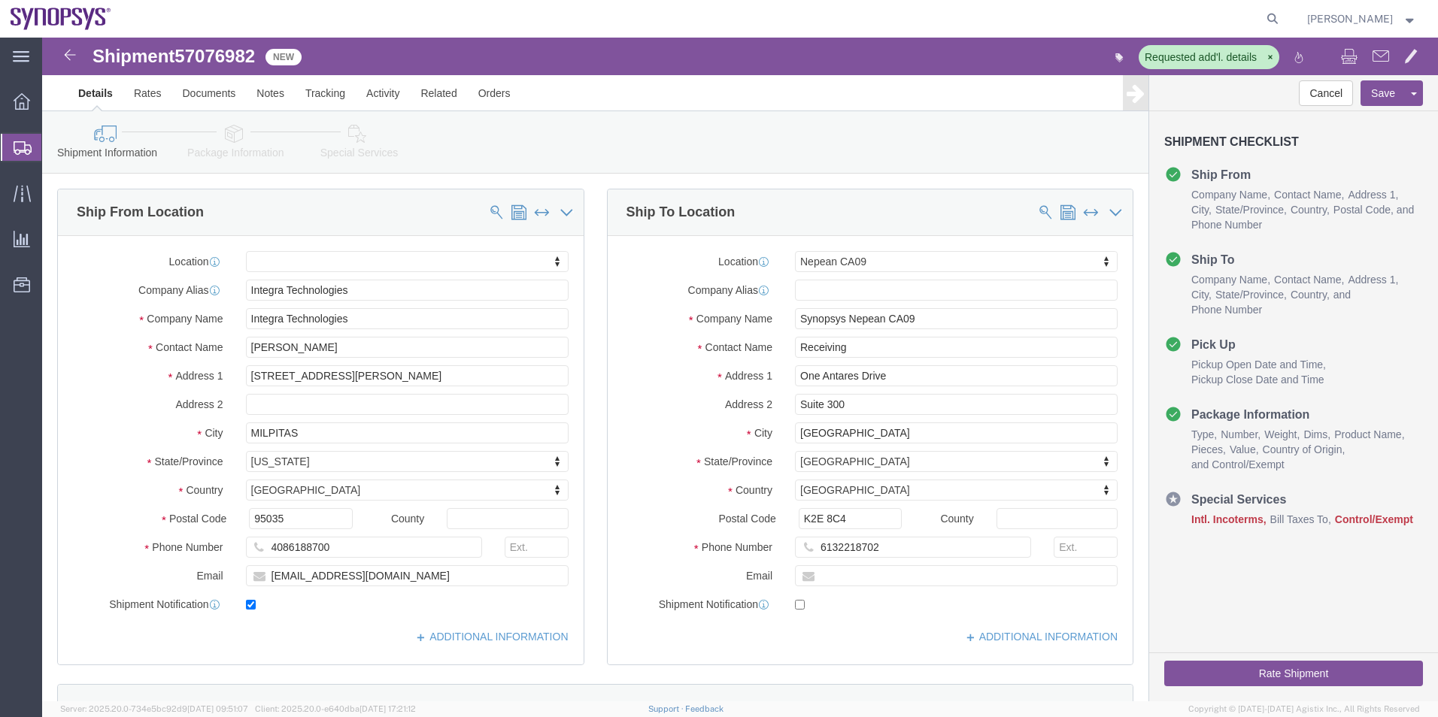
click span "57076982"
copy span "57076982"
click button "Cancel"
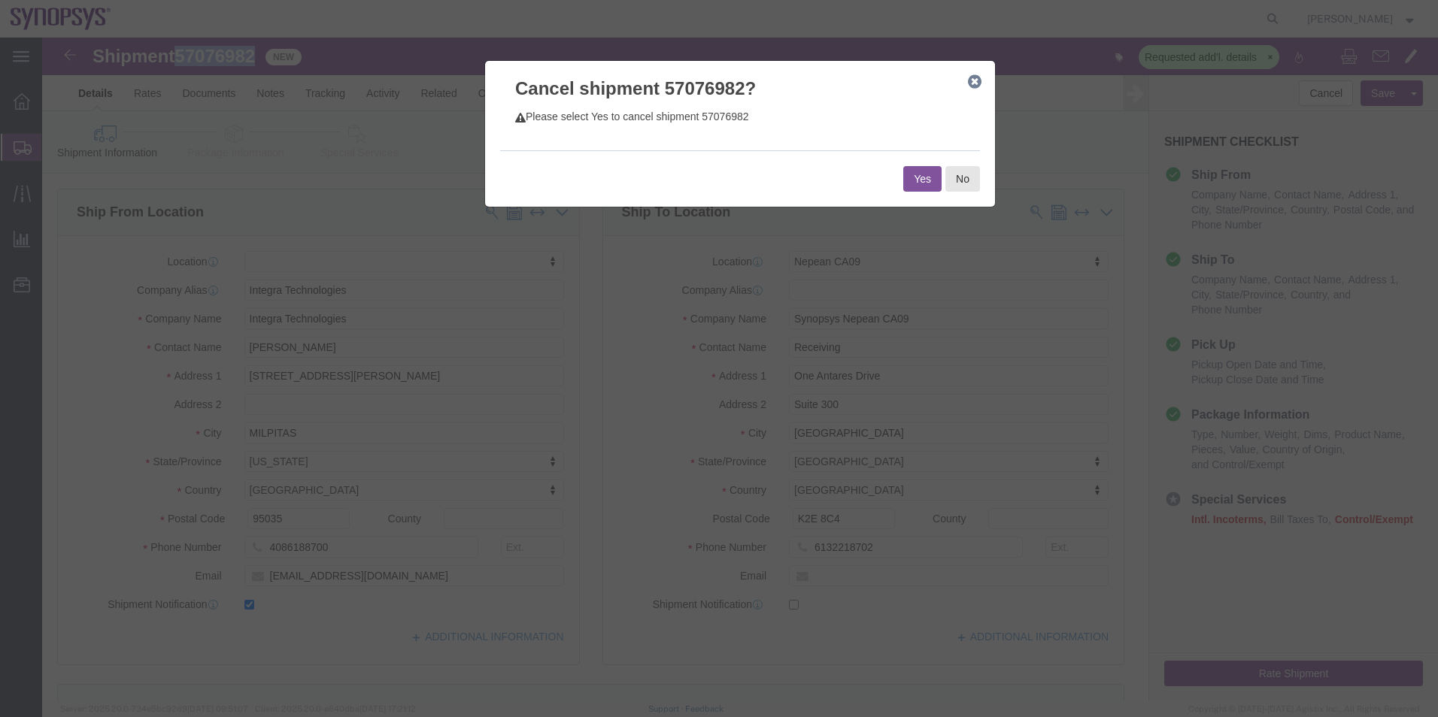
click button "Yes"
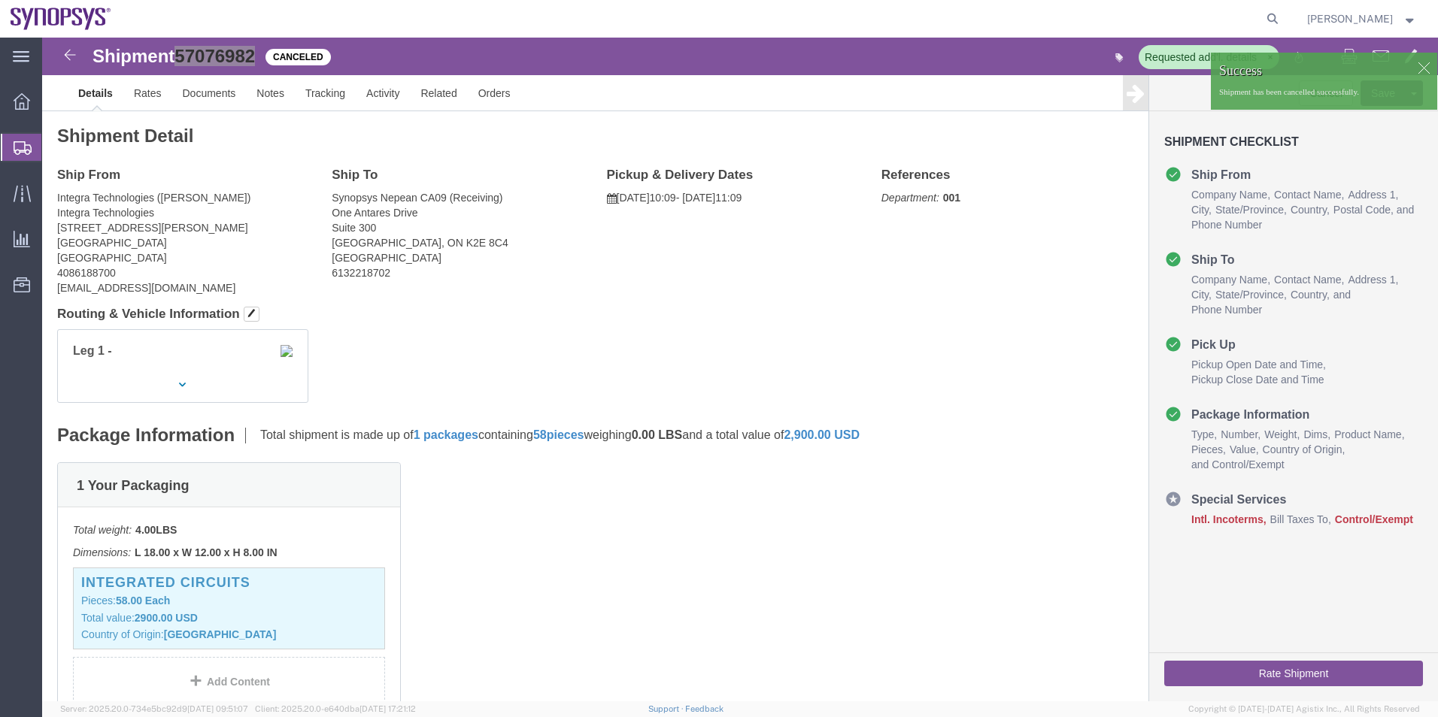
click at [0, 0] on span "Shipment Manager" at bounding box center [0, 0] width 0 height 0
